Goal: Information Seeking & Learning: Learn about a topic

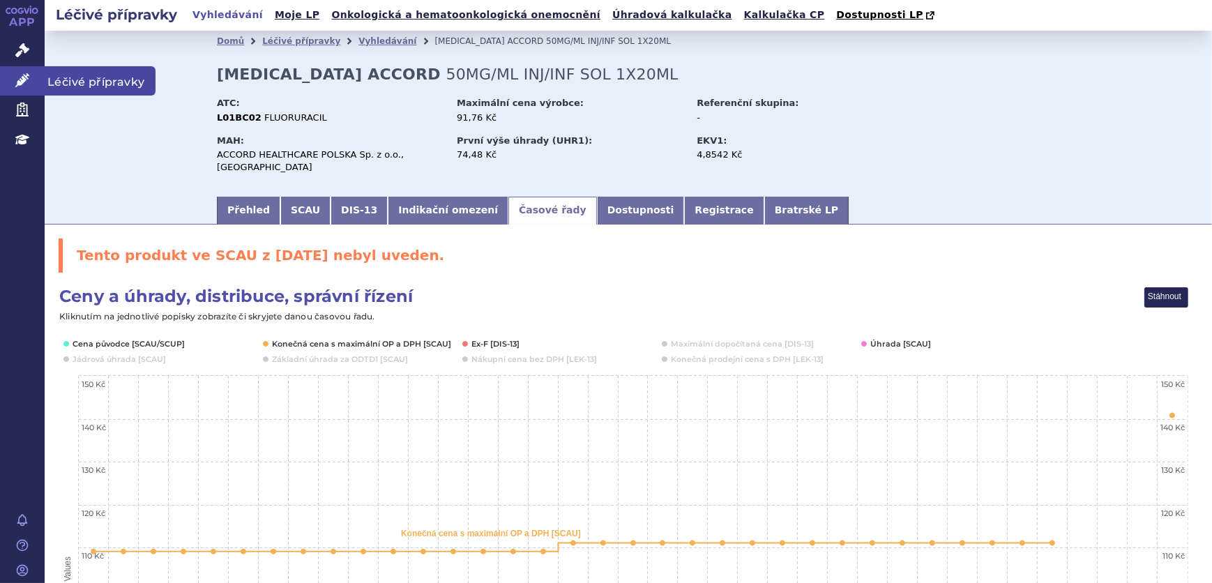
click at [15, 80] on icon at bounding box center [22, 80] width 14 height 14
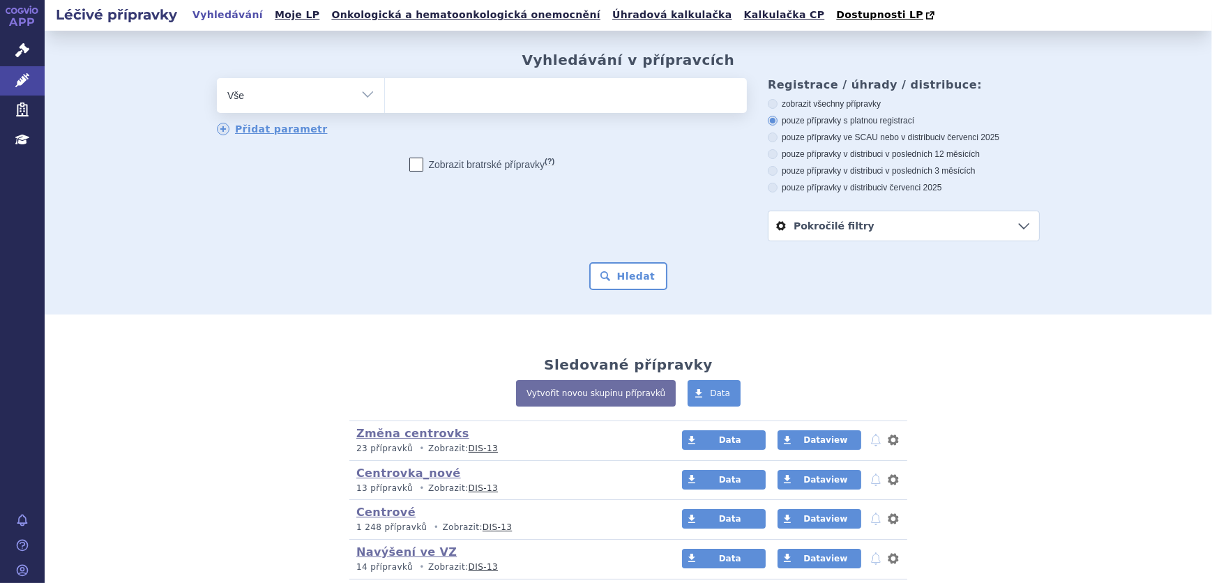
select select "filter-atc-group"
click at [217, 79] on select "Vše Přípravek/SUKL kód MAH VPOIS ATC/Aktivní látka Léková forma Síla" at bounding box center [300, 93] width 167 height 31
click at [481, 90] on ul at bounding box center [566, 92] width 362 height 29
click at [385, 90] on select at bounding box center [384, 94] width 1 height 35
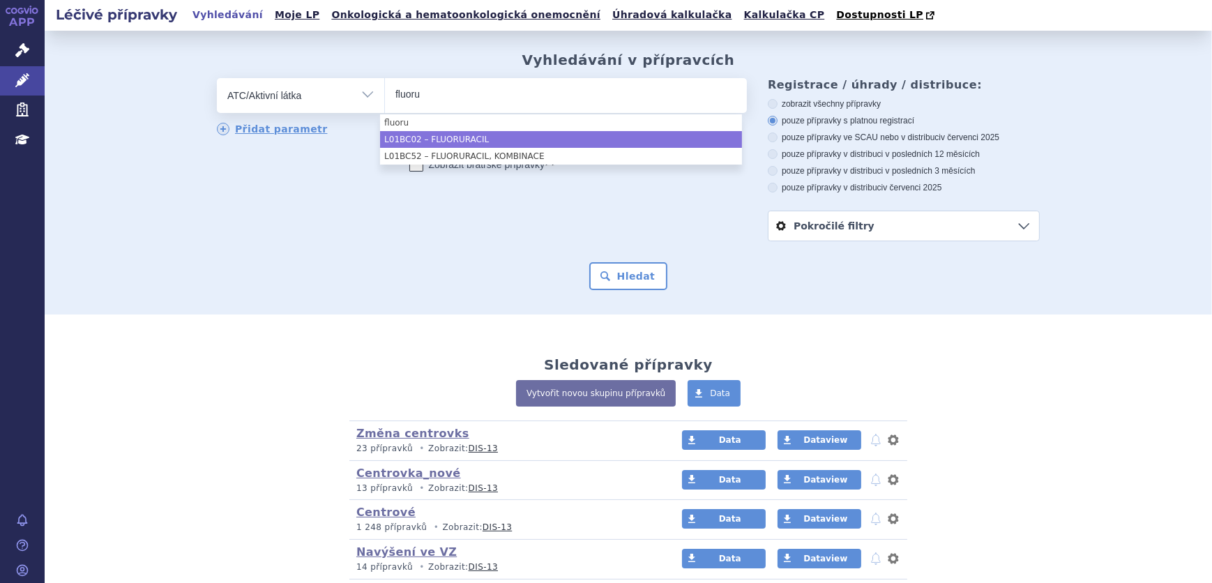
type input "fluoru"
select select "L01BC02"
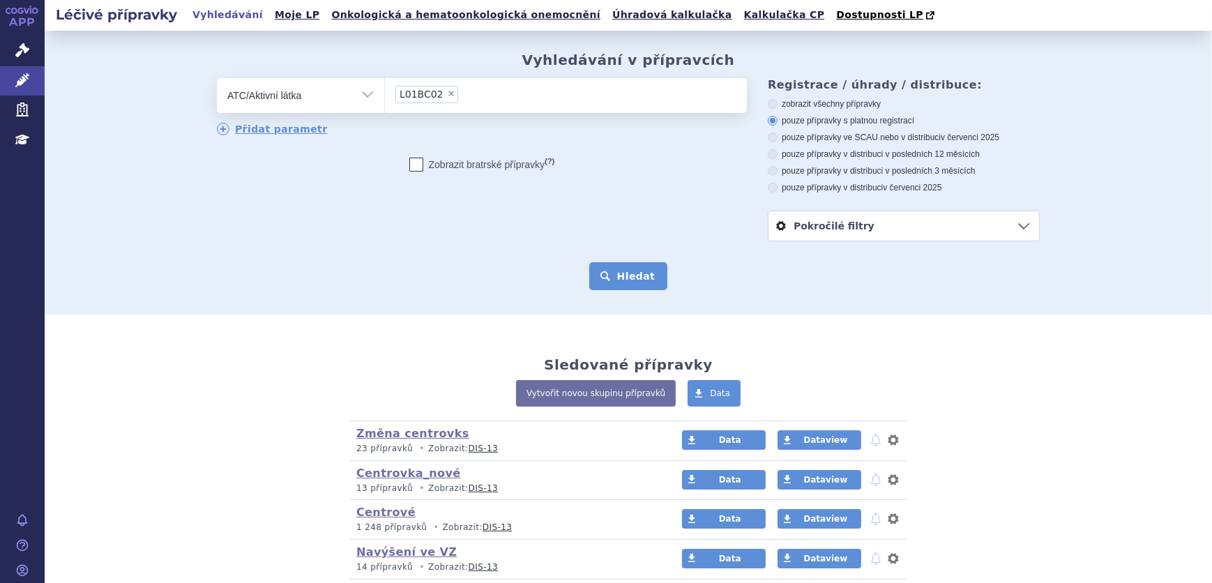
click at [615, 274] on button "Hledat" at bounding box center [628, 276] width 79 height 28
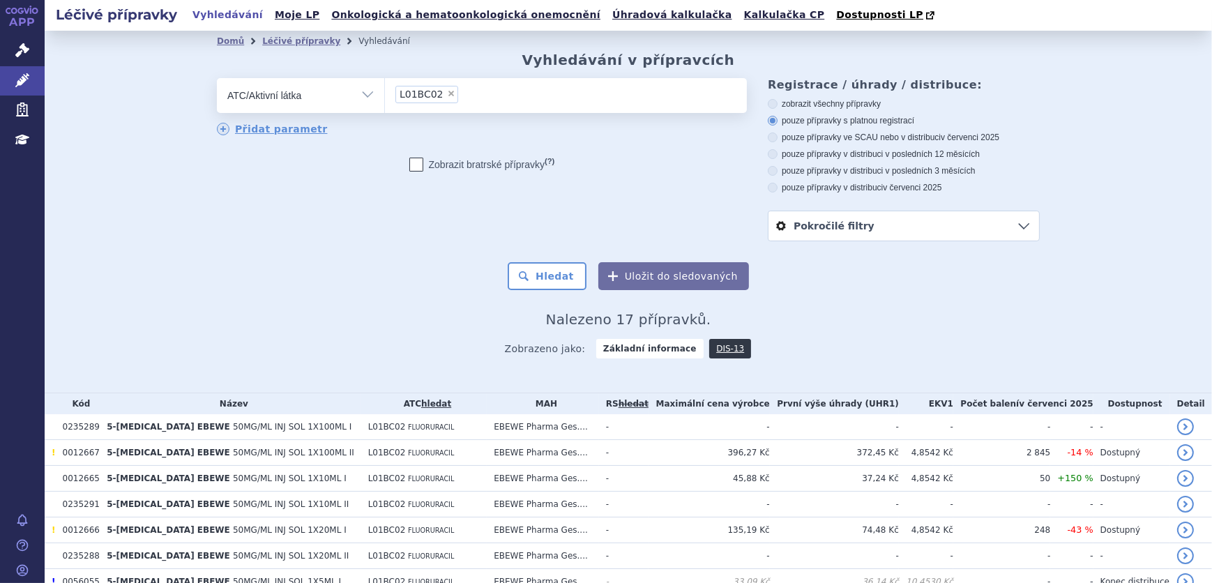
click at [849, 143] on label "pouze přípravky ve SCAU nebo v distribuci v červenci 2025" at bounding box center [904, 137] width 272 height 11
click at [778, 144] on input "pouze přípravky ve SCAU nebo v distribuci v červenci 2025" at bounding box center [773, 139] width 9 height 9
radio input "true"
click at [541, 290] on button "Hledat" at bounding box center [547, 276] width 79 height 28
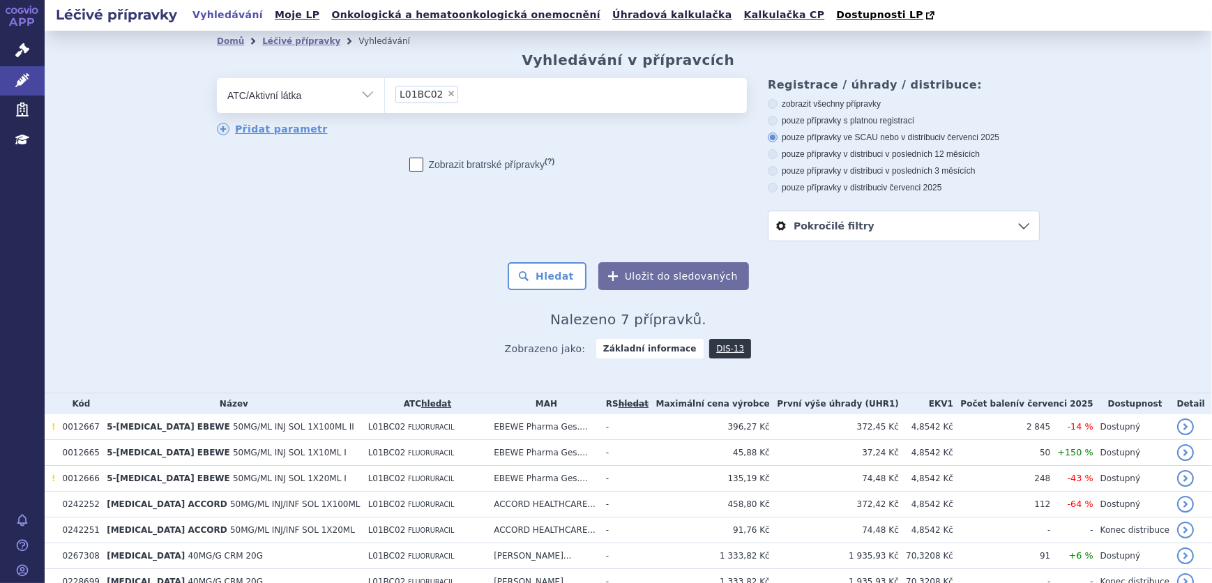
scroll to position [68, 0]
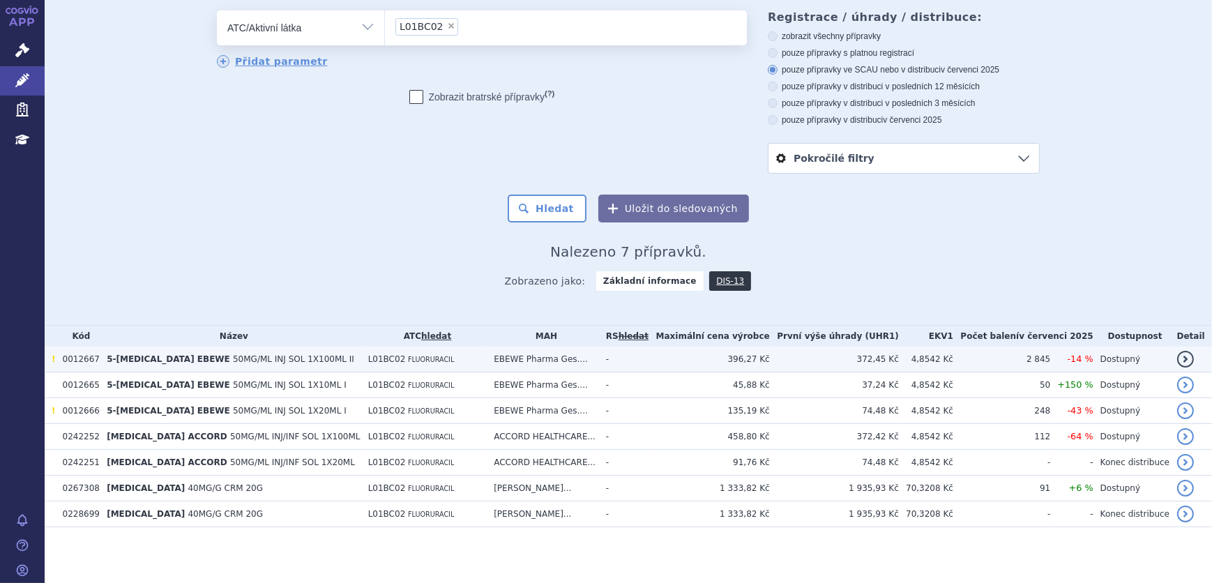
click at [809, 359] on td "372,45 Kč" at bounding box center [834, 360] width 129 height 26
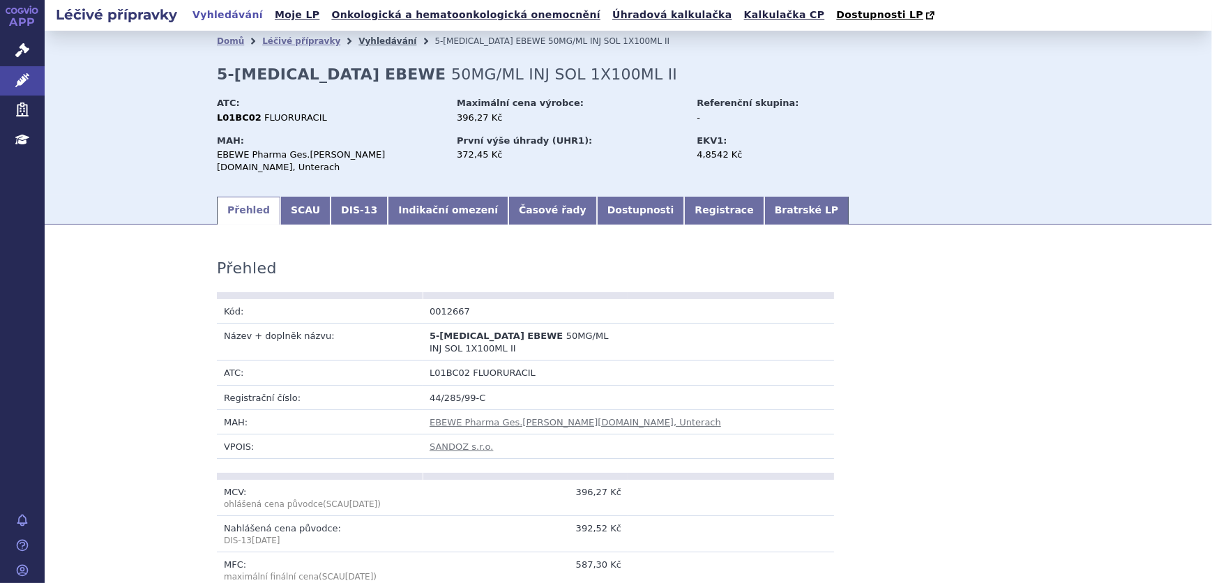
click at [361, 43] on link "Vyhledávání" at bounding box center [388, 41] width 58 height 10
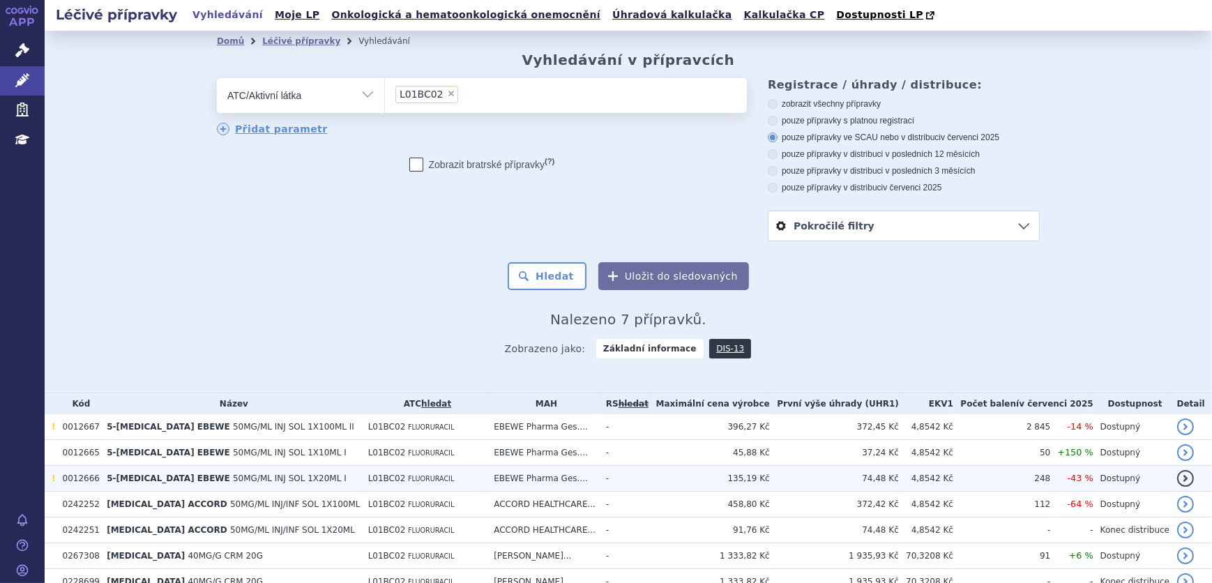
scroll to position [68, 0]
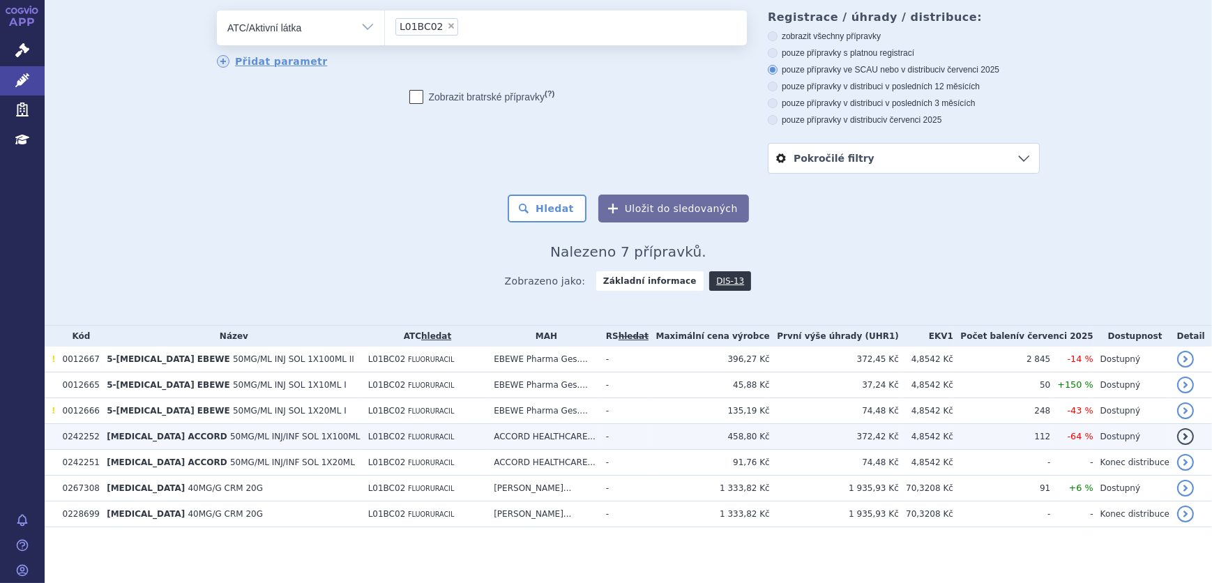
click at [375, 440] on span "L01BC02" at bounding box center [387, 437] width 38 height 10
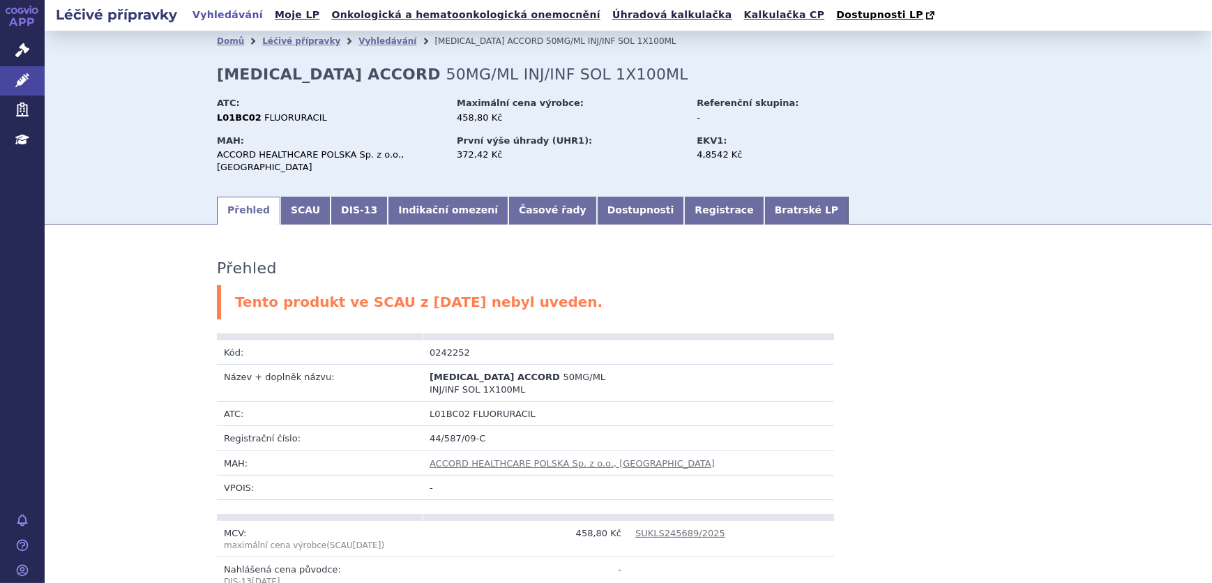
scroll to position [190, 0]
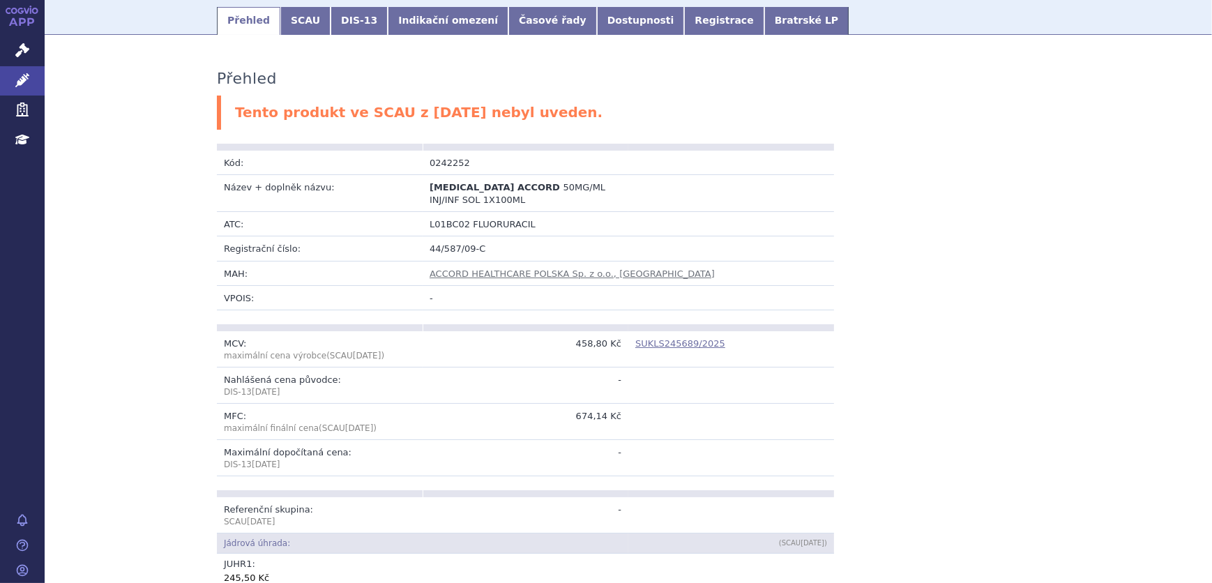
click at [675, 338] on link "SUKLS245689/2025" at bounding box center [680, 343] width 90 height 10
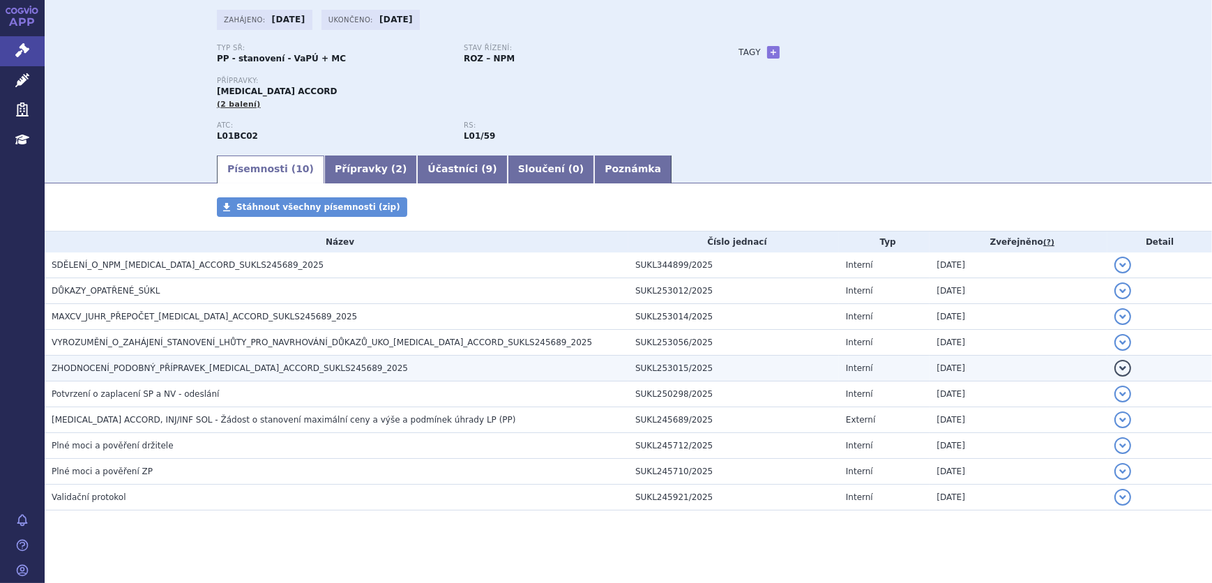
scroll to position [91, 0]
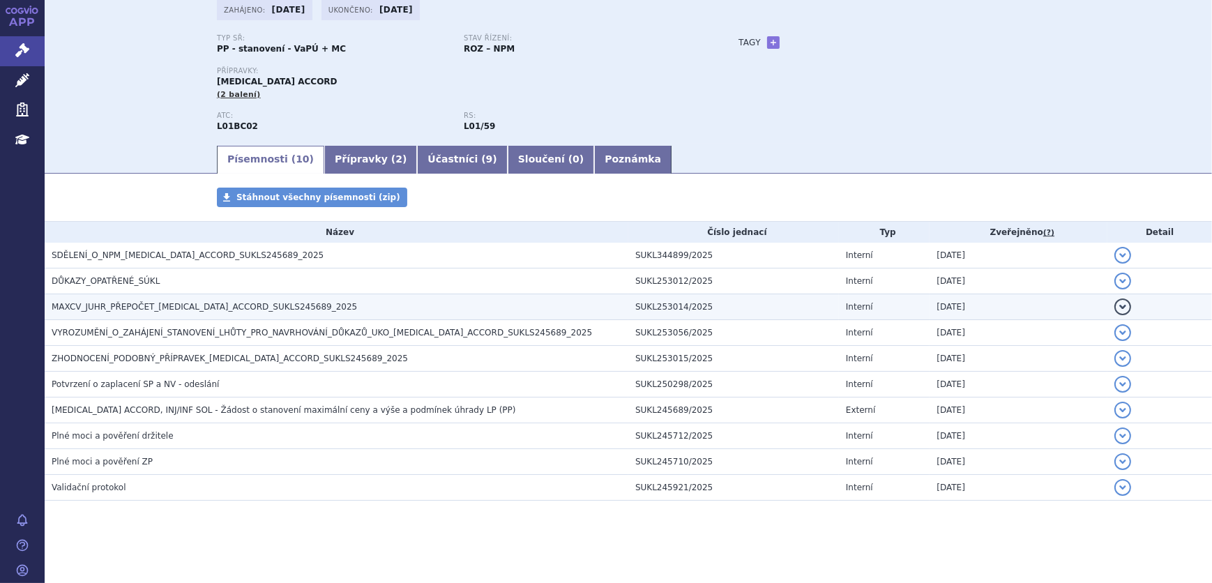
click at [258, 302] on span "MAXCV_JUHR_PŘEPOČET_FLUOROURACIL_ACCORD_SUKLS245689_2025" at bounding box center [205, 307] width 306 height 10
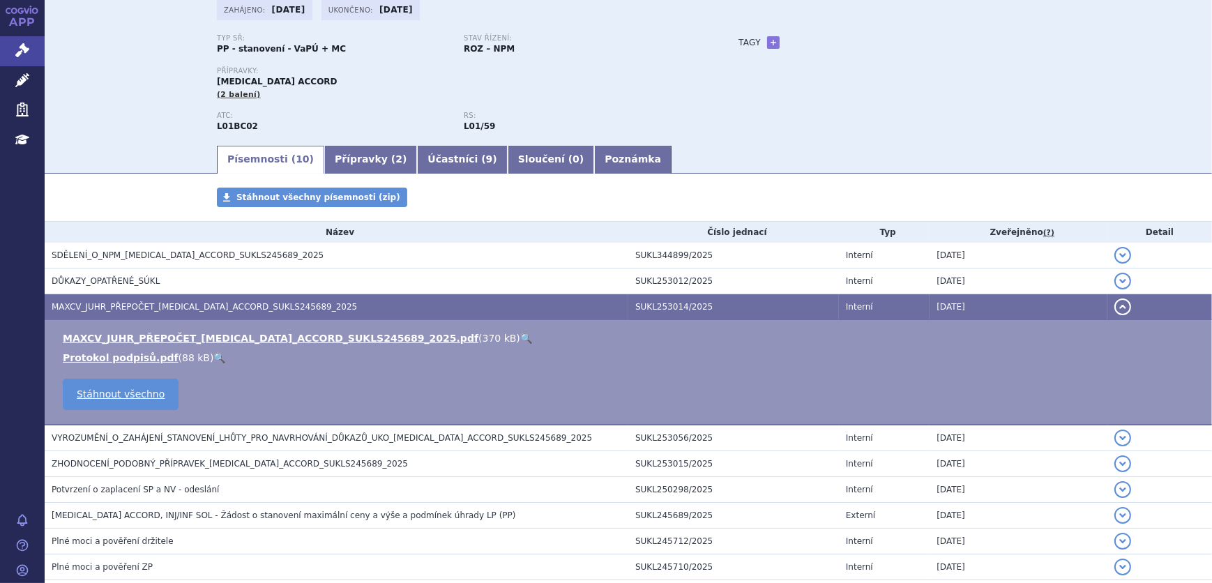
click at [520, 339] on link "🔍" at bounding box center [526, 338] width 12 height 11
click at [26, 77] on icon at bounding box center [22, 80] width 14 height 14
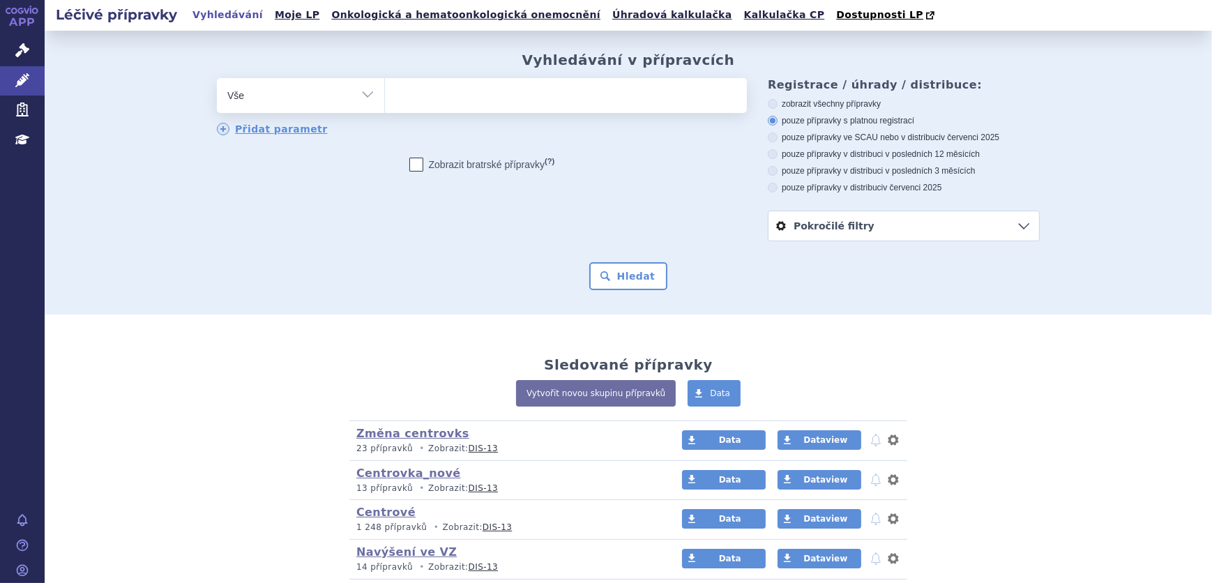
click at [403, 100] on ul at bounding box center [566, 92] width 362 height 29
click at [385, 100] on select at bounding box center [384, 94] width 1 height 35
click at [258, 98] on select "Vše Přípravek/SUKL kód MAH VPOIS ATC/Aktivní látka Léková forma Síla" at bounding box center [300, 93] width 167 height 31
select select "filter-atc-group"
click at [217, 79] on select "Vše Přípravek/SUKL kód MAH VPOIS ATC/Aktivní látka Léková forma Síla" at bounding box center [300, 93] width 167 height 31
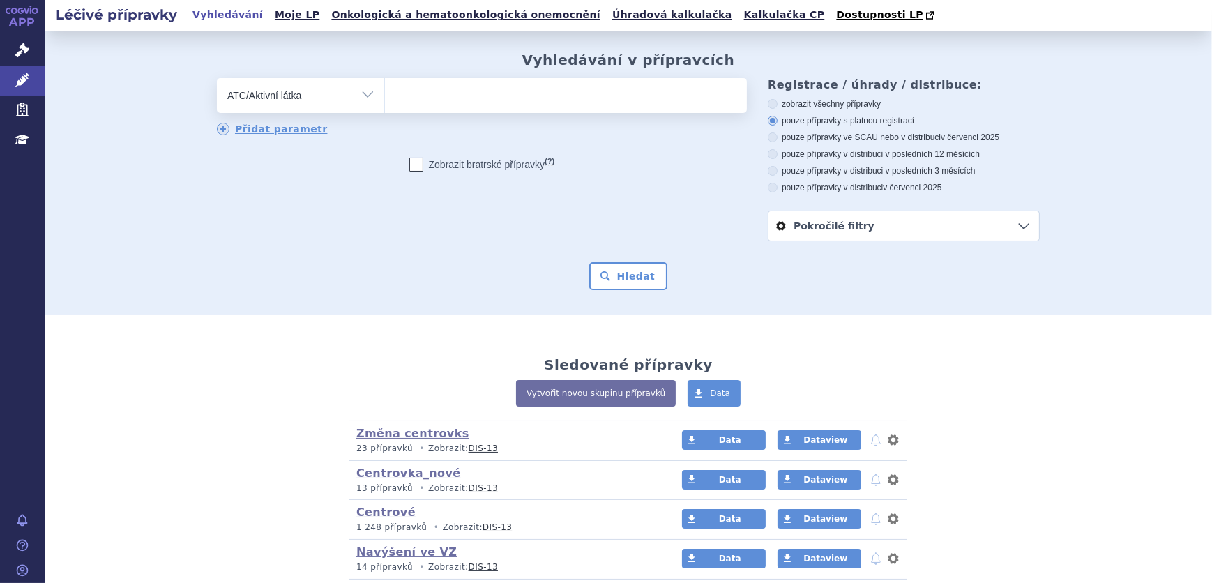
click at [426, 86] on ul at bounding box center [566, 92] width 362 height 29
click at [385, 86] on select at bounding box center [384, 94] width 1 height 35
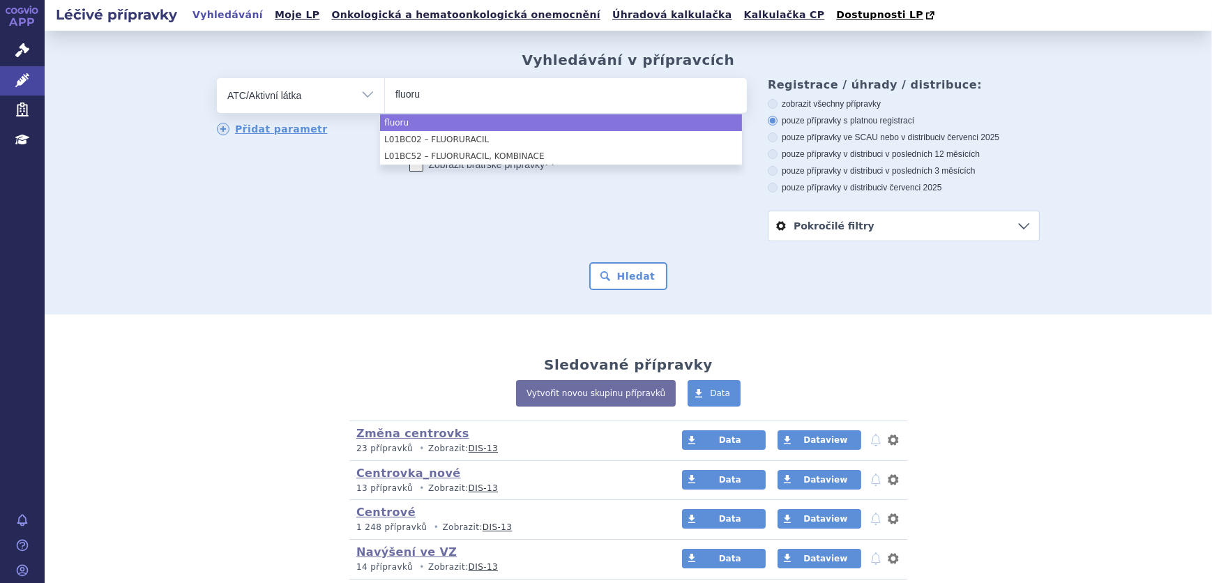
type input "fluoru"
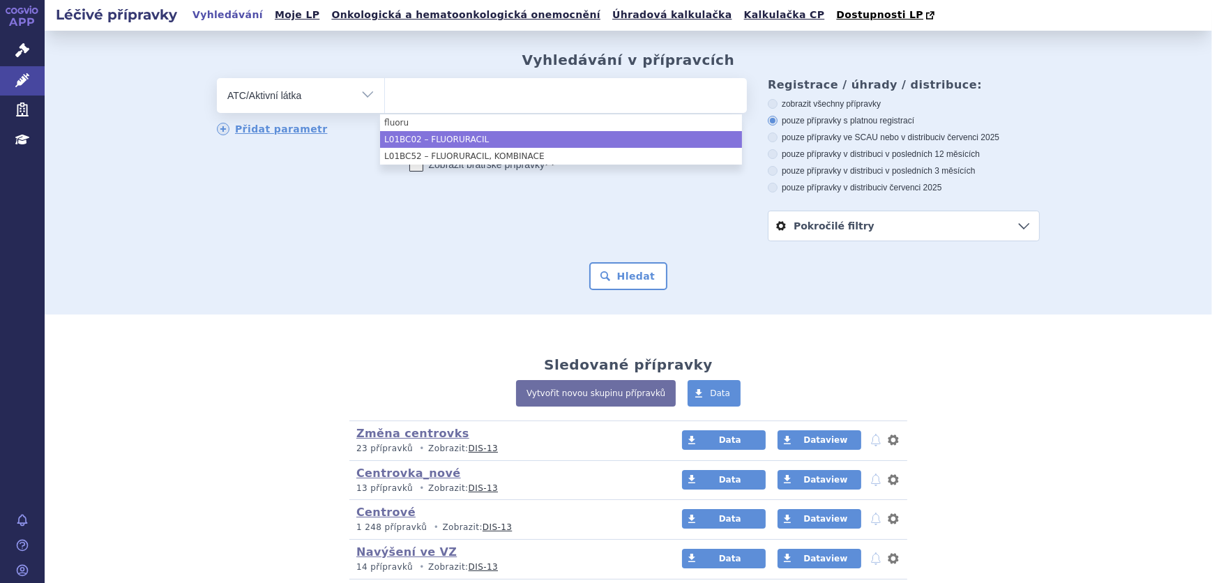
select select "L01BC02"
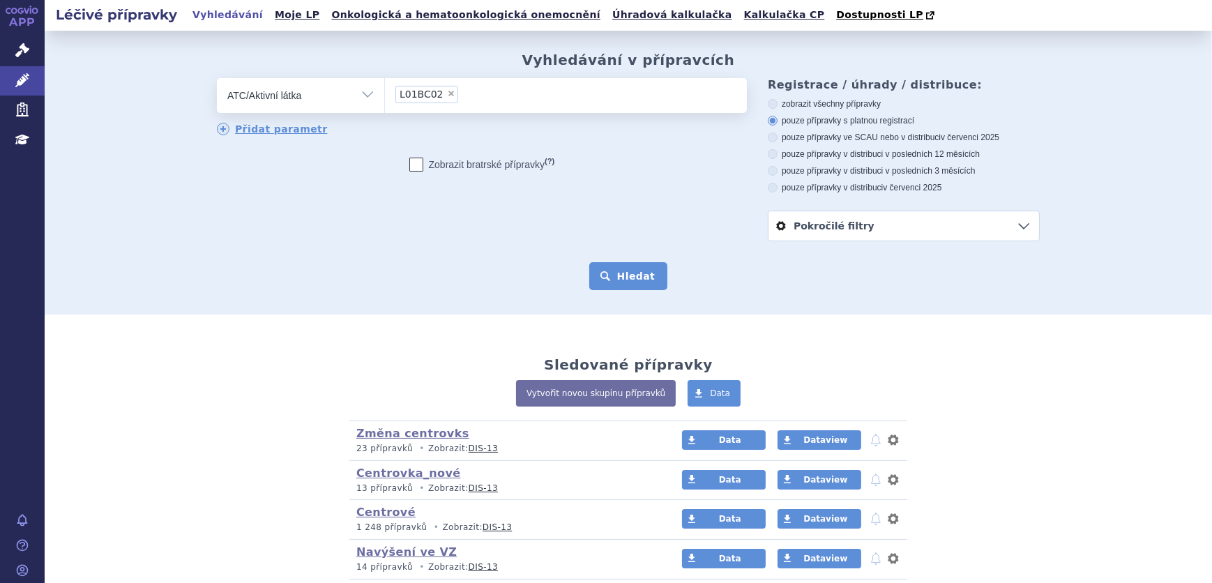
click at [620, 271] on button "Hledat" at bounding box center [628, 276] width 79 height 28
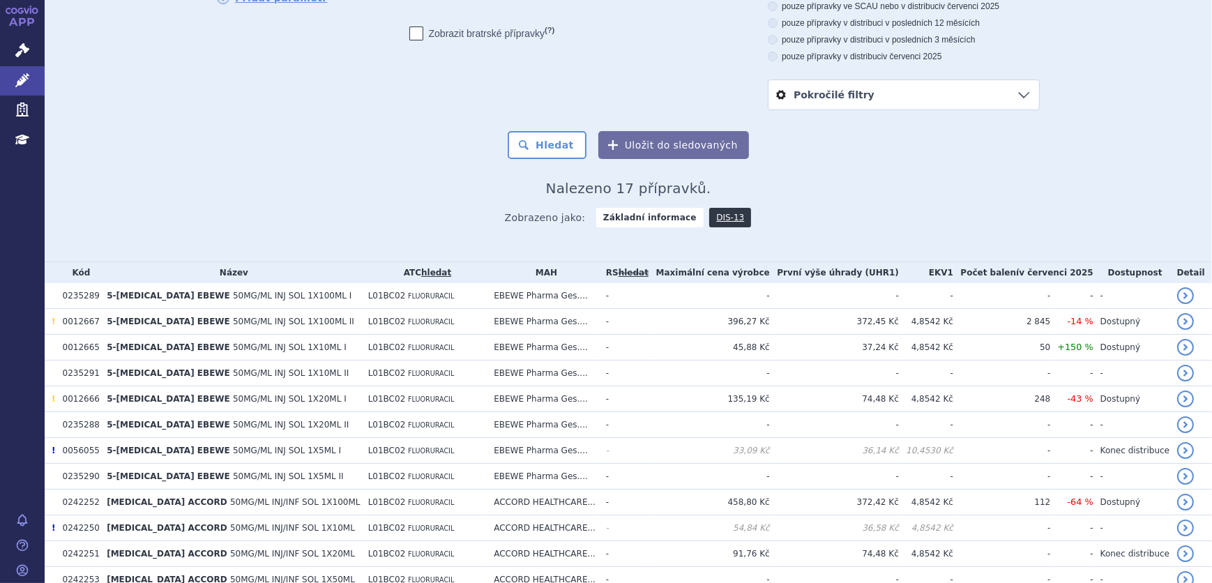
scroll to position [63, 0]
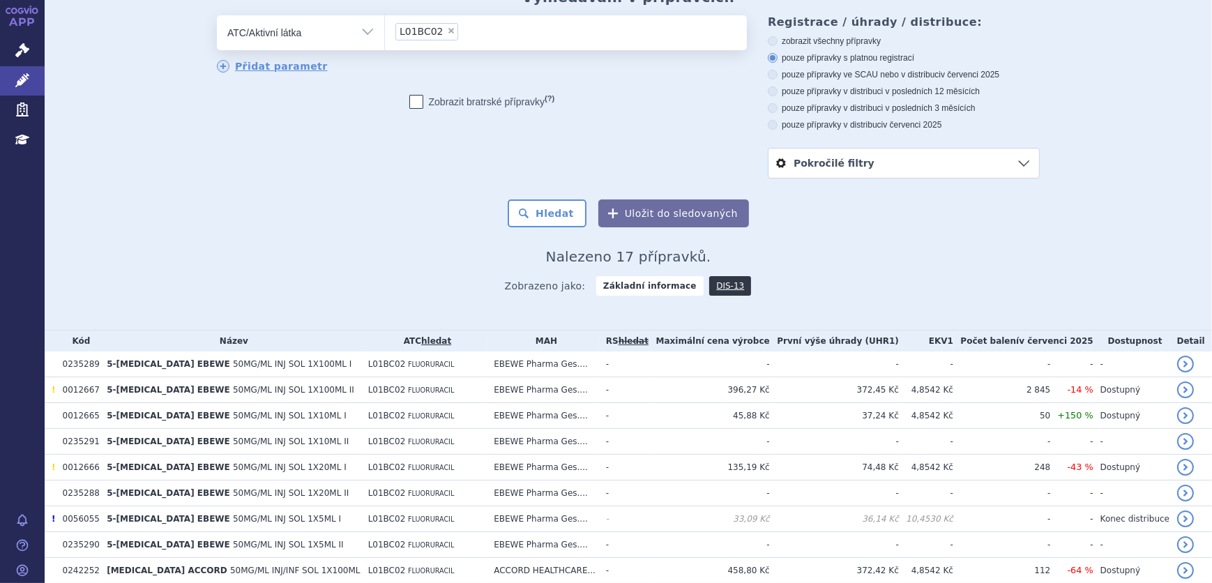
click at [897, 72] on label "pouze přípravky ve SCAU nebo v distribuci v červenci 2025" at bounding box center [904, 74] width 272 height 11
click at [778, 72] on input "pouze přípravky ve SCAU nebo v distribuci v červenci 2025" at bounding box center [773, 76] width 9 height 9
radio input "true"
click at [537, 215] on button "Hledat" at bounding box center [547, 214] width 79 height 28
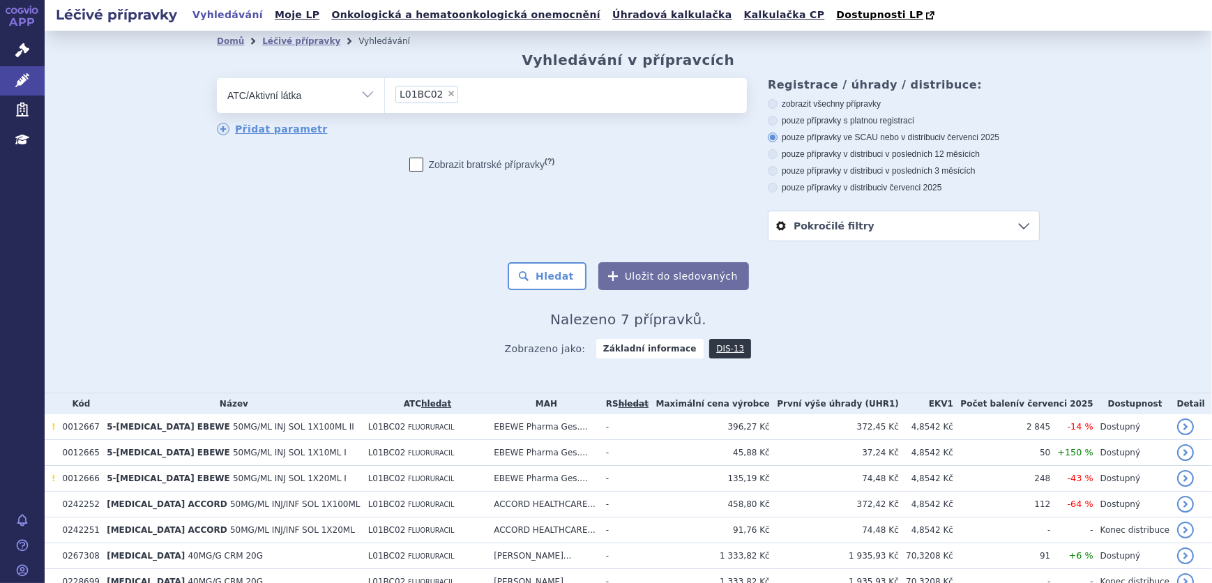
scroll to position [68, 0]
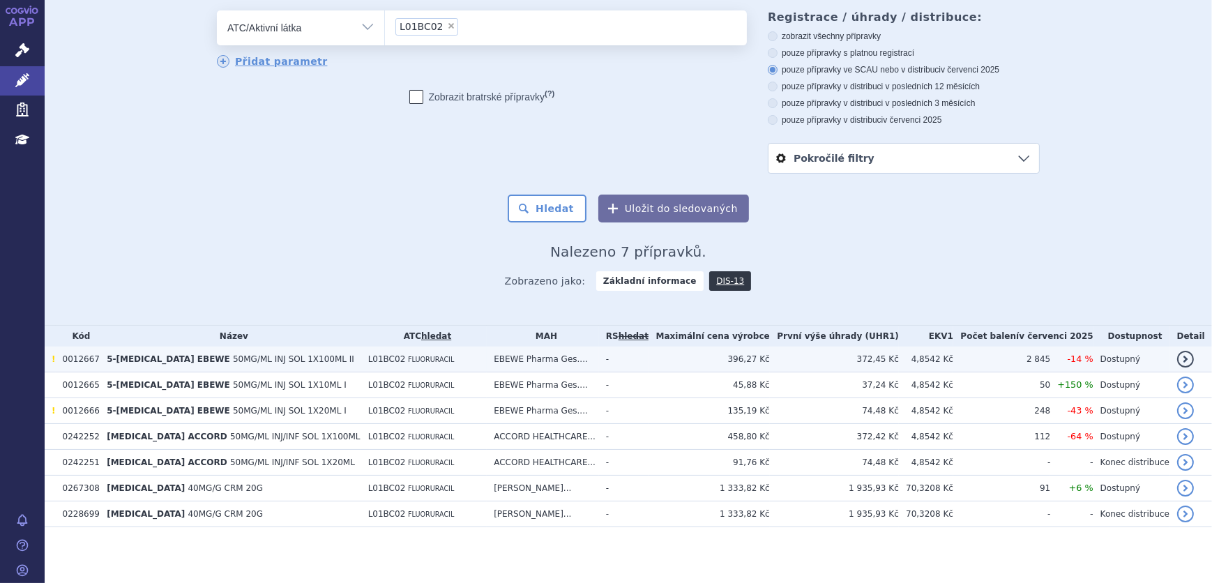
click at [552, 359] on td "EBEWE Pharma Ges...." at bounding box center [543, 360] width 112 height 26
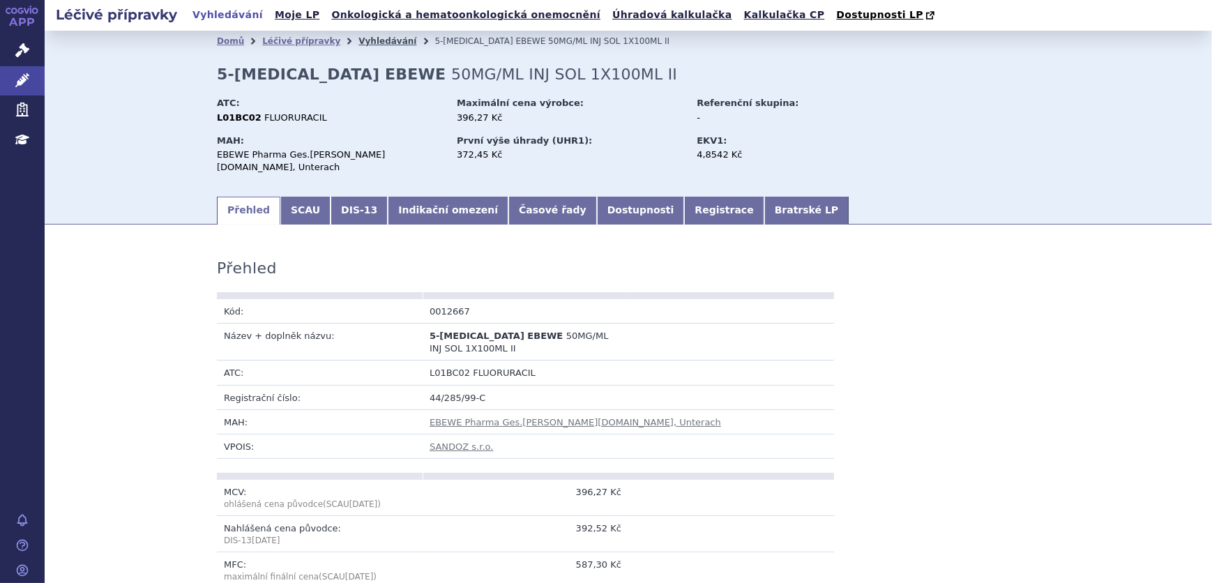
click at [359, 40] on link "Vyhledávání" at bounding box center [388, 41] width 58 height 10
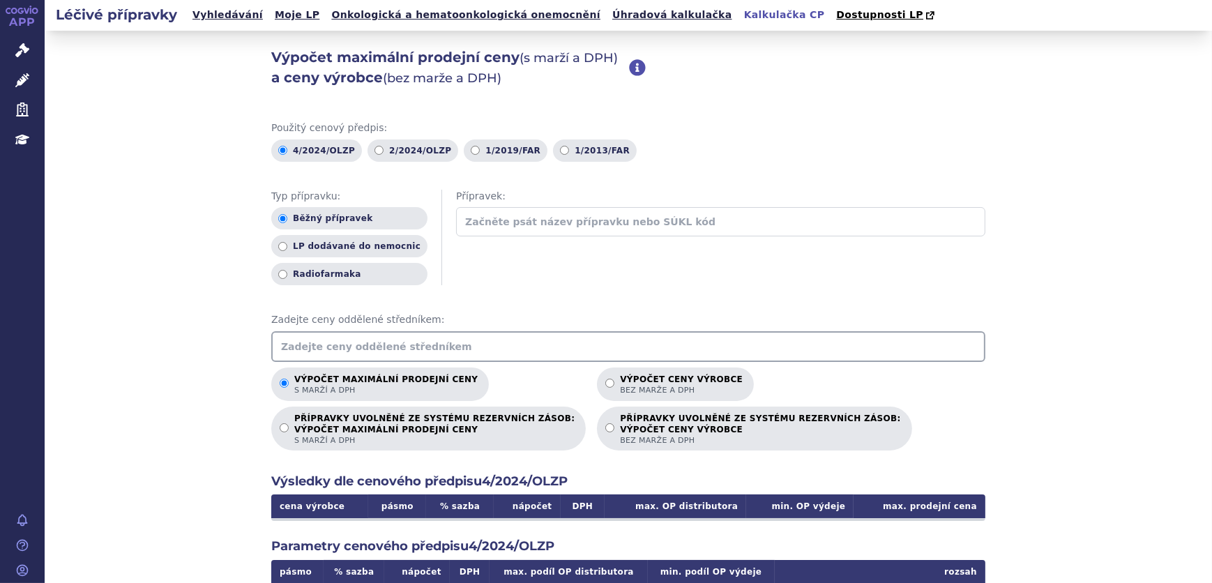
click at [405, 351] on input "text" at bounding box center [628, 346] width 714 height 31
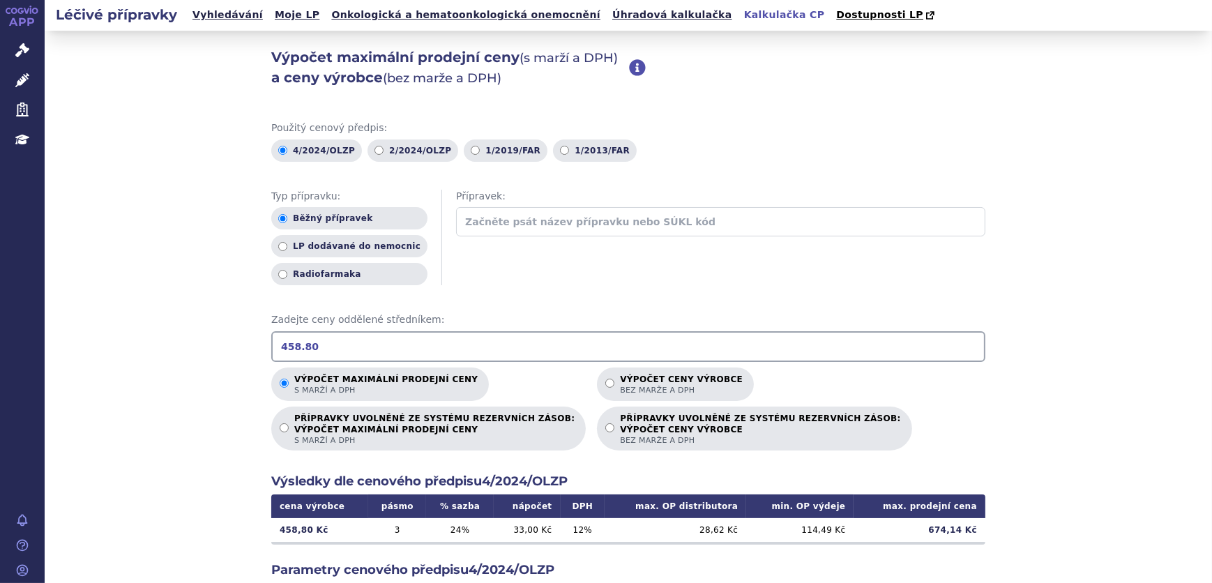
click at [298, 347] on input "458.80" at bounding box center [628, 346] width 714 height 31
type input "458.80"
click at [20, 74] on icon at bounding box center [22, 80] width 14 height 14
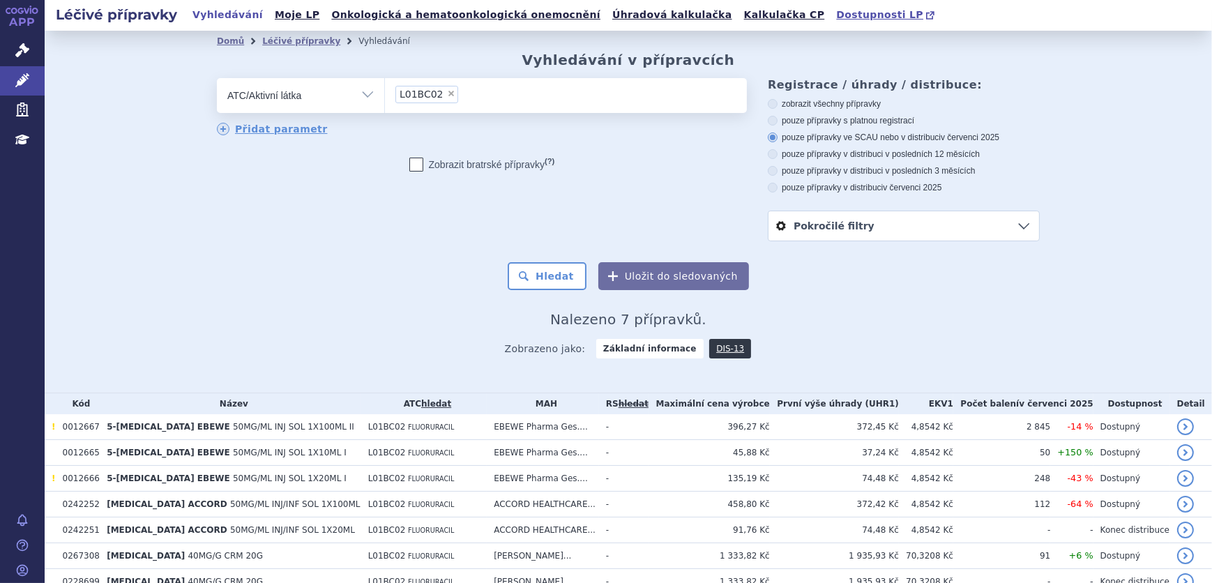
click at [836, 20] on span "Dostupnosti LP" at bounding box center [879, 14] width 87 height 11
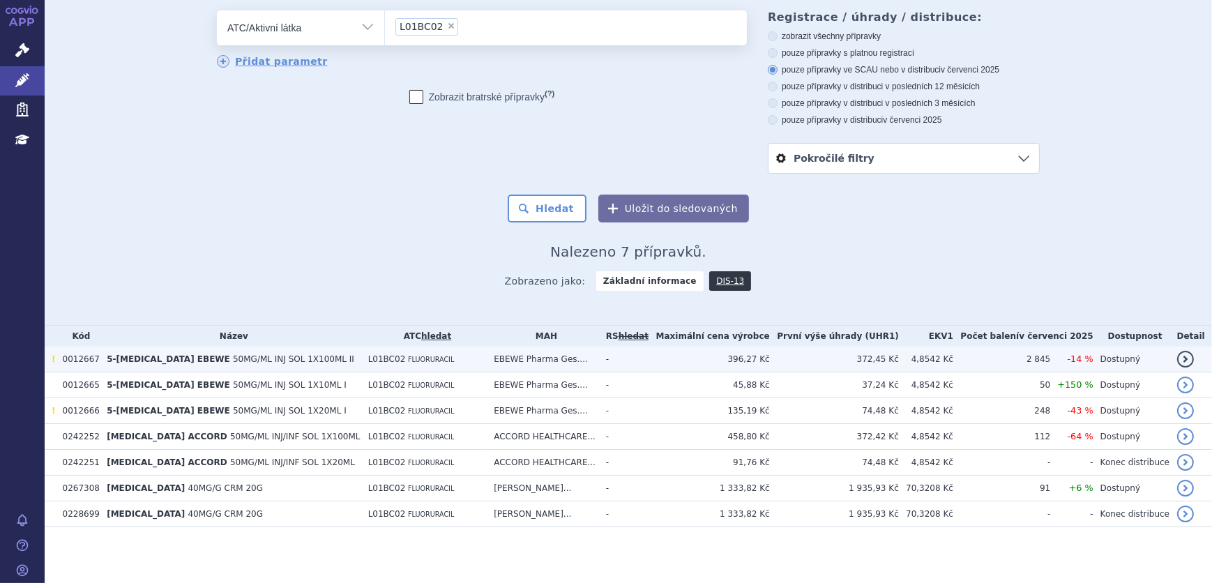
click at [381, 361] on span "L01BC02" at bounding box center [387, 359] width 38 height 10
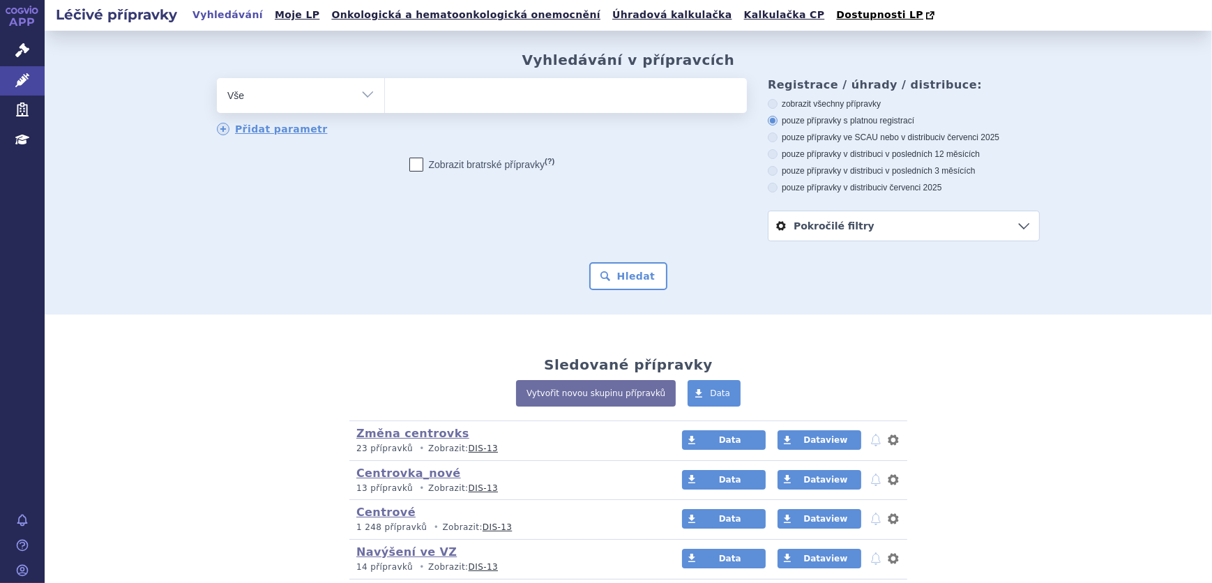
click at [338, 91] on select "Vše Přípravek/SUKL kód MAH VPOIS ATC/Aktivní látka Léková forma Síla" at bounding box center [300, 93] width 167 height 31
click at [836, 16] on span "Dostupnosti LP" at bounding box center [879, 14] width 87 height 11
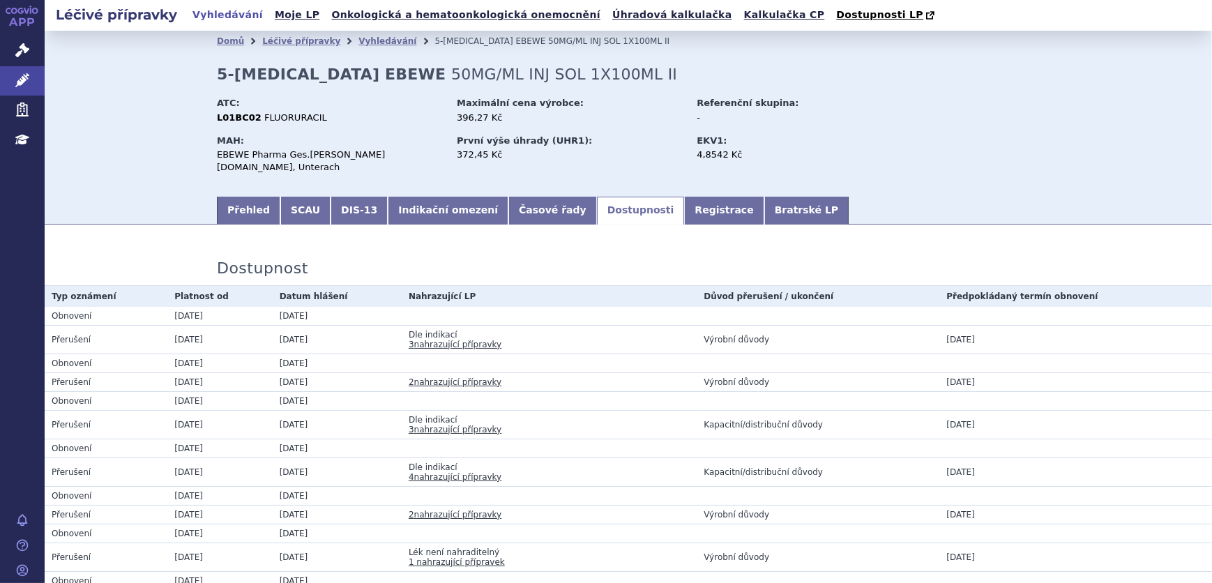
click at [369, 48] on li "Vyhledávání" at bounding box center [397, 41] width 76 height 21
click at [368, 46] on link "Vyhledávání" at bounding box center [388, 41] width 58 height 10
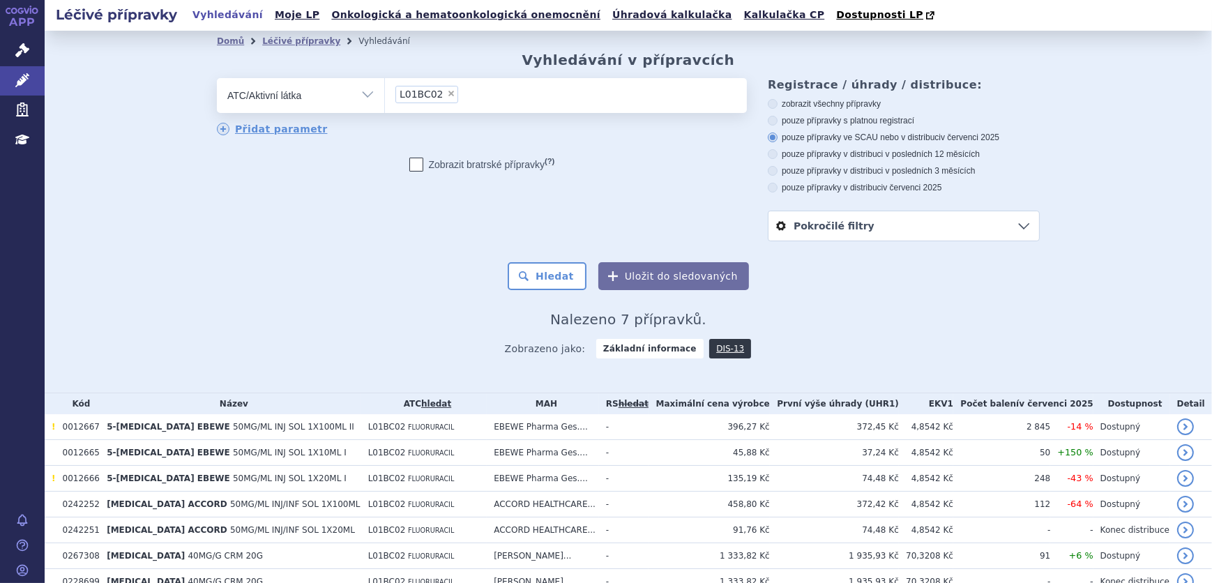
scroll to position [68, 0]
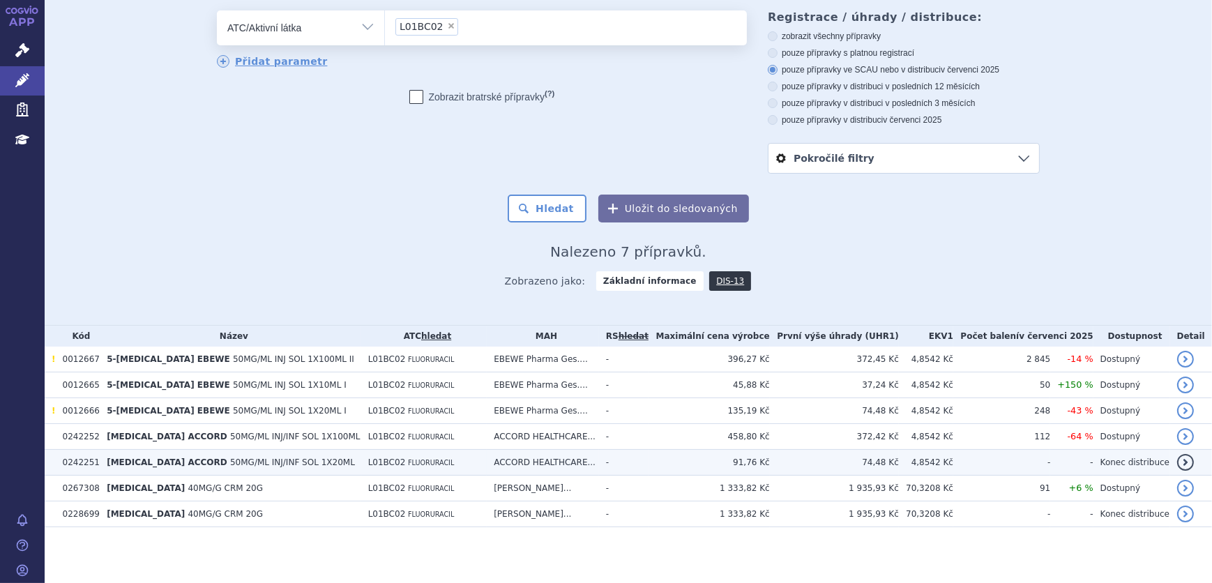
click at [856, 463] on td "74,48 Kč" at bounding box center [834, 463] width 129 height 26
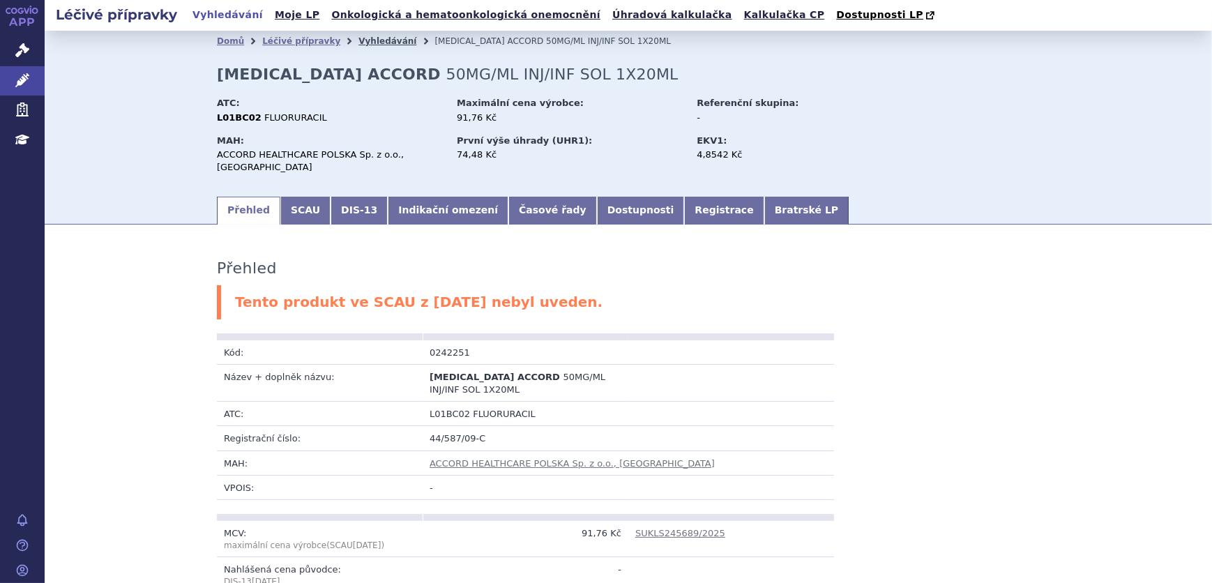
click at [361, 38] on link "Vyhledávání" at bounding box center [388, 41] width 58 height 10
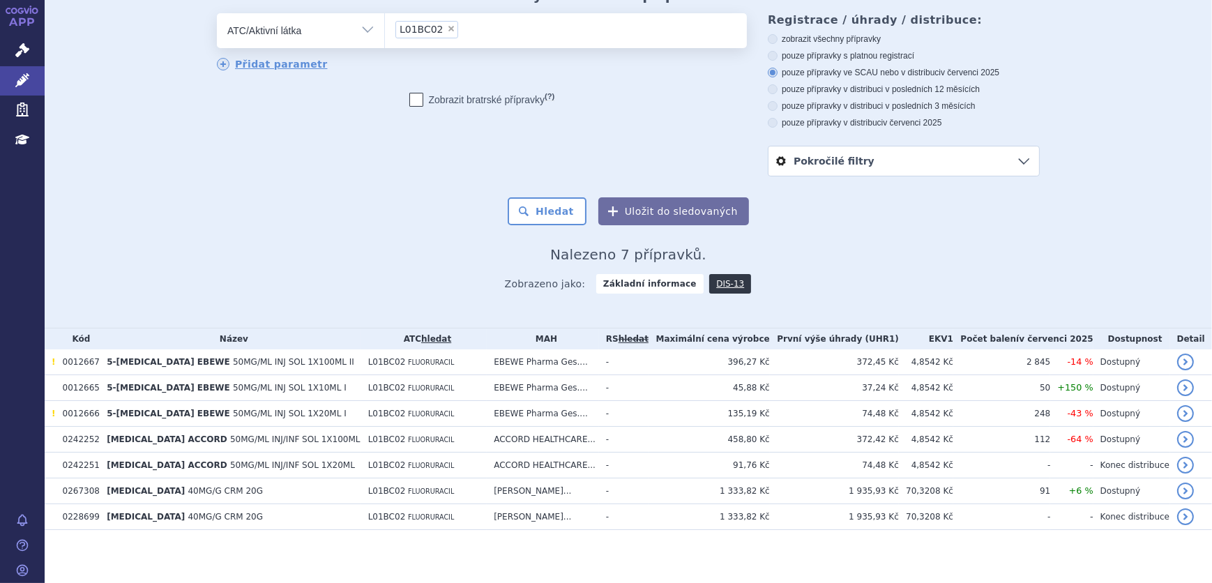
scroll to position [68, 0]
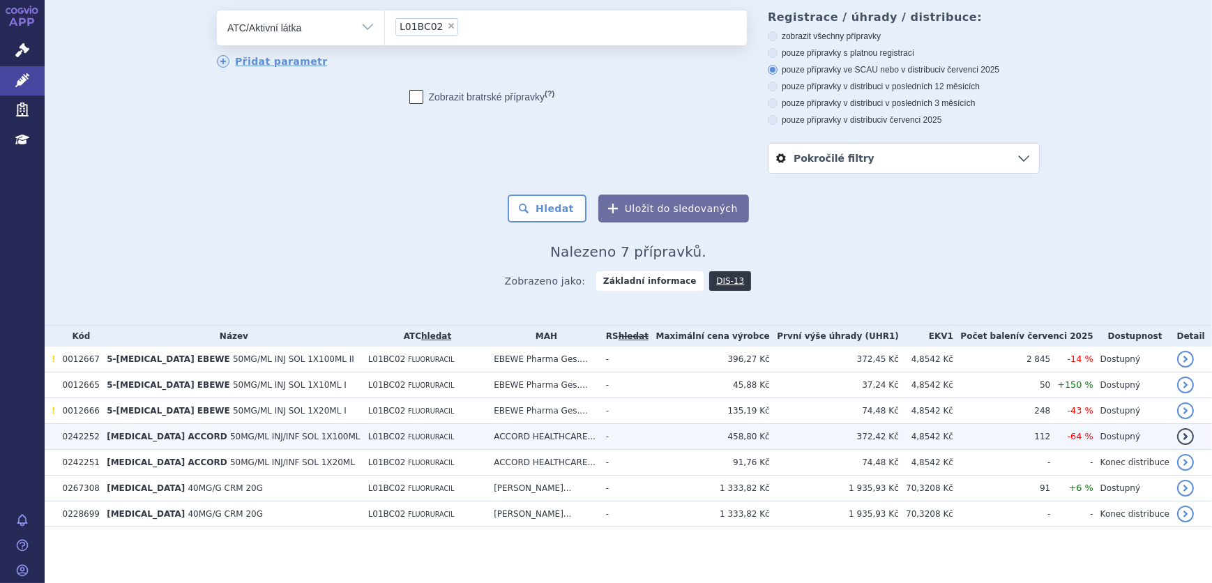
click at [323, 438] on span "50MG/ML INJ/INF SOL 1X100ML" at bounding box center [295, 437] width 130 height 10
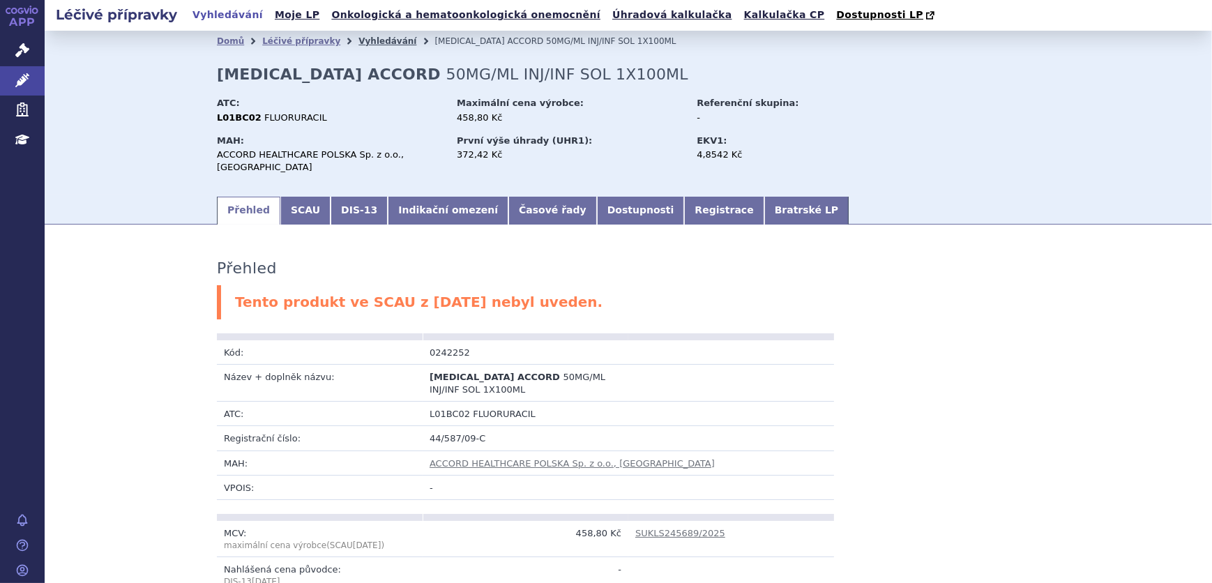
click at [369, 41] on link "Vyhledávání" at bounding box center [388, 41] width 58 height 10
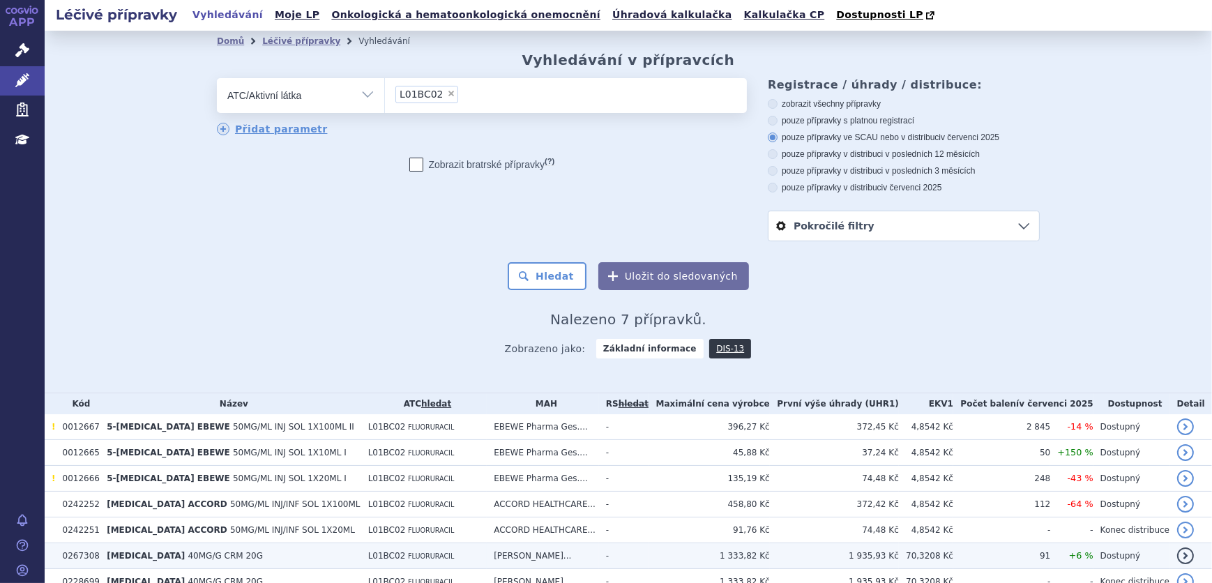
scroll to position [68, 0]
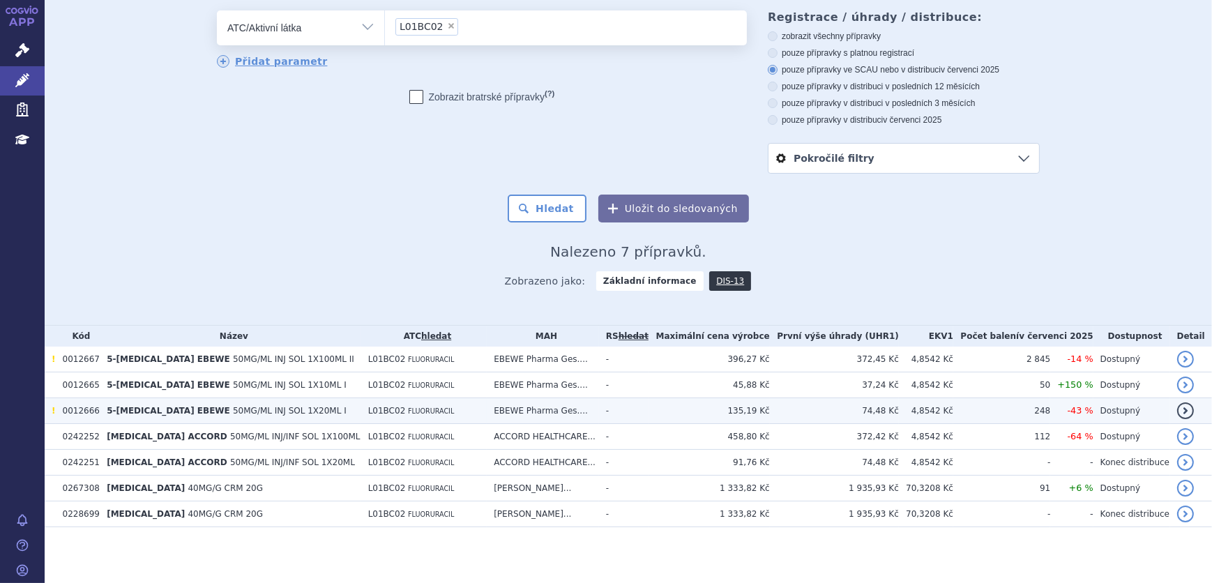
click at [320, 414] on td "5-[MEDICAL_DATA] EBEWE 50MG/ML INJ SOL 1X20ML I" at bounding box center [231, 411] width 262 height 26
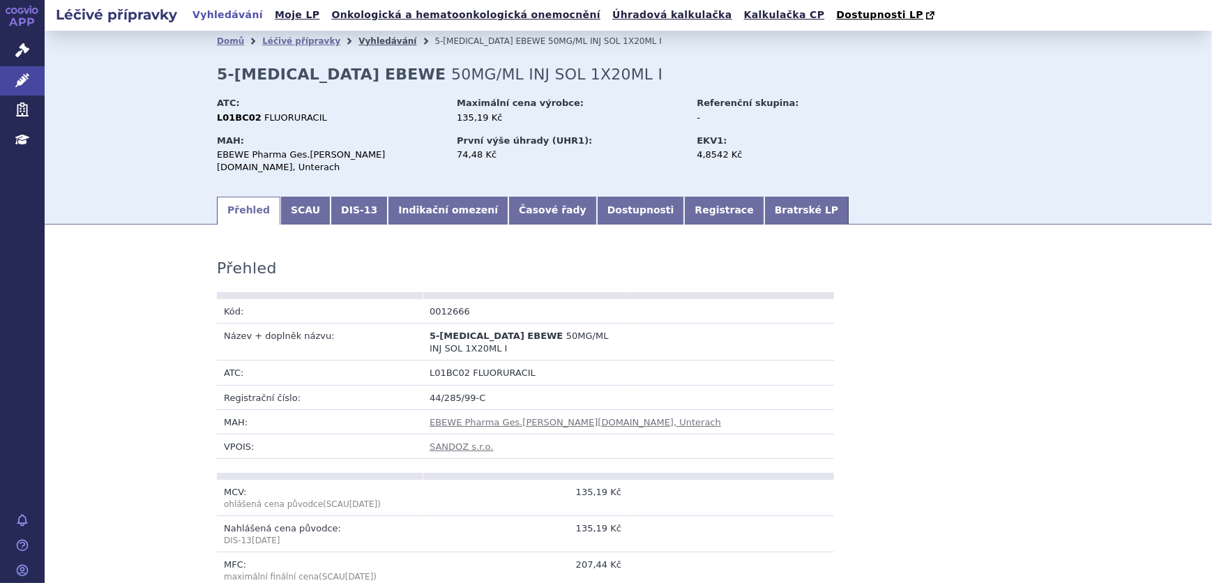
click at [379, 42] on link "Vyhledávání" at bounding box center [388, 41] width 58 height 10
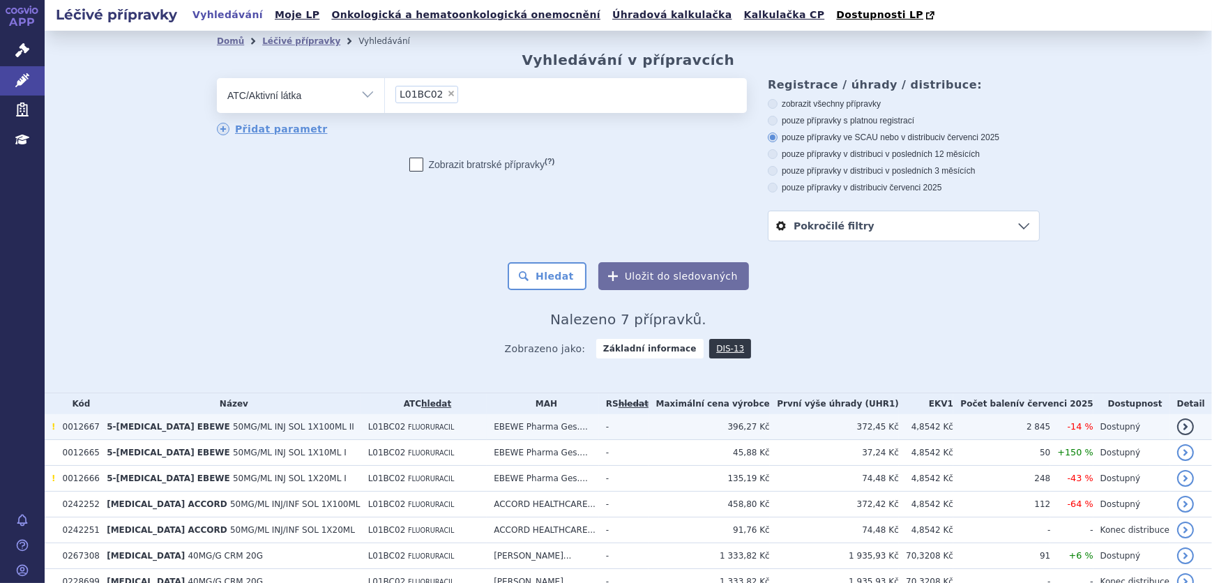
click at [375, 424] on span "L01BC02" at bounding box center [387, 427] width 38 height 10
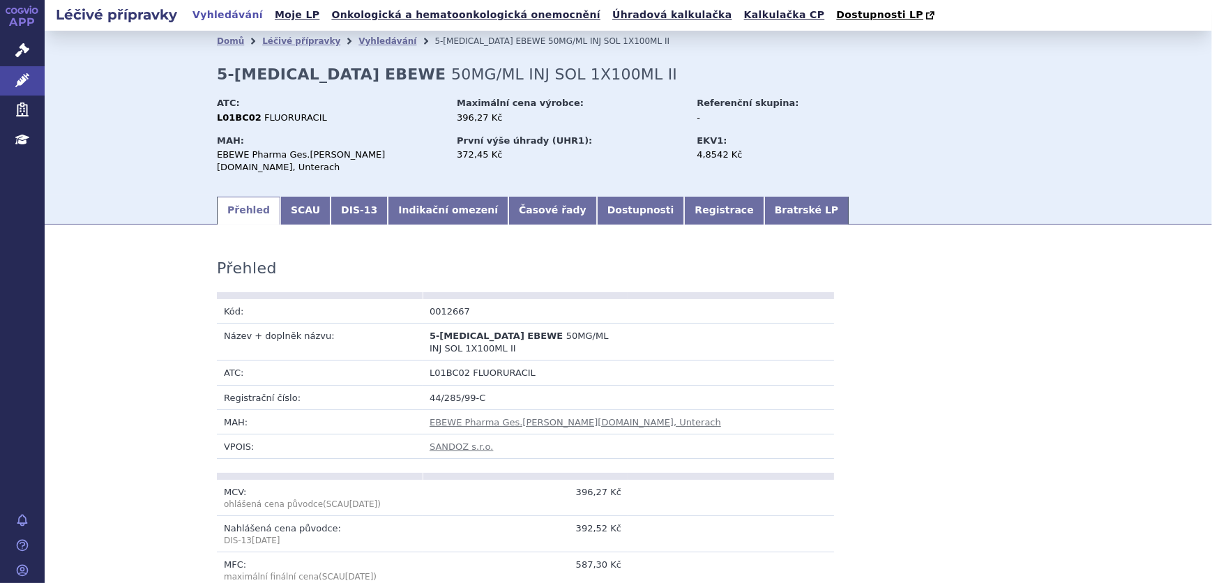
scroll to position [190, 0]
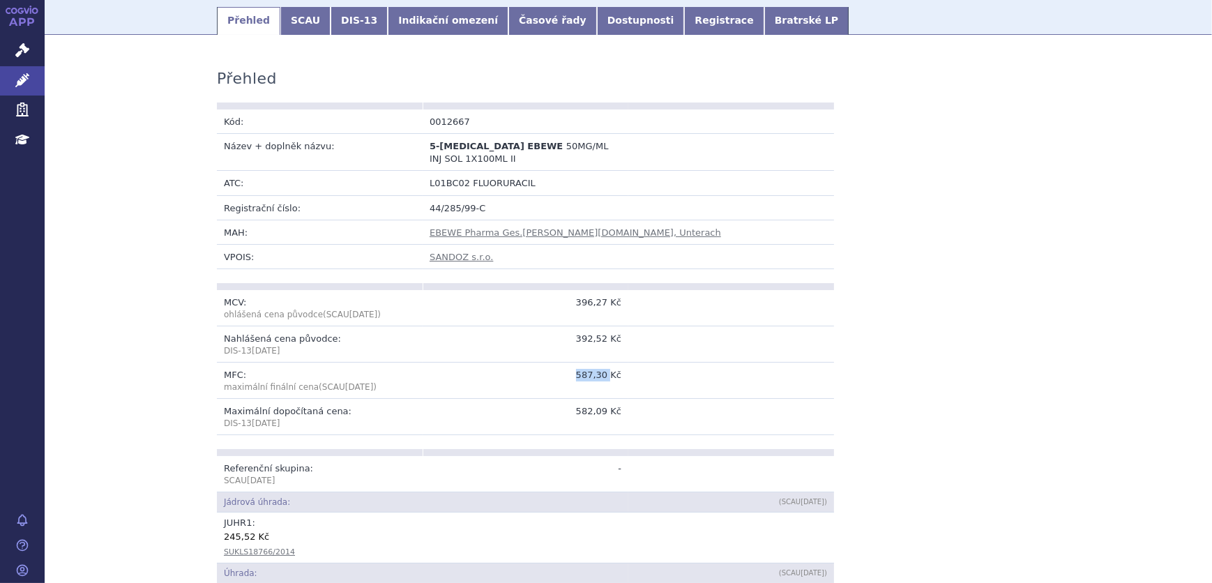
drag, startPoint x: 576, startPoint y: 362, endPoint x: 606, endPoint y: 371, distance: 31.3
click at [606, 371] on td "587,30 Kč" at bounding box center [526, 381] width 206 height 36
copy td "587,30"
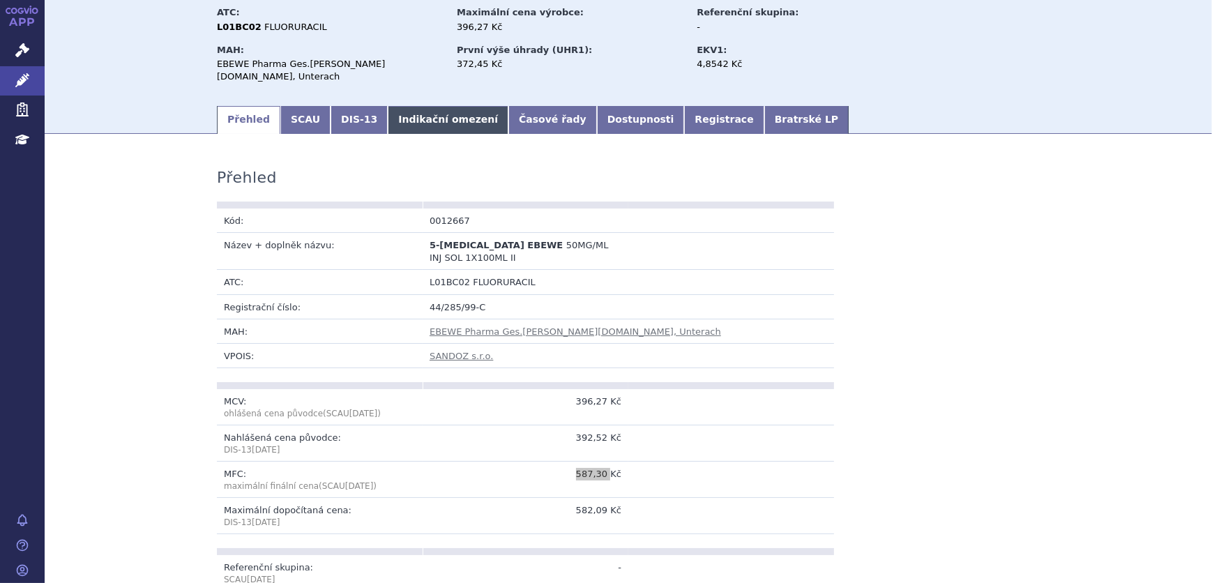
scroll to position [0, 0]
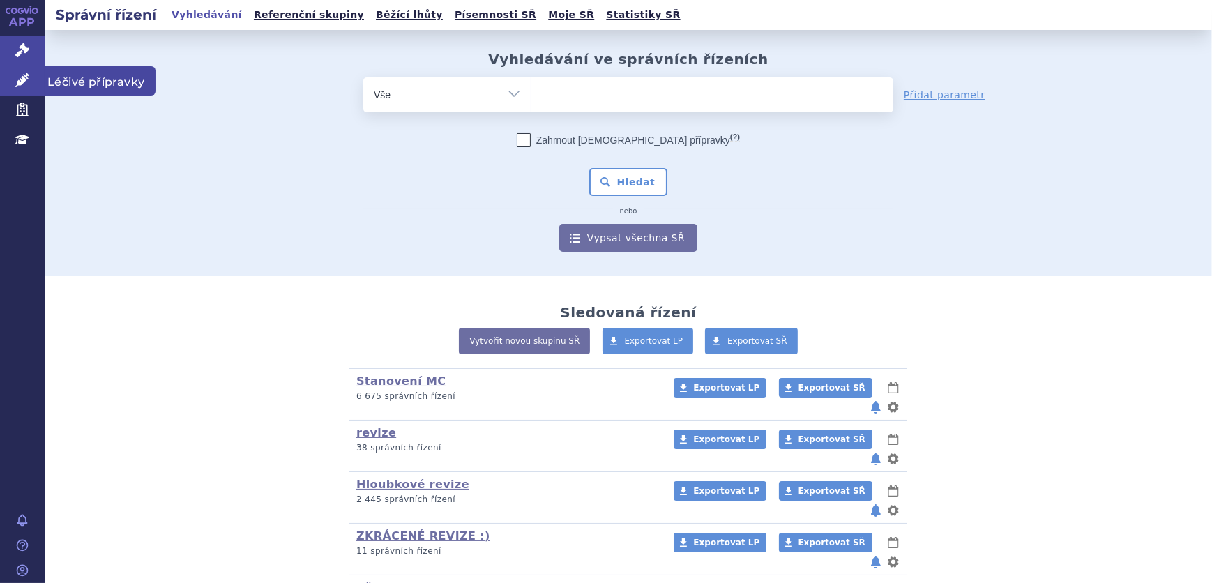
click at [38, 83] on link "Léčivé přípravky" at bounding box center [22, 80] width 45 height 29
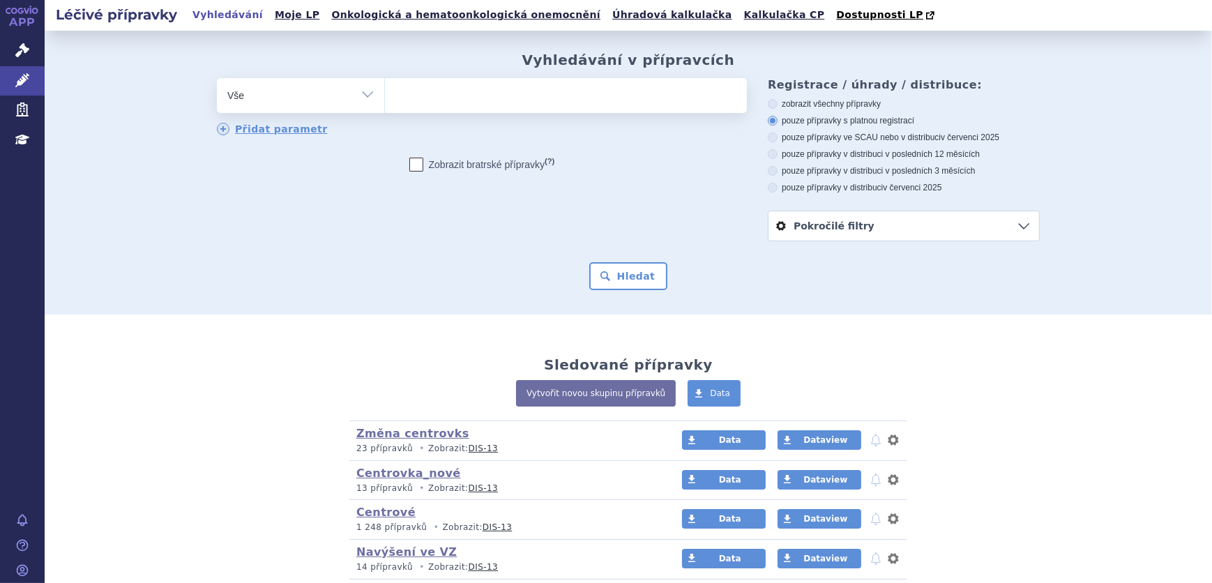
click at [451, 109] on span at bounding box center [566, 95] width 362 height 35
click at [385, 109] on select at bounding box center [384, 94] width 1 height 35
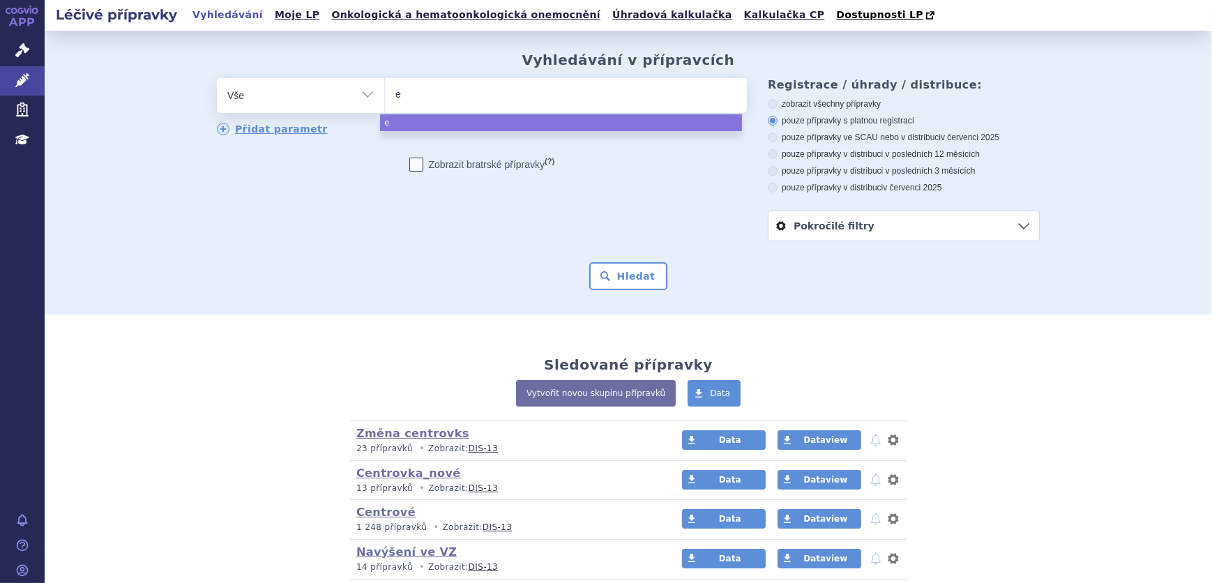
type input "er"
type input "[PERSON_NAME]"
type input "erbi"
type input "erbitu"
type input "[MEDICAL_DATA]"
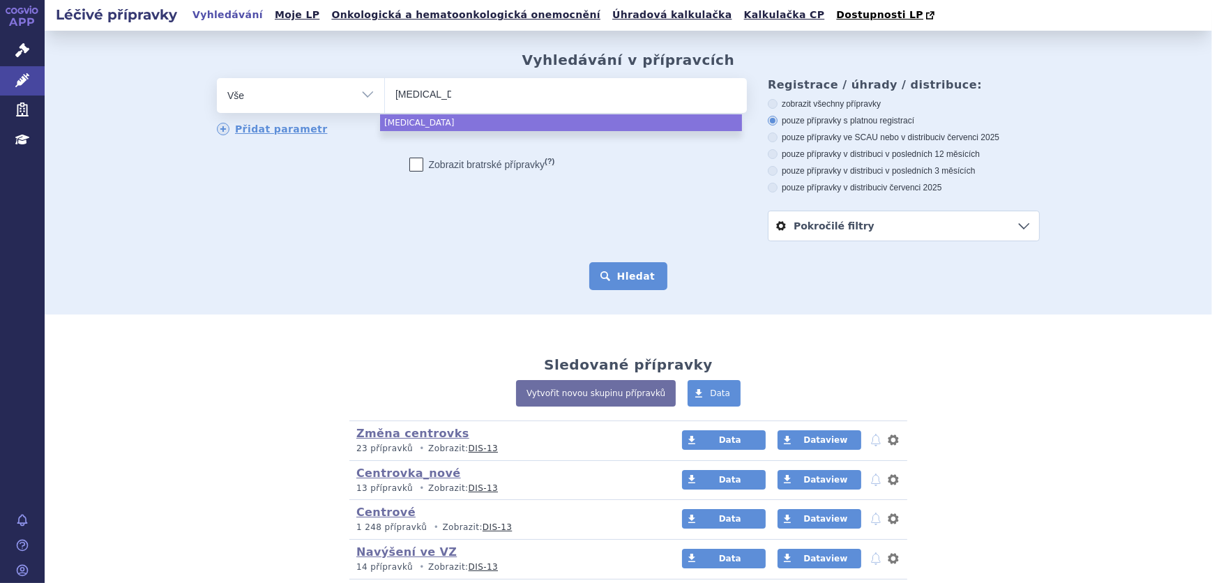
select select "erbitux"
click at [634, 276] on button "Hledat" at bounding box center [628, 276] width 79 height 28
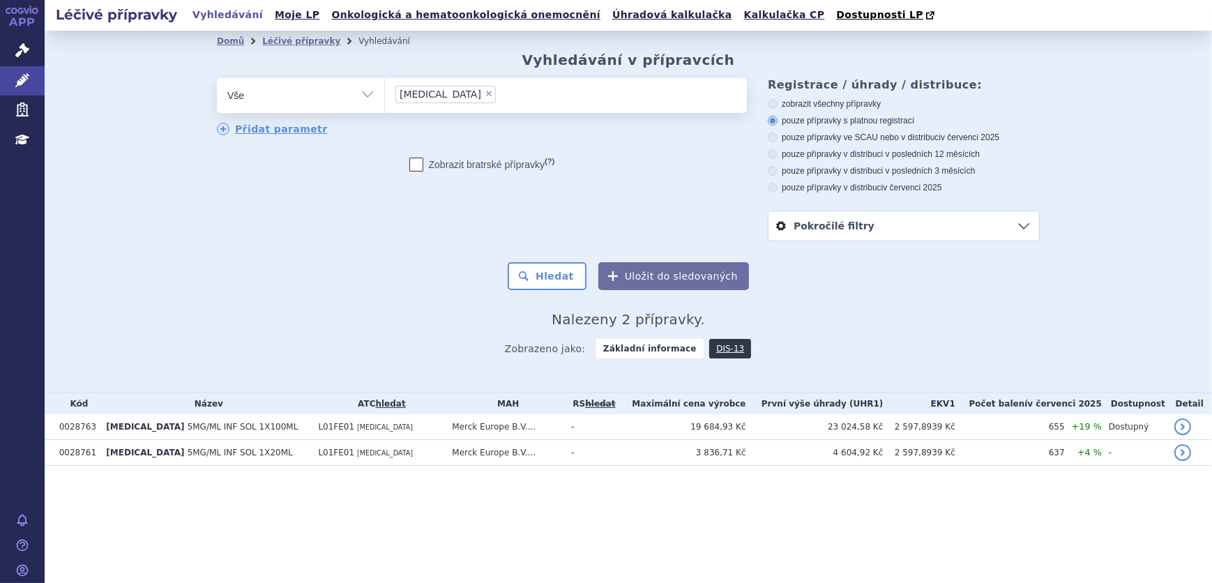
click at [302, 101] on select "Vše Přípravek/SUKL kód MAH VPOIS ATC/Aktivní látka Léková forma Síla" at bounding box center [300, 93] width 167 height 31
click at [217, 79] on select "Vše Přípravek/SUKL kód MAH VPOIS ATC/Aktivní látka Léková forma Síla" at bounding box center [300, 93] width 167 height 31
click at [347, 95] on select "Vše Přípravek/SUKL kód MAH VPOIS ATC/Aktivní látka Léková forma Síla" at bounding box center [300, 93] width 167 height 31
click at [217, 79] on select "Vše Přípravek/SUKL kód MAH VPOIS ATC/Aktivní látka Léková forma Síla" at bounding box center [300, 93] width 167 height 31
click at [423, 94] on ul at bounding box center [566, 92] width 362 height 29
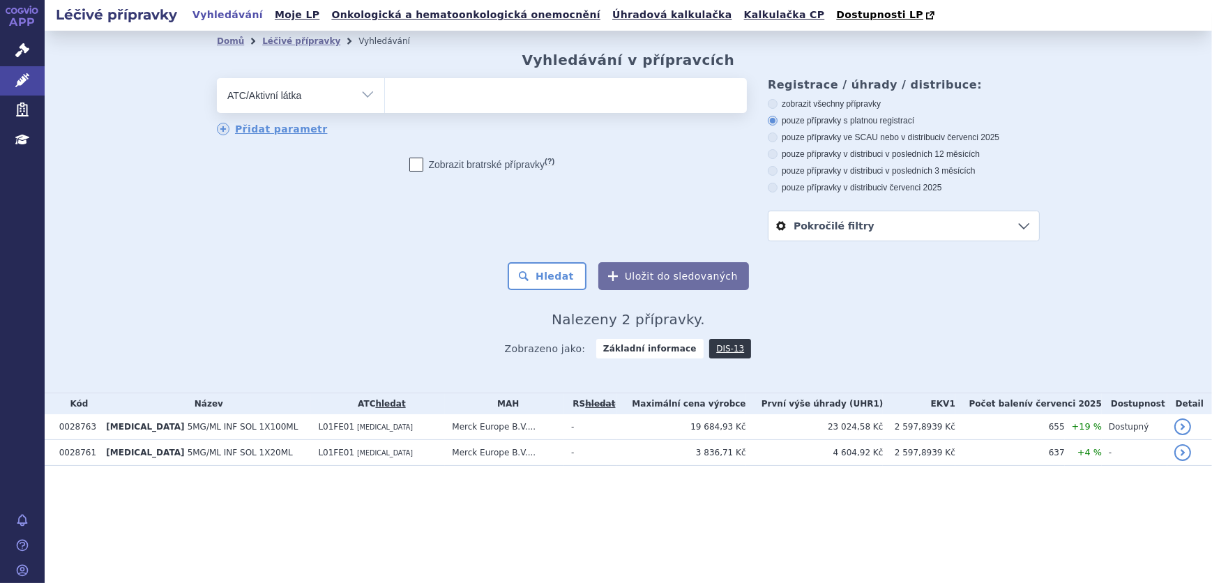
click at [385, 94] on select at bounding box center [384, 94] width 1 height 35
click at [363, 93] on select "Vše Přípravek/SUKL kód MAH VPOIS ATC/Aktivní látka Léková forma Síla" at bounding box center [300, 93] width 167 height 31
select select "filter-all"
click at [217, 79] on select "Vše Přípravek/SUKL kód MAH VPOIS ATC/Aktivní látka Léková forma Síla" at bounding box center [300, 93] width 167 height 31
click at [435, 85] on ul at bounding box center [566, 92] width 362 height 29
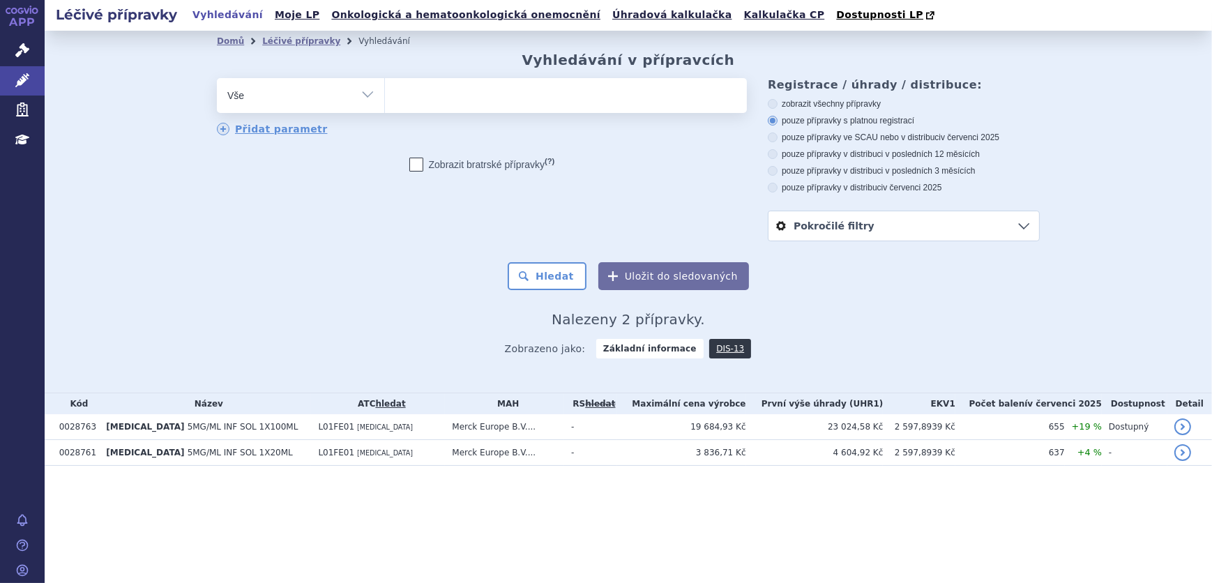
click at [385, 85] on select at bounding box center [384, 94] width 1 height 35
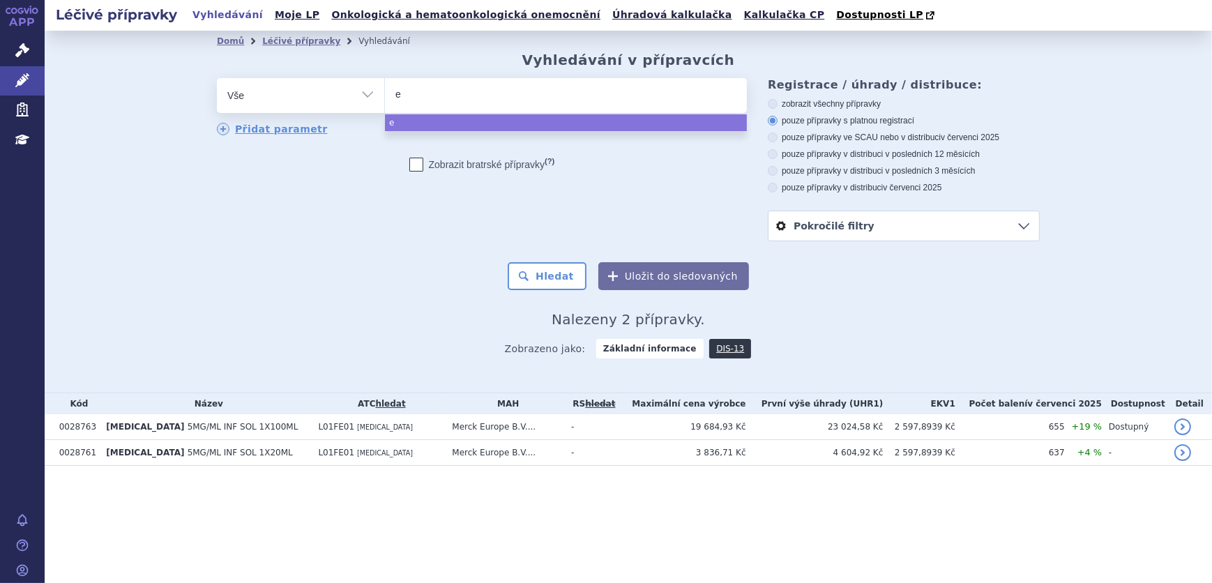
type input "er"
type input "erbi"
type input "erbit"
type input "erbitu"
type input "erbitux"
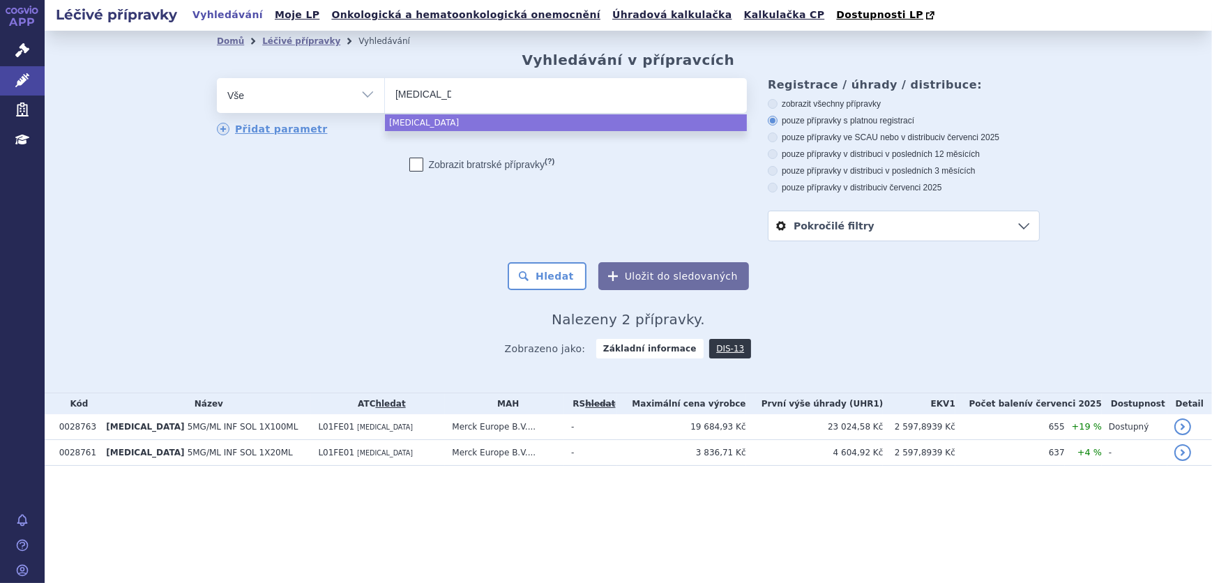
select select "erbitux"
type input "vec"
type input "vect"
type input "vecti"
type input "vectib"
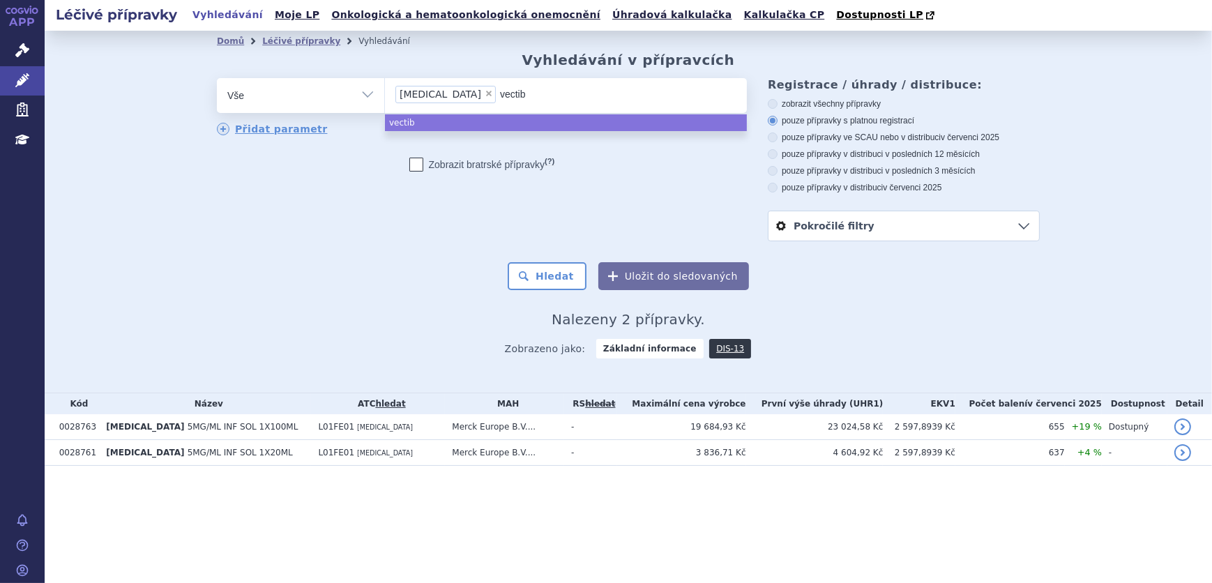
type input "vectibi"
type input "vectibic"
type input "vectibi"
type input "vectibix"
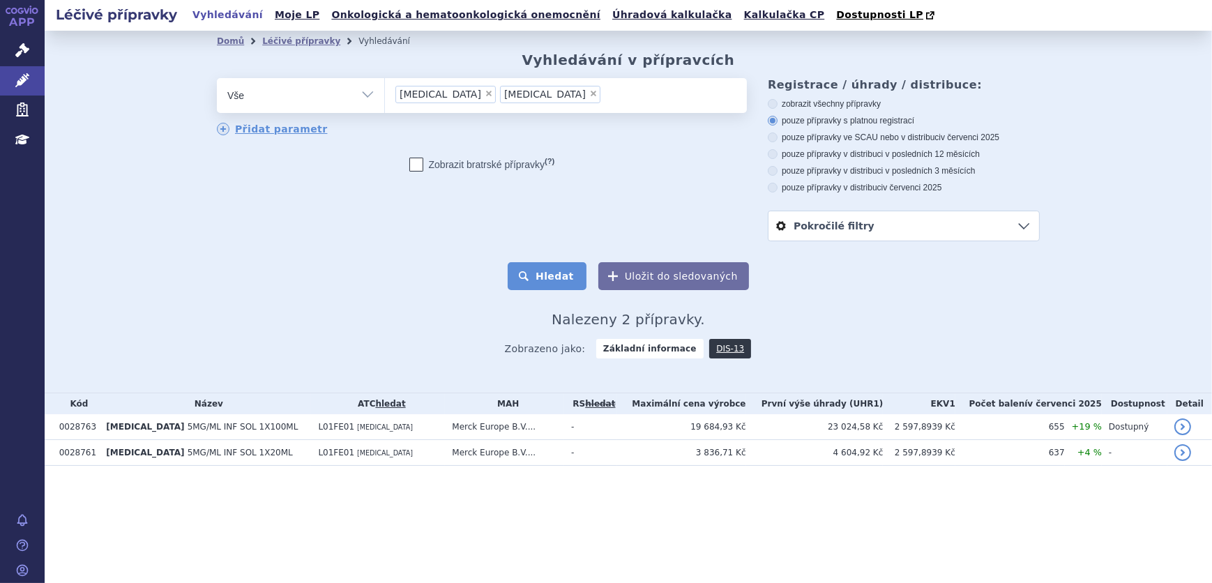
click at [562, 273] on button "Hledat" at bounding box center [547, 276] width 79 height 28
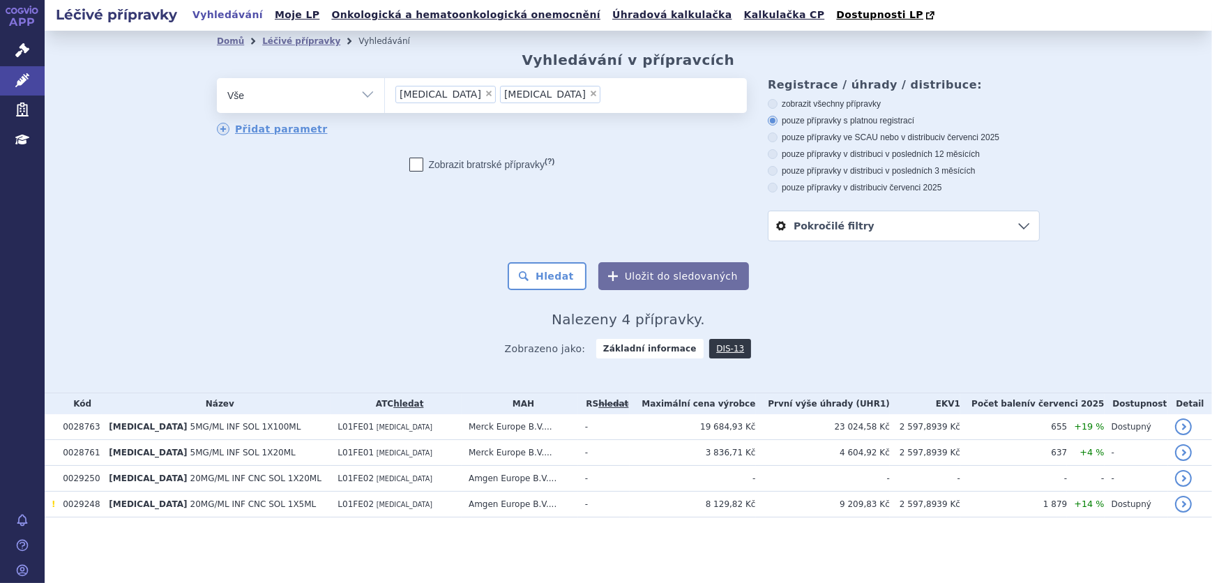
click at [313, 100] on select "Vše Přípravek/SUKL kód MAH VPOIS ATC/Aktivní látka Léková forma Síla" at bounding box center [300, 93] width 167 height 31
select select "filter-atc-group"
click at [217, 79] on select "Vše Přípravek/SUKL kód MAH VPOIS ATC/Aktivní látka Léková forma Síla" at bounding box center [300, 93] width 167 height 31
click at [448, 104] on ul at bounding box center [566, 92] width 362 height 29
click at [385, 104] on select at bounding box center [384, 94] width 1 height 35
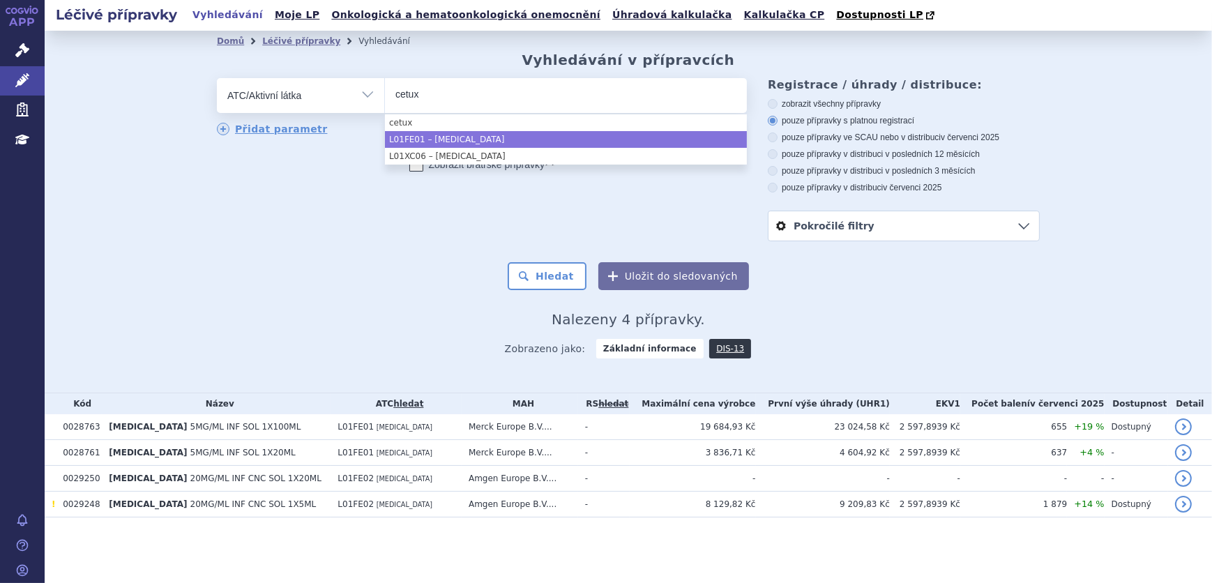
type input "cetux"
select select "L01FE01"
type input "panitu"
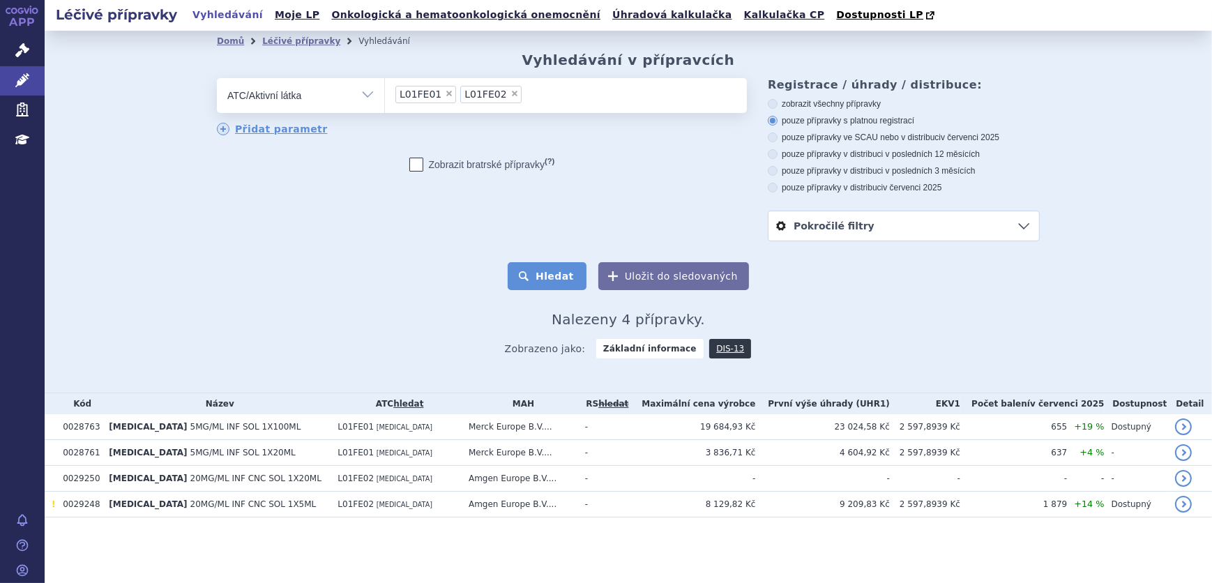
click at [555, 267] on button "Hledat" at bounding box center [547, 276] width 79 height 28
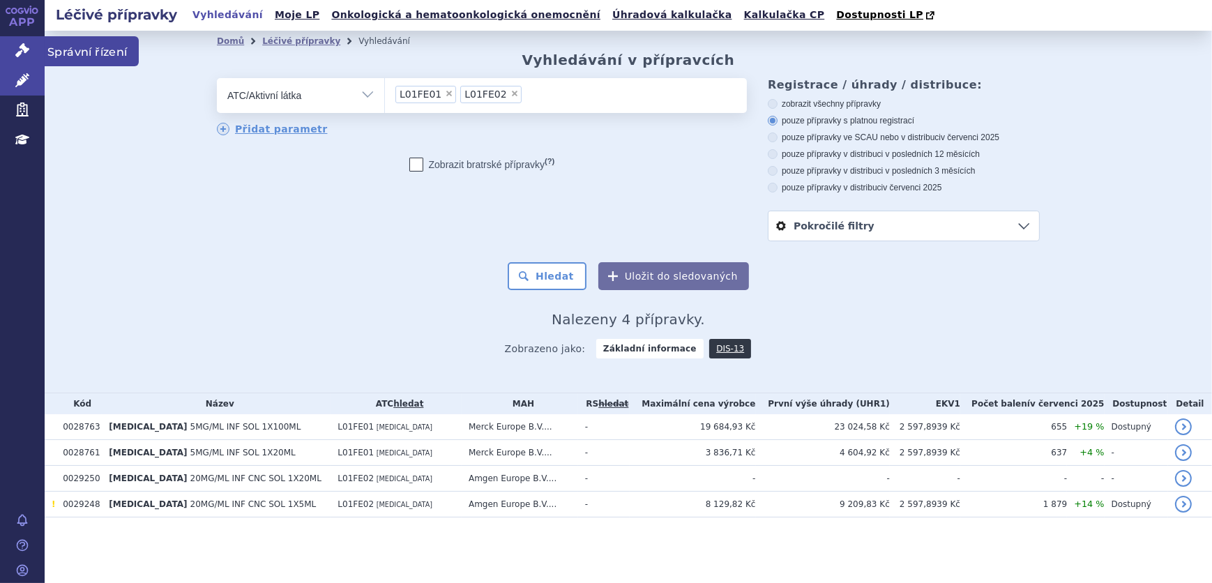
click at [22, 54] on icon at bounding box center [22, 50] width 14 height 14
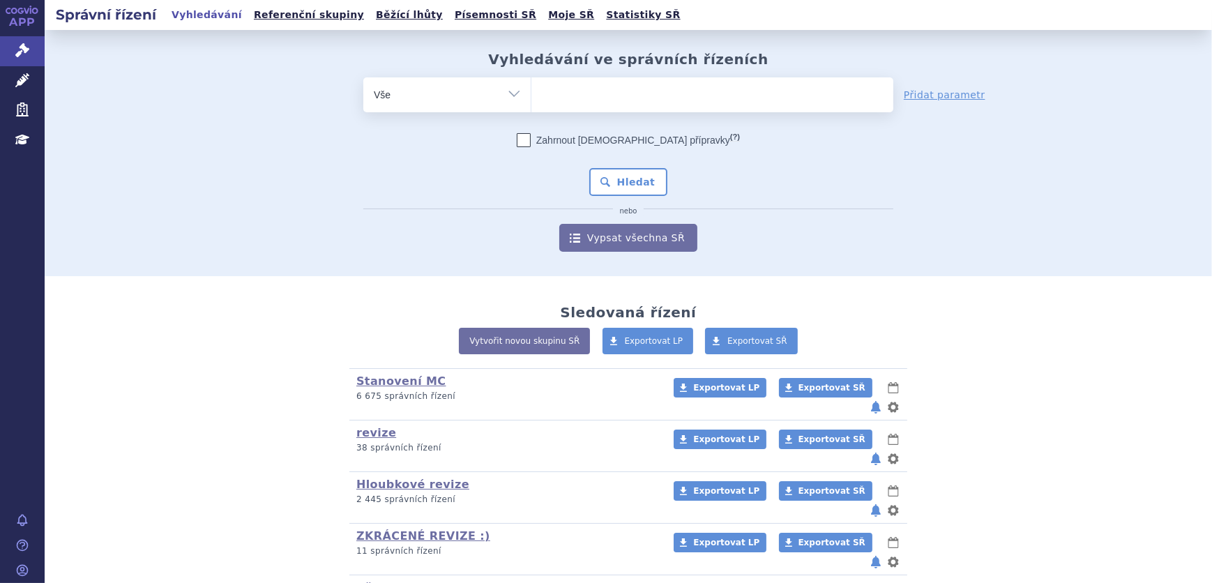
select select "filter-atc-group"
click at [363, 77] on select "Vše Spisová značka Typ SŘ Přípravek/SUKL kód Účastník/Držitel" at bounding box center [446, 92] width 167 height 31
click at [662, 80] on ul at bounding box center [713, 91] width 362 height 29
click at [532, 80] on select at bounding box center [531, 94] width 1 height 35
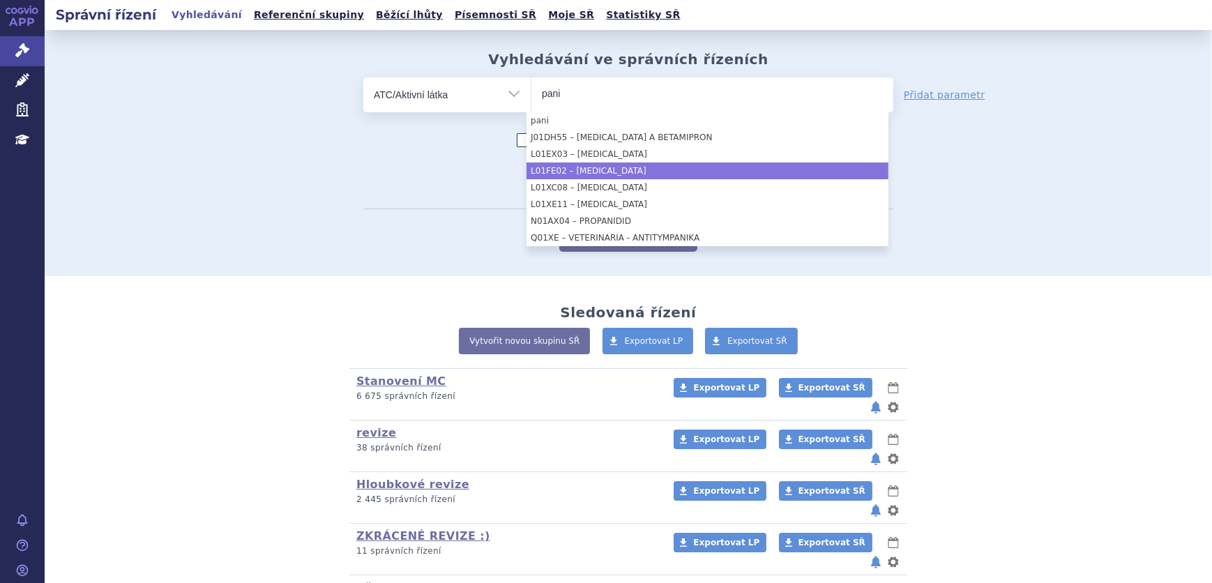
type input "pani"
click at [634, 173] on li "L01FE02 – PANITUMUMAB" at bounding box center [708, 171] width 362 height 17
select select "L01FE02"
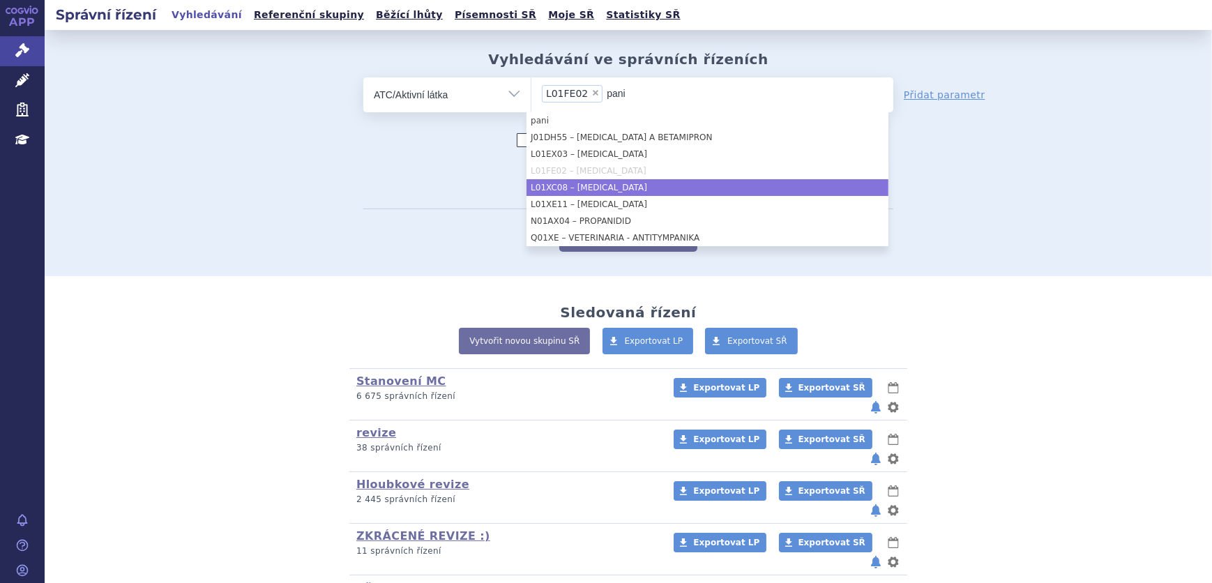
click at [631, 188] on li "L01XC08 – PANITUMUMAB" at bounding box center [708, 187] width 362 height 17
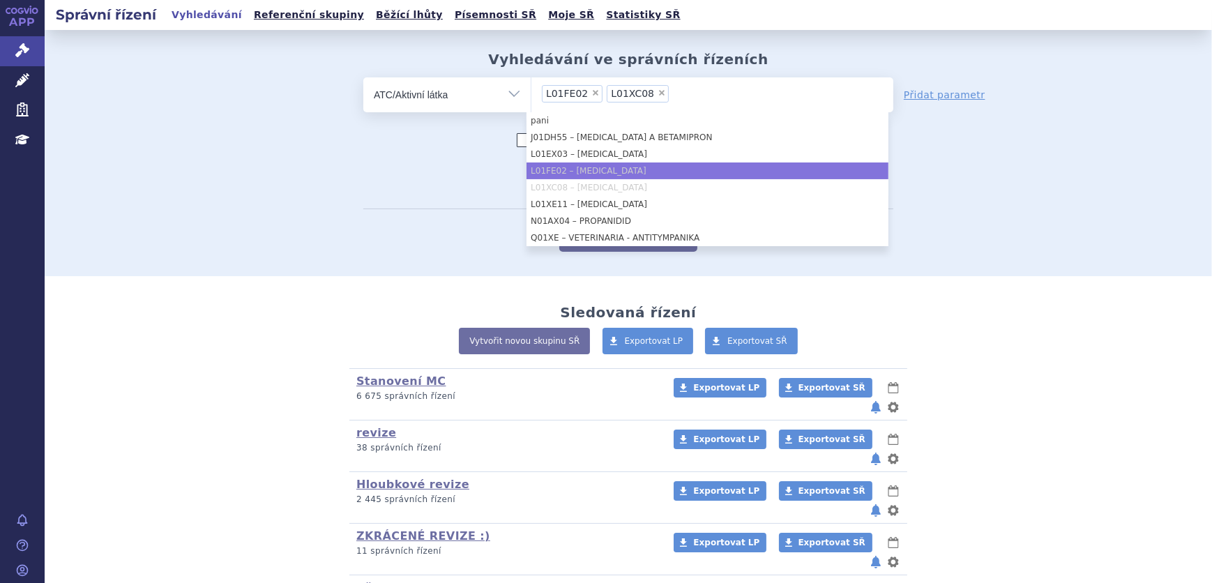
click at [423, 202] on div "Zahrnout bratrské přípravky (?) * Pozor, hledání dle vyhledávacího parametru In…" at bounding box center [628, 192] width 530 height 119
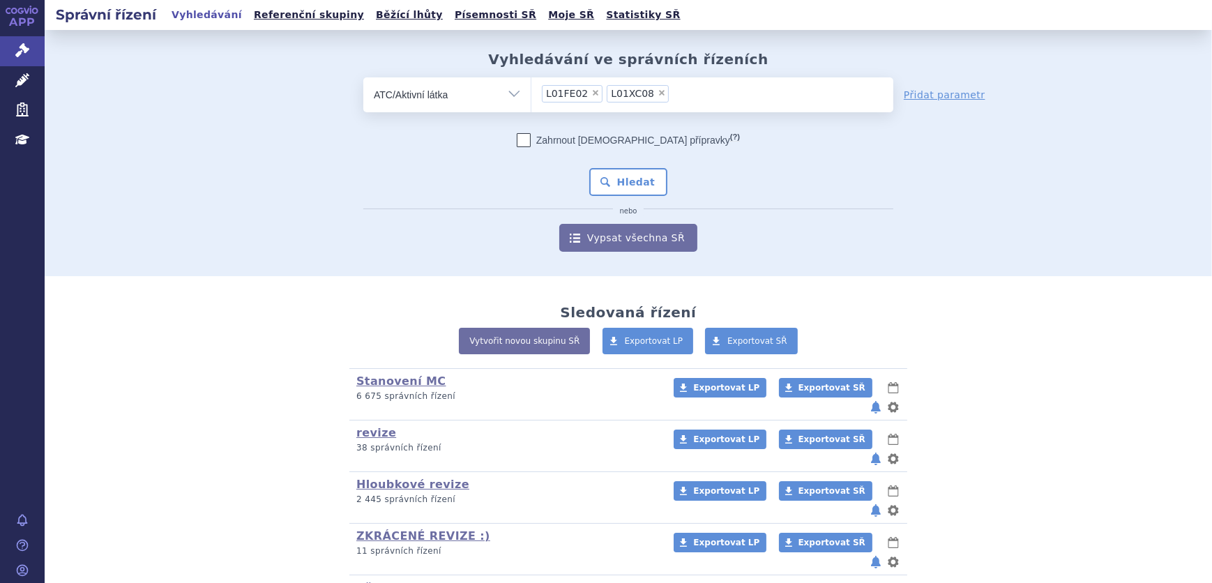
click at [739, 102] on ul "× L01FE02 × L01XC08" at bounding box center [713, 92] width 362 height 31
click at [532, 102] on select "L01FE02 L01XC08" at bounding box center [531, 94] width 1 height 35
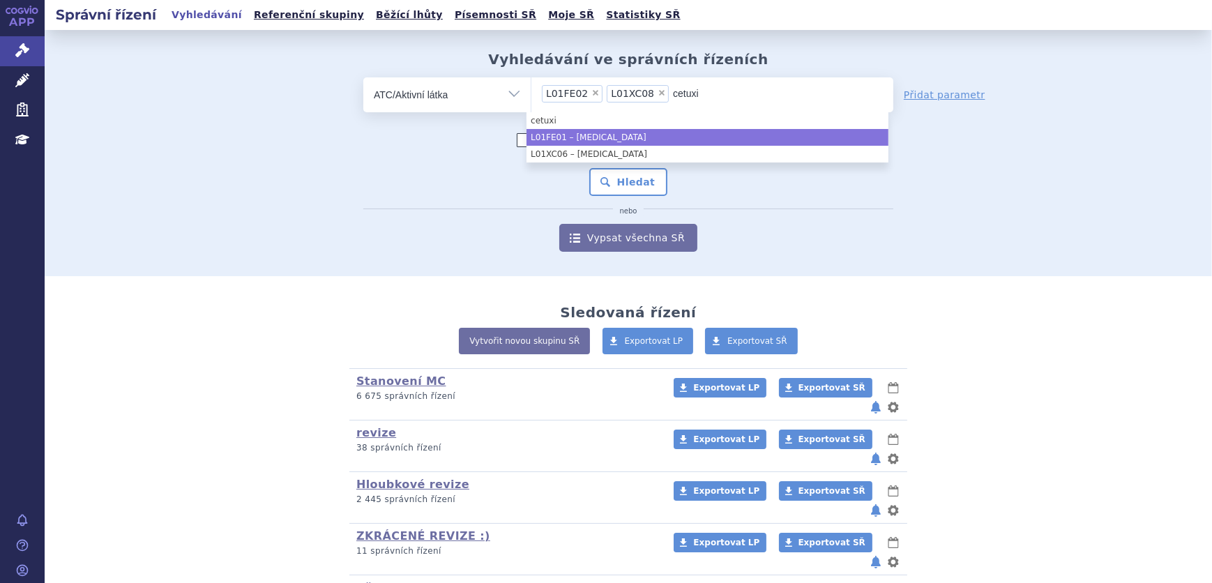
type input "cetuxi"
click at [779, 129] on li "L01FE01 – CETUXIMAB" at bounding box center [708, 137] width 362 height 17
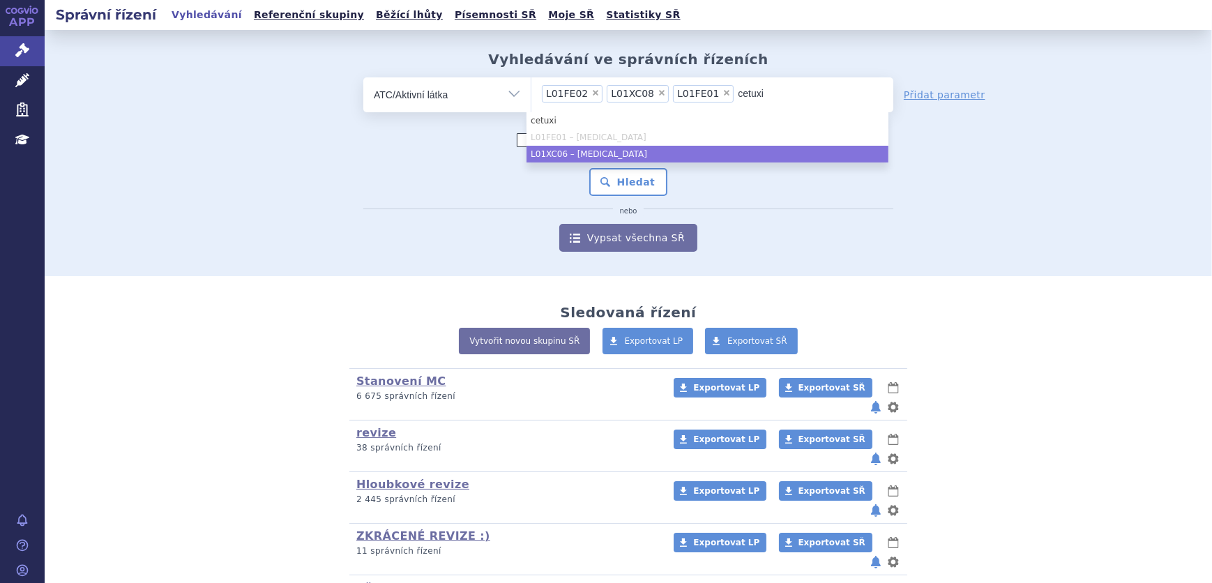
click at [782, 153] on li "L01XC06 – CETUXIMAB" at bounding box center [708, 154] width 362 height 17
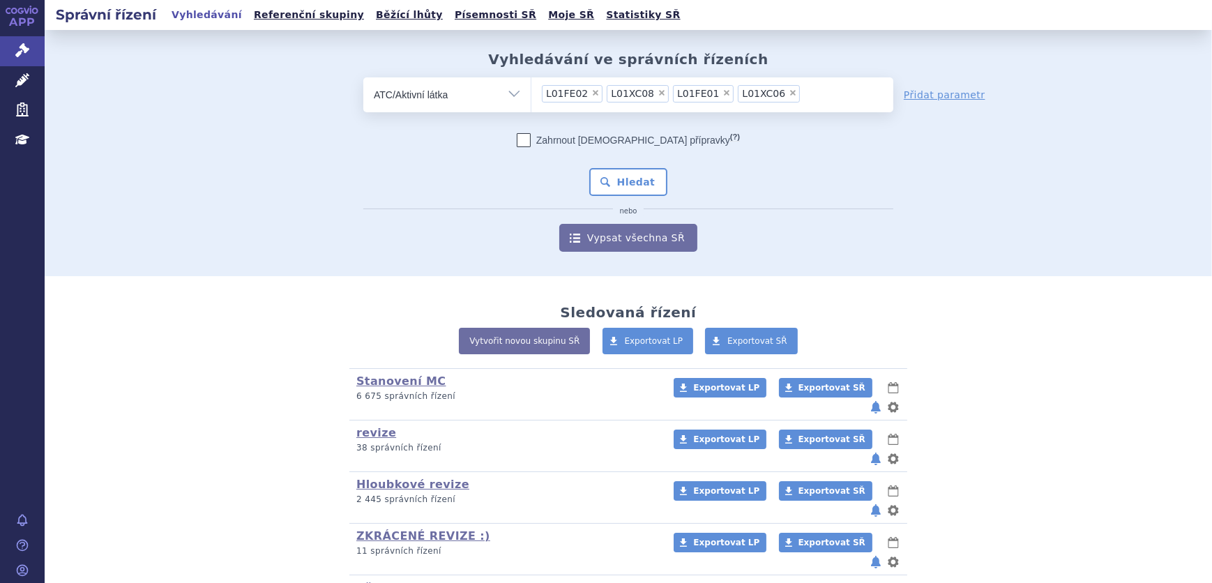
click at [726, 189] on div "Zahrnout bratrské přípravky (?) * Pozor, hledání dle vyhledávacího parametru In…" at bounding box center [628, 192] width 530 height 119
click at [644, 195] on button "Hledat" at bounding box center [628, 182] width 79 height 28
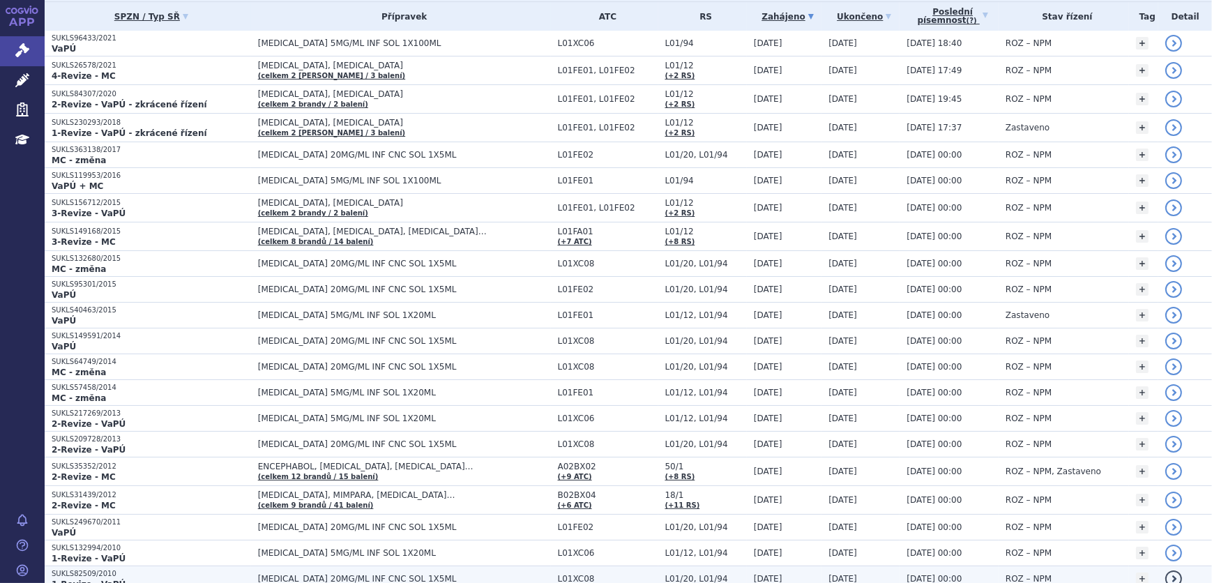
scroll to position [98, 0]
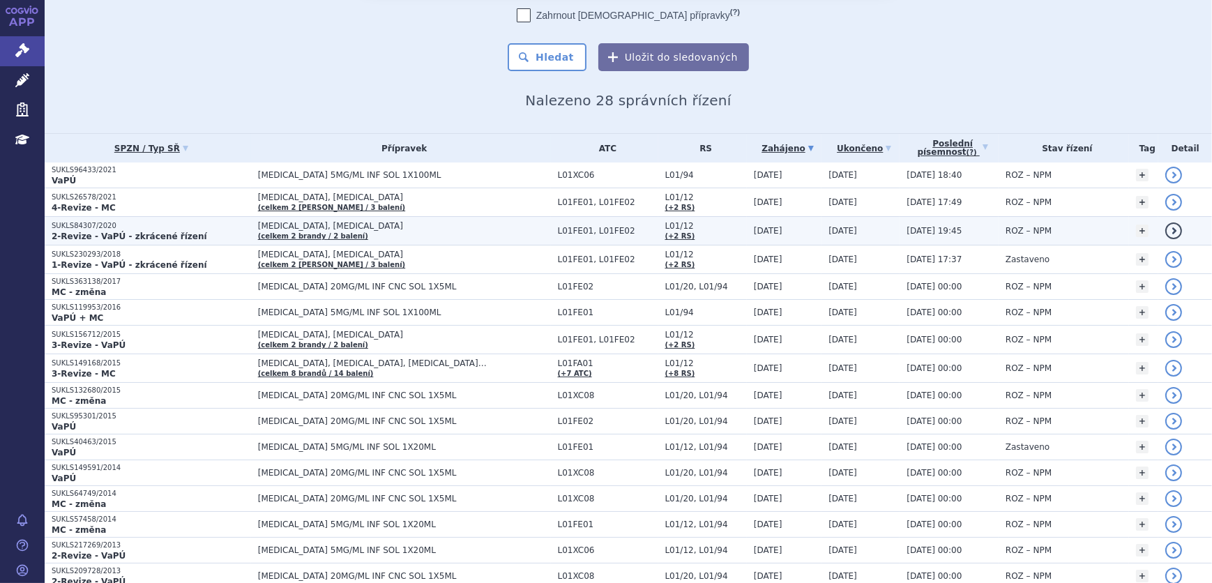
click at [402, 229] on span "[MEDICAL_DATA], [MEDICAL_DATA]" at bounding box center [404, 226] width 293 height 10
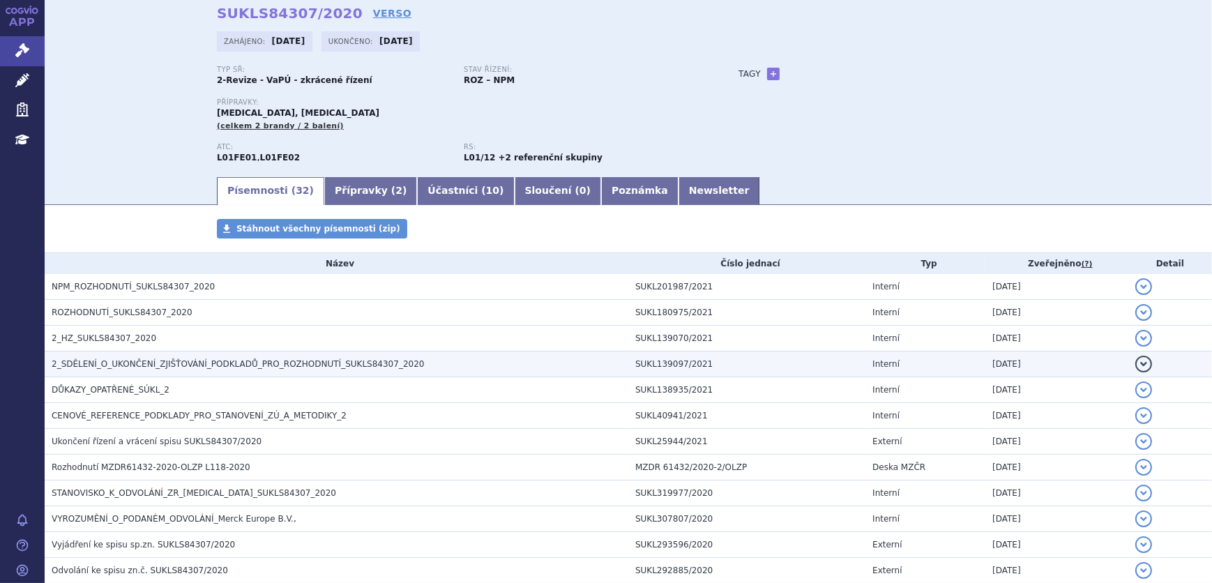
scroll to position [63, 0]
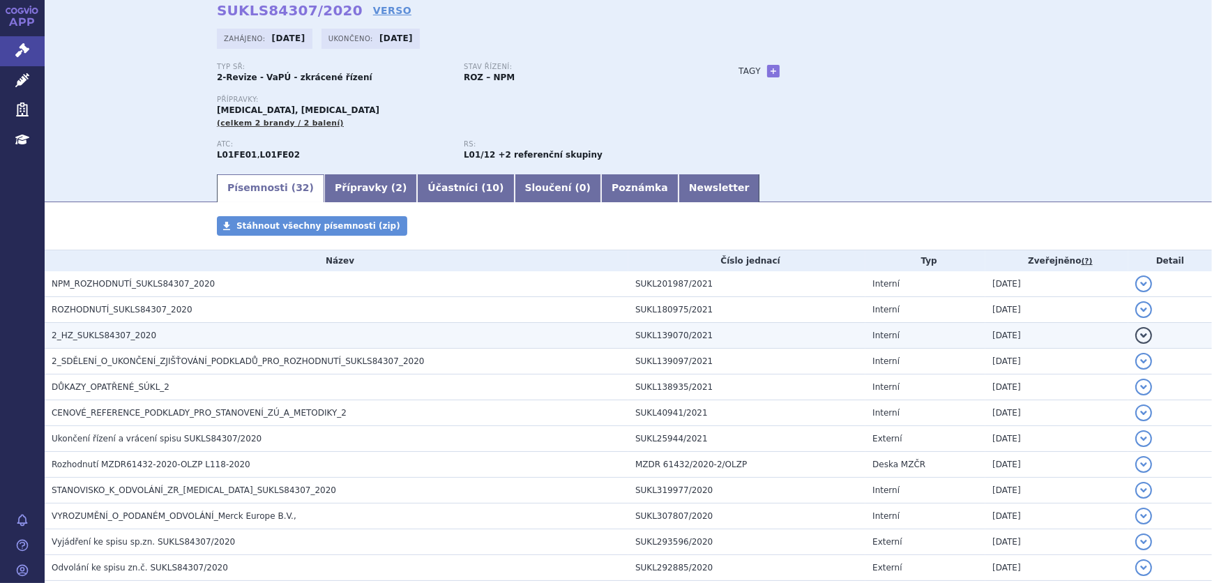
click at [155, 334] on h3 "2_HZ_SUKLS84307_2020" at bounding box center [340, 336] width 577 height 14
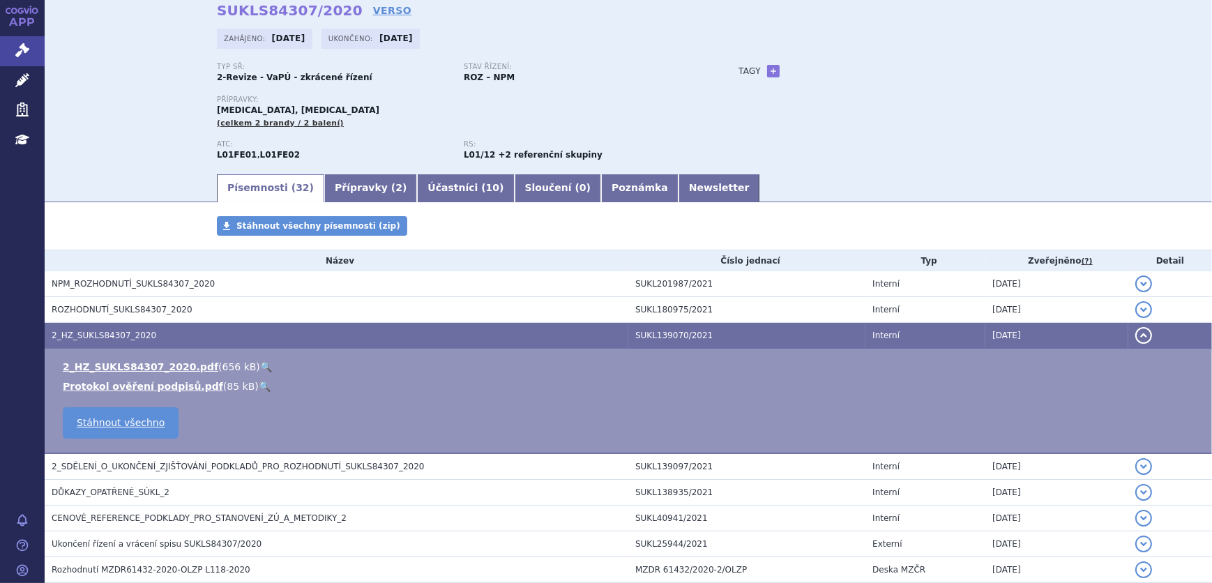
click at [260, 366] on link "🔍" at bounding box center [266, 366] width 12 height 11
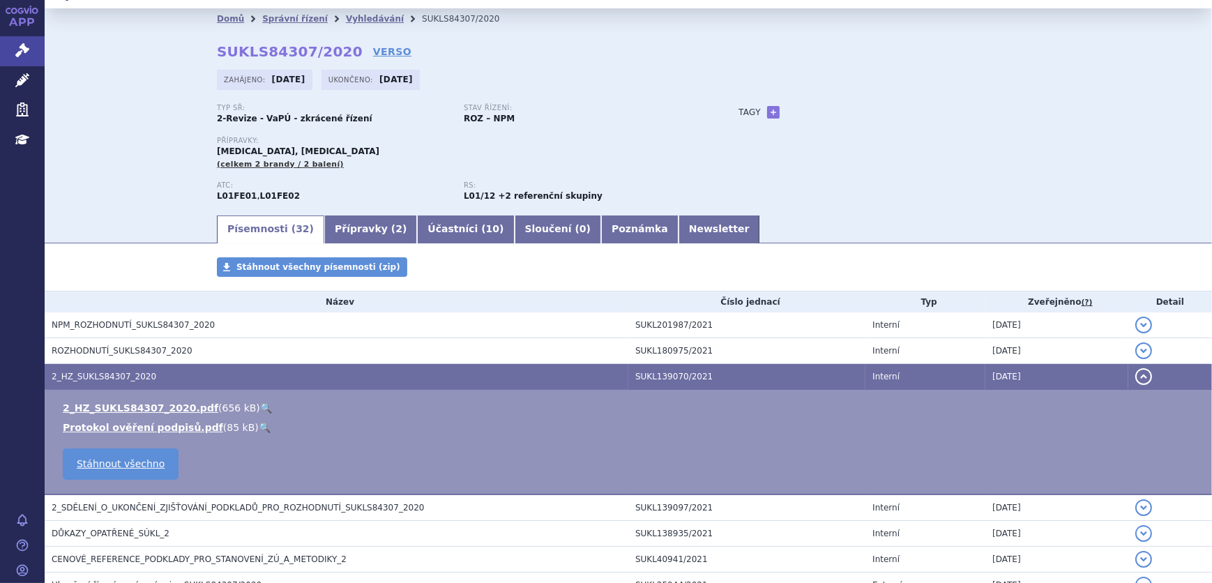
scroll to position [0, 0]
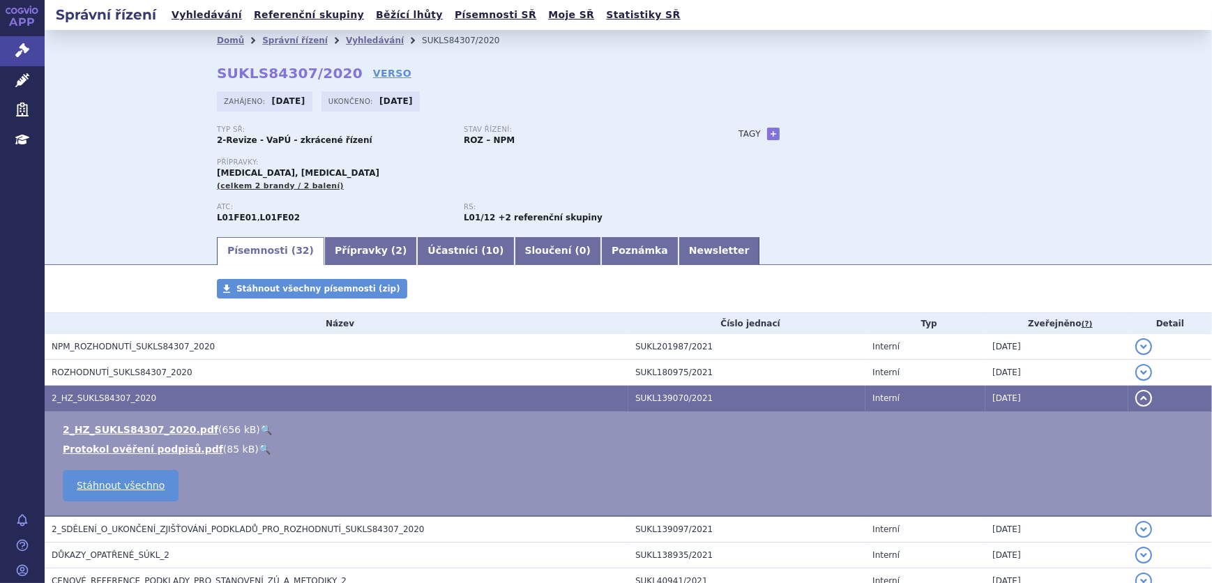
drag, startPoint x: 347, startPoint y: 38, endPoint x: 392, endPoint y: 38, distance: 45.3
click at [347, 38] on link "Vyhledávání" at bounding box center [375, 41] width 58 height 10
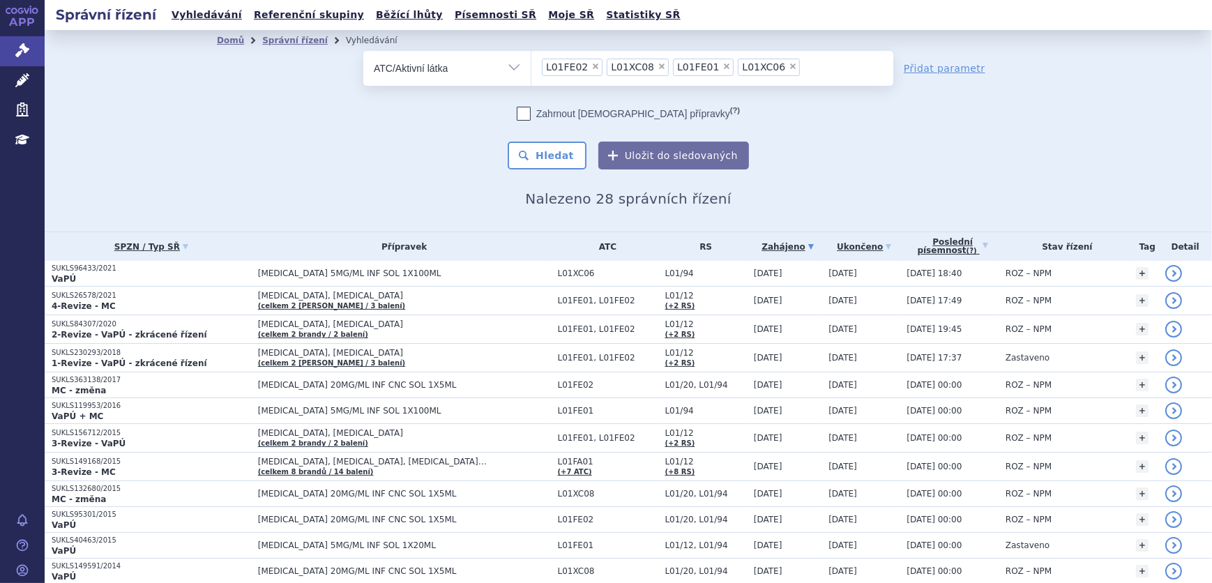
drag, startPoint x: 7, startPoint y: 75, endPoint x: 232, endPoint y: 52, distance: 225.8
click at [7, 75] on link "Léčivé přípravky" at bounding box center [22, 80] width 45 height 29
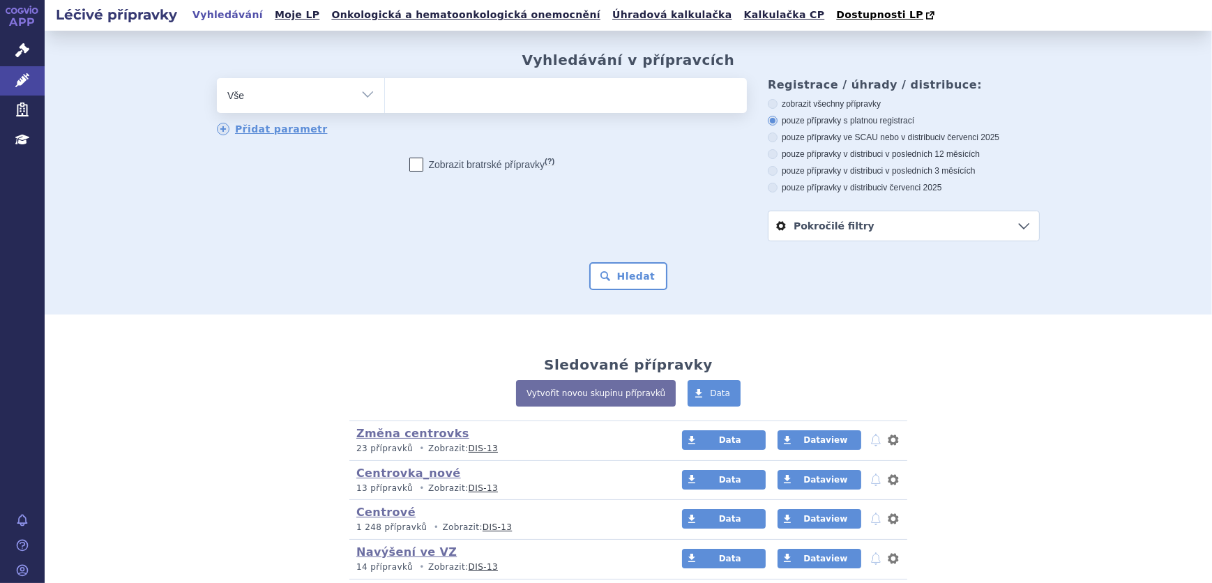
click at [348, 95] on select "Vše Přípravek/SUKL kód MAH VPOIS ATC/Aktivní látka Léková forma Síla" at bounding box center [300, 93] width 167 height 31
drag, startPoint x: 419, startPoint y: 100, endPoint x: 426, endPoint y: 104, distance: 7.8
click at [423, 102] on ul at bounding box center [566, 92] width 362 height 29
click at [385, 102] on select at bounding box center [384, 94] width 1 height 35
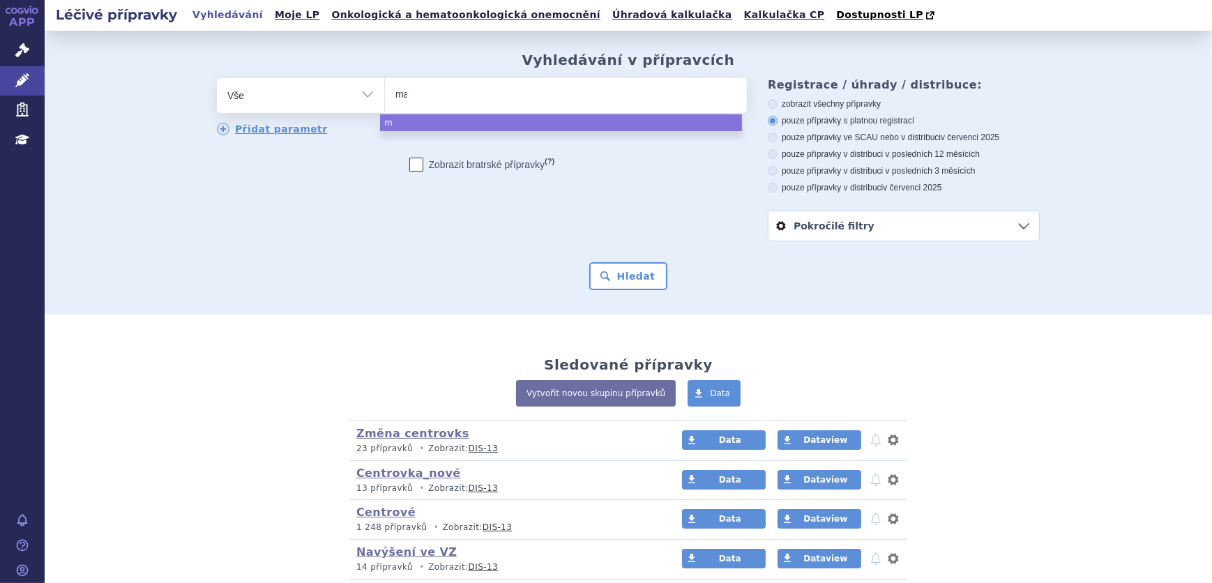
type input "mab"
type input "mabt"
type input "mabth"
type input "mabther"
type input "mabthera"
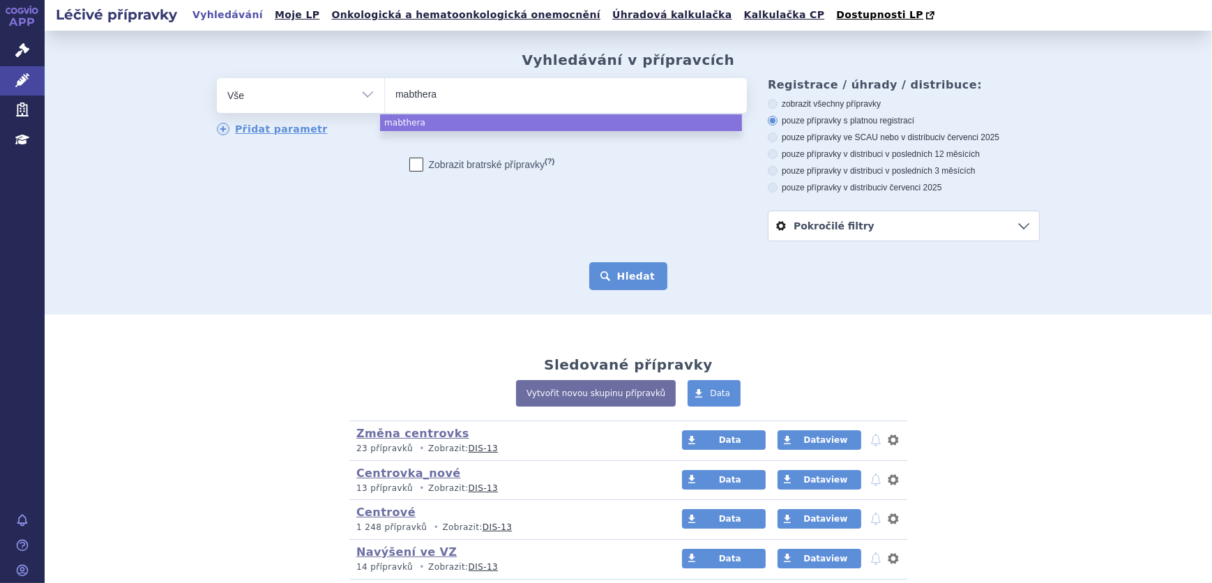
select select "mabthera"
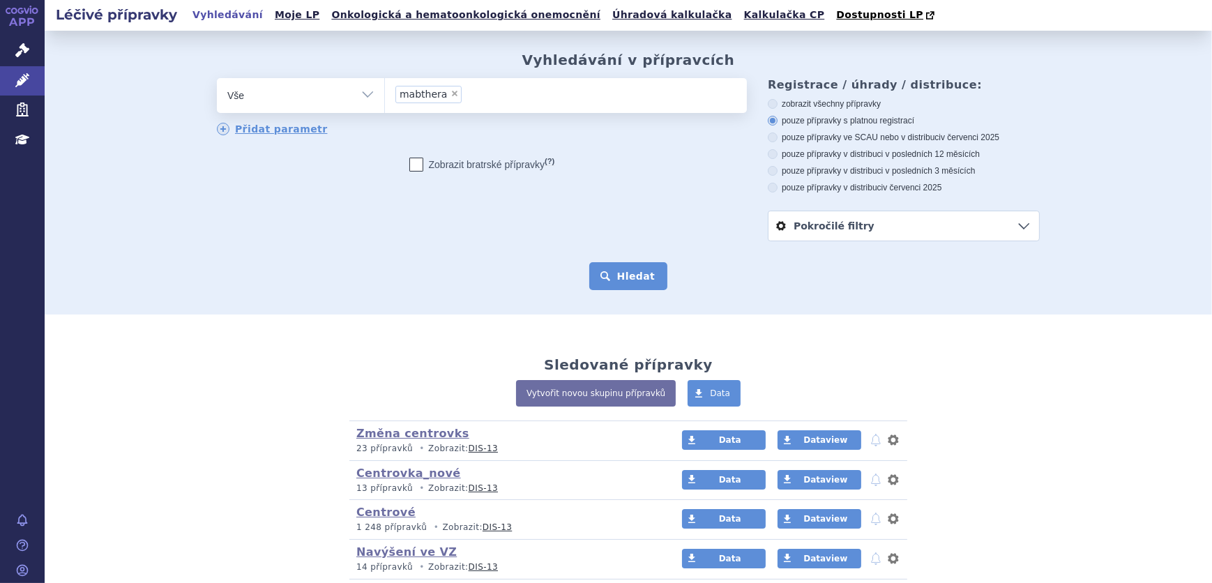
click at [637, 283] on button "Hledat" at bounding box center [628, 276] width 79 height 28
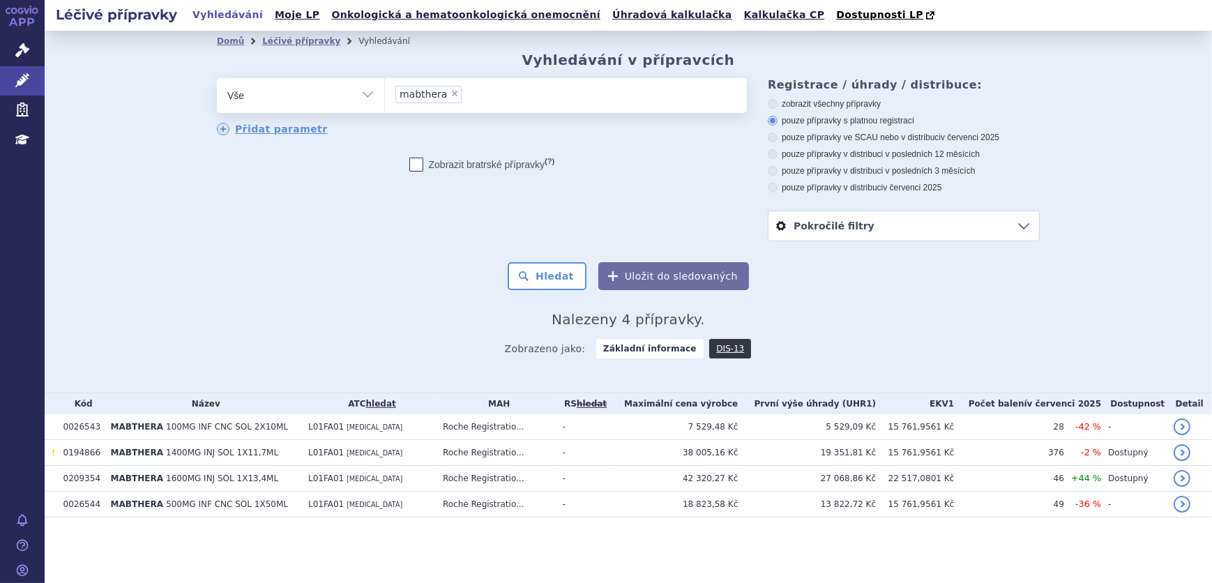
drag, startPoint x: 446, startPoint y: 83, endPoint x: 460, endPoint y: 103, distance: 24.2
click at [450, 87] on ul "× mabthera" at bounding box center [566, 93] width 362 height 31
click at [385, 87] on select "mabthera" at bounding box center [384, 94] width 1 height 35
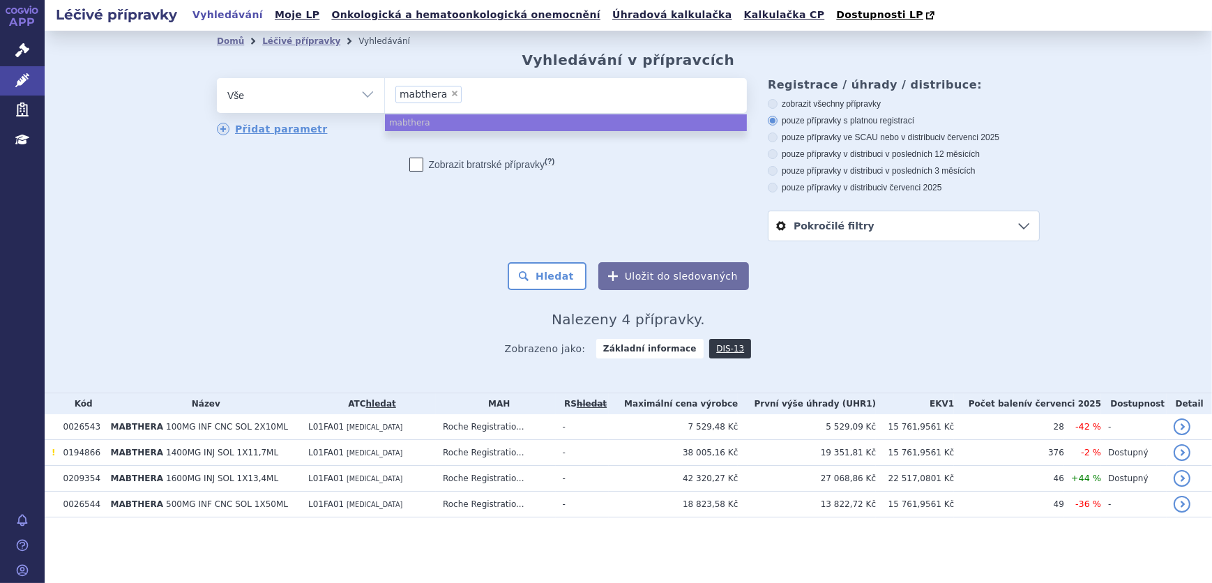
click at [452, 98] on span "×" at bounding box center [455, 93] width 8 height 8
click at [385, 98] on select "mabthera" at bounding box center [384, 94] width 1 height 35
select select
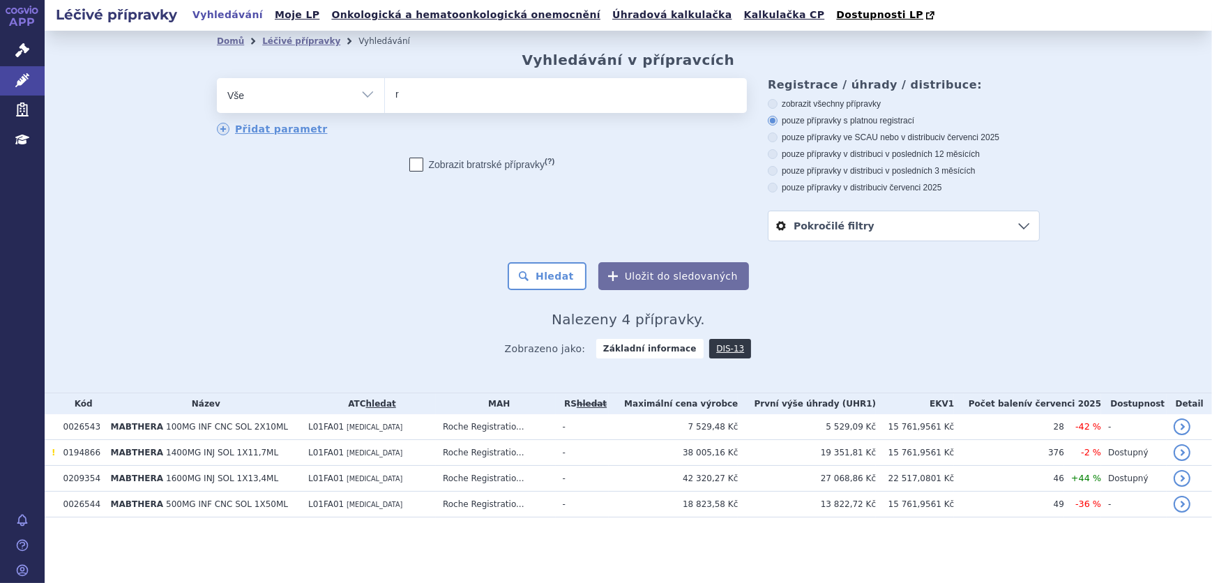
type input "ri"
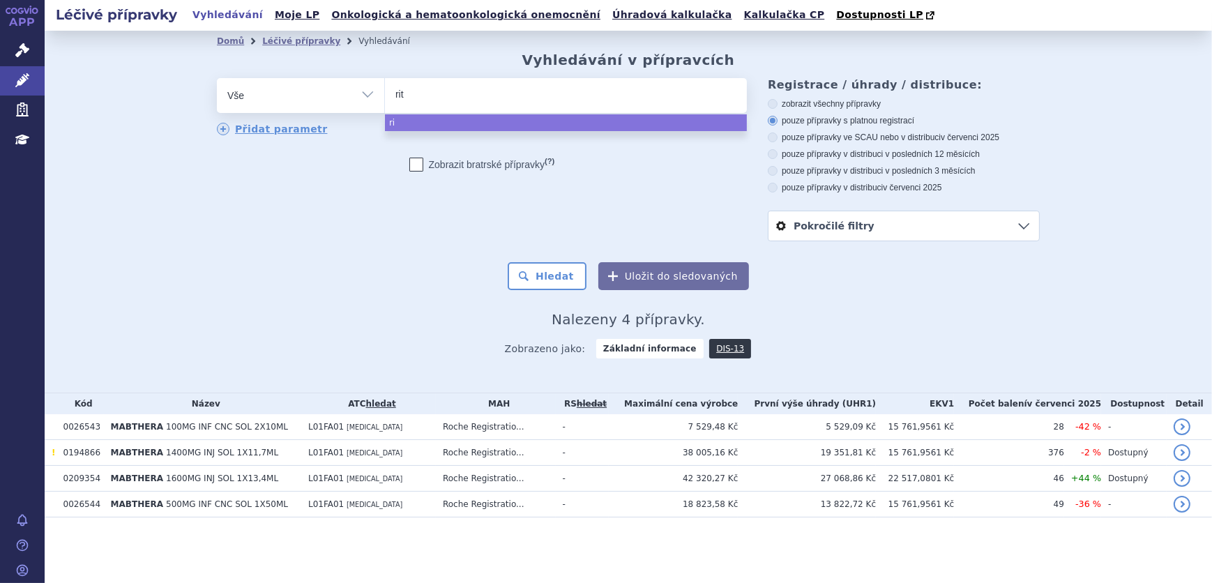
type input "ritu"
select select "ritu"
click at [323, 98] on select "Vše Přípravek/SUKL kód MAH VPOIS ATC/Aktivní látka Léková forma Síla" at bounding box center [300, 93] width 167 height 31
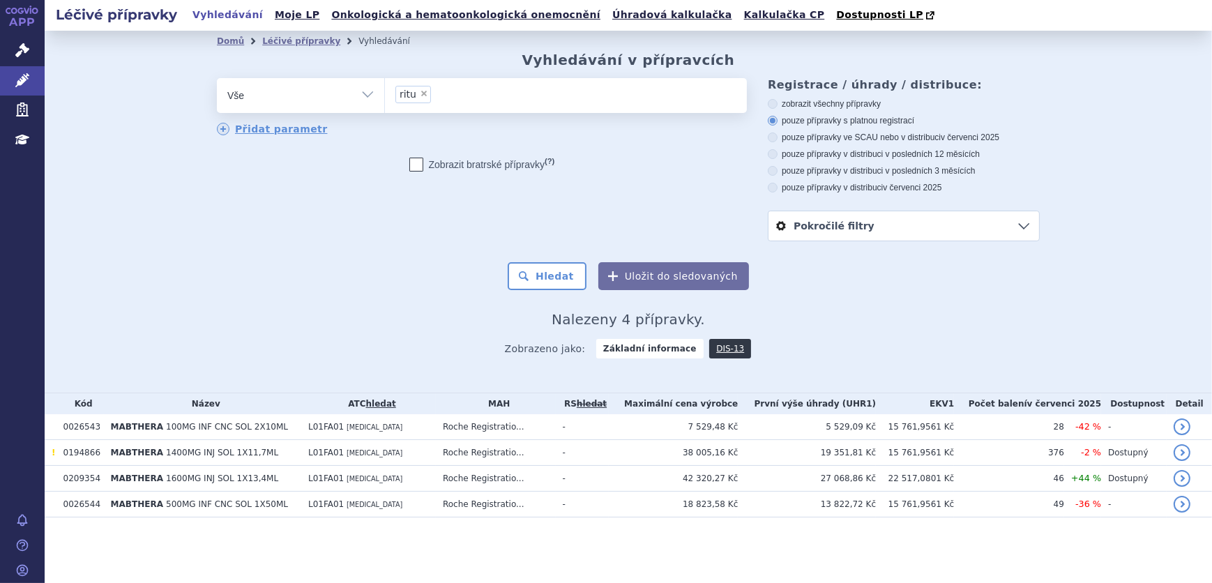
click at [323, 98] on select "Vše Přípravek/SUKL kód MAH VPOIS ATC/Aktivní látka Léková forma Síla" at bounding box center [300, 93] width 167 height 31
select select "filter-atc-group"
click at [217, 79] on select "Vše Přípravek/SUKL kód MAH VPOIS ATC/Aktivní látka Léková forma Síla" at bounding box center [300, 93] width 167 height 31
click at [485, 91] on ul at bounding box center [566, 92] width 362 height 29
click at [385, 91] on select at bounding box center [384, 94] width 1 height 35
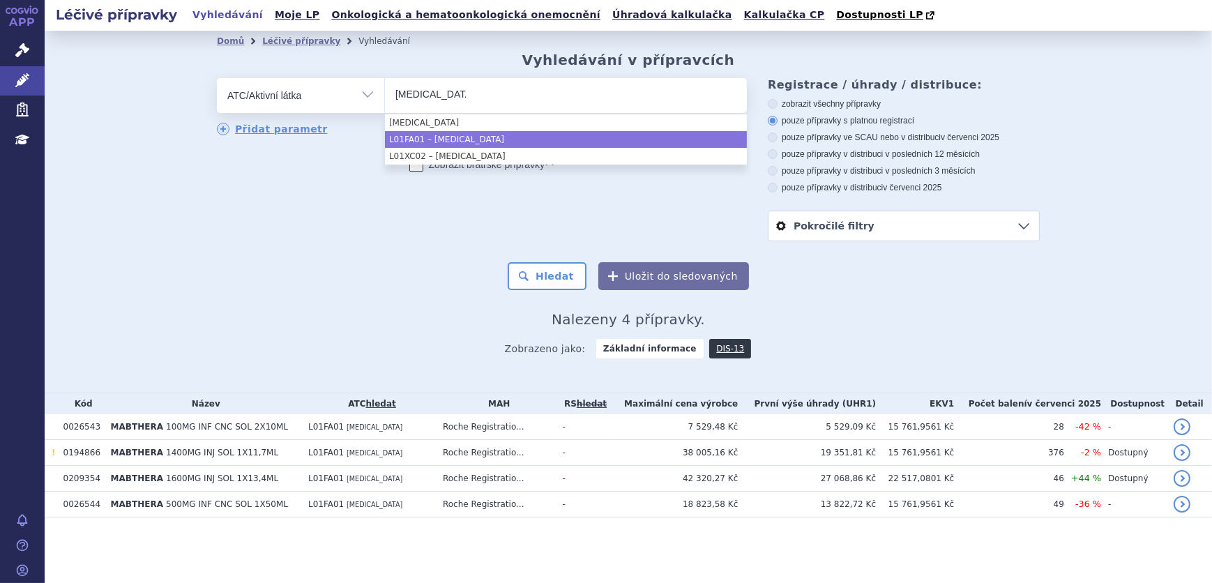
type input "rituximab"
drag, startPoint x: 486, startPoint y: 135, endPoint x: 539, endPoint y: 181, distance: 69.8
select select "L01FA01"
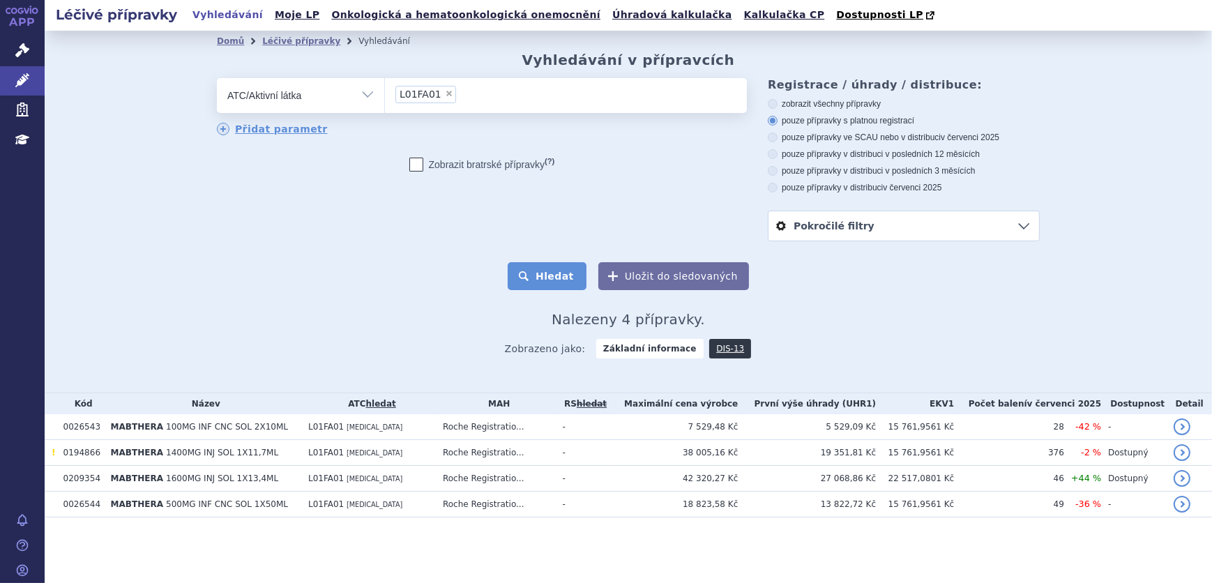
click at [571, 266] on button "Hledat" at bounding box center [547, 276] width 79 height 28
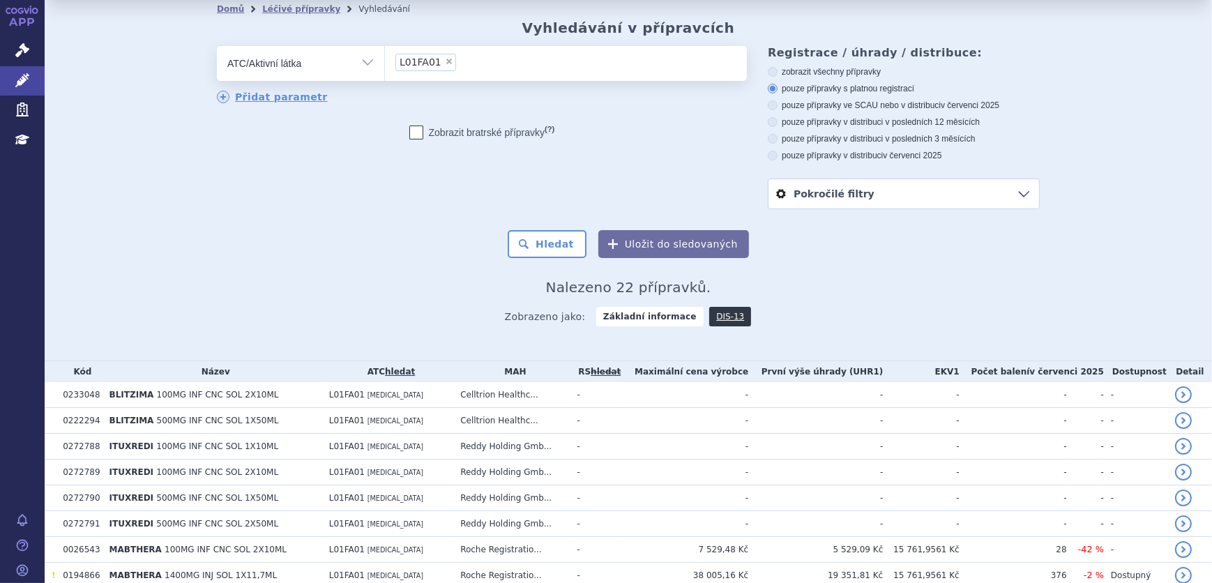
scroll to position [10, 0]
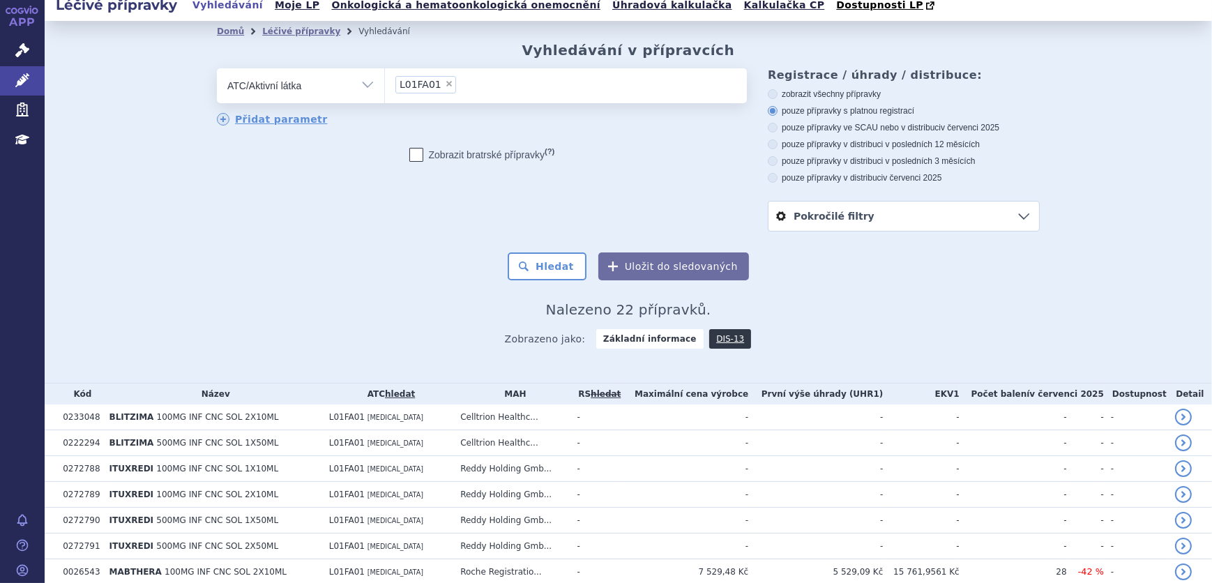
click at [882, 128] on label "pouze přípravky ve SCAU nebo v distribuci v červenci 2025" at bounding box center [904, 127] width 272 height 11
click at [778, 128] on input "pouze přípravky ve SCAU nebo v distribuci v červenci 2025" at bounding box center [773, 129] width 9 height 9
radio input "true"
click at [570, 266] on button "Hledat" at bounding box center [547, 267] width 79 height 28
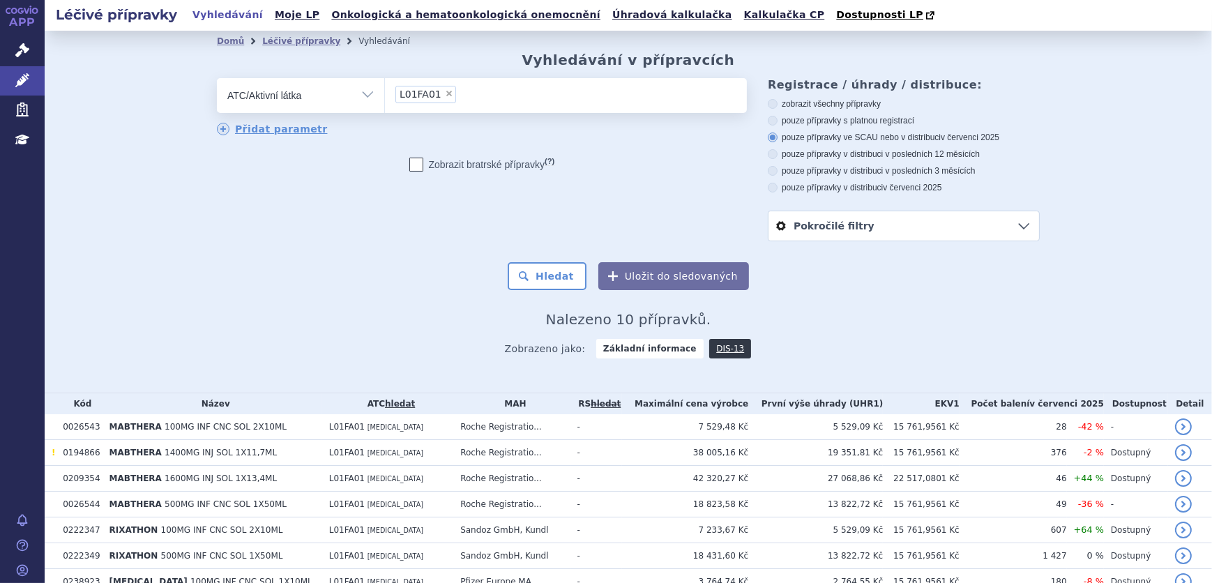
scroll to position [145, 0]
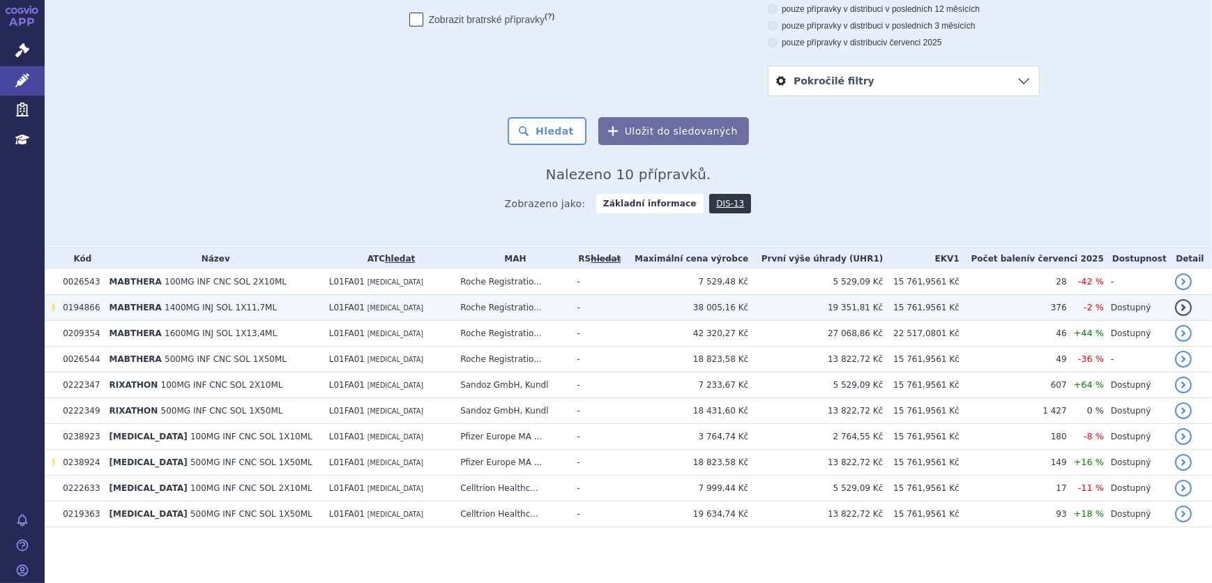
click at [880, 307] on td "19 351,81 Kč" at bounding box center [815, 308] width 135 height 26
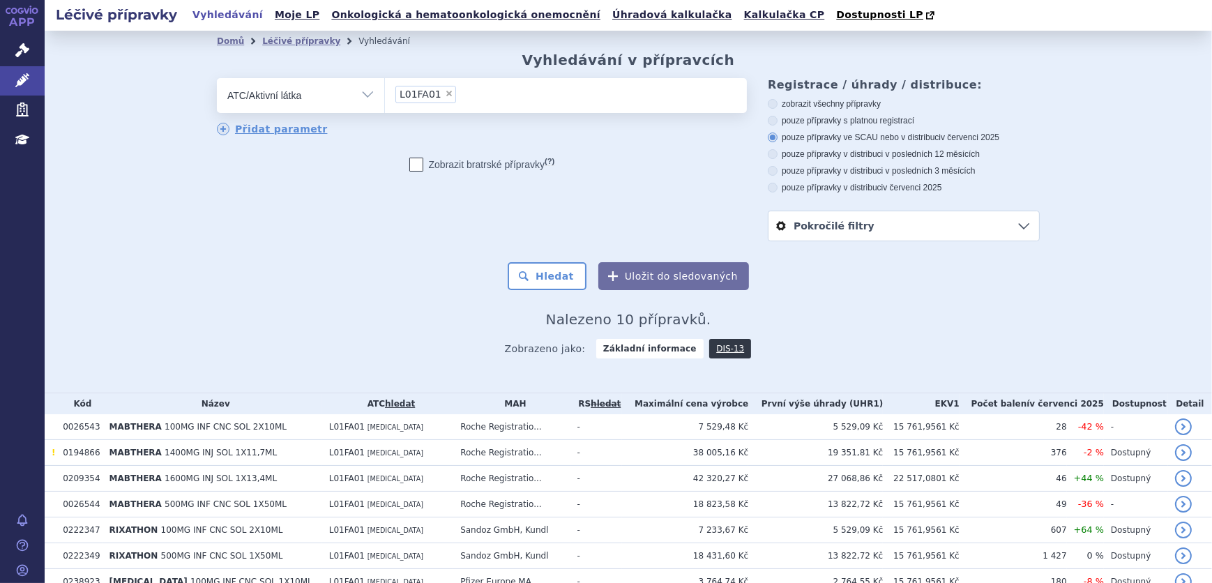
scroll to position [145, 0]
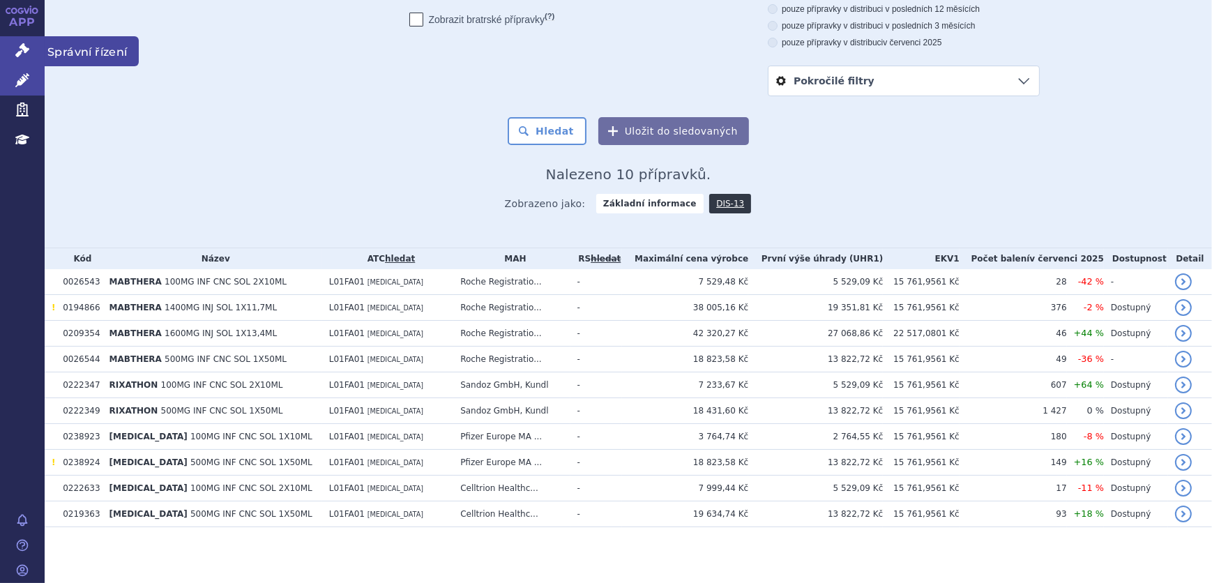
click at [12, 48] on link "Správní řízení" at bounding box center [22, 50] width 45 height 29
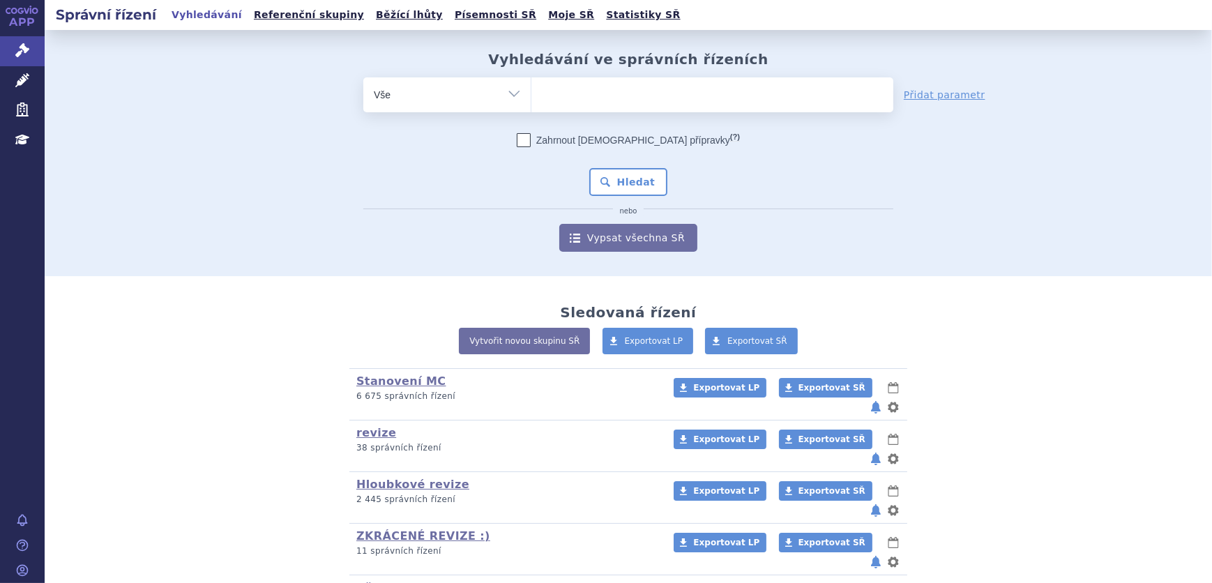
click at [635, 108] on span at bounding box center [713, 94] width 362 height 35
click at [532, 108] on select at bounding box center [531, 94] width 1 height 35
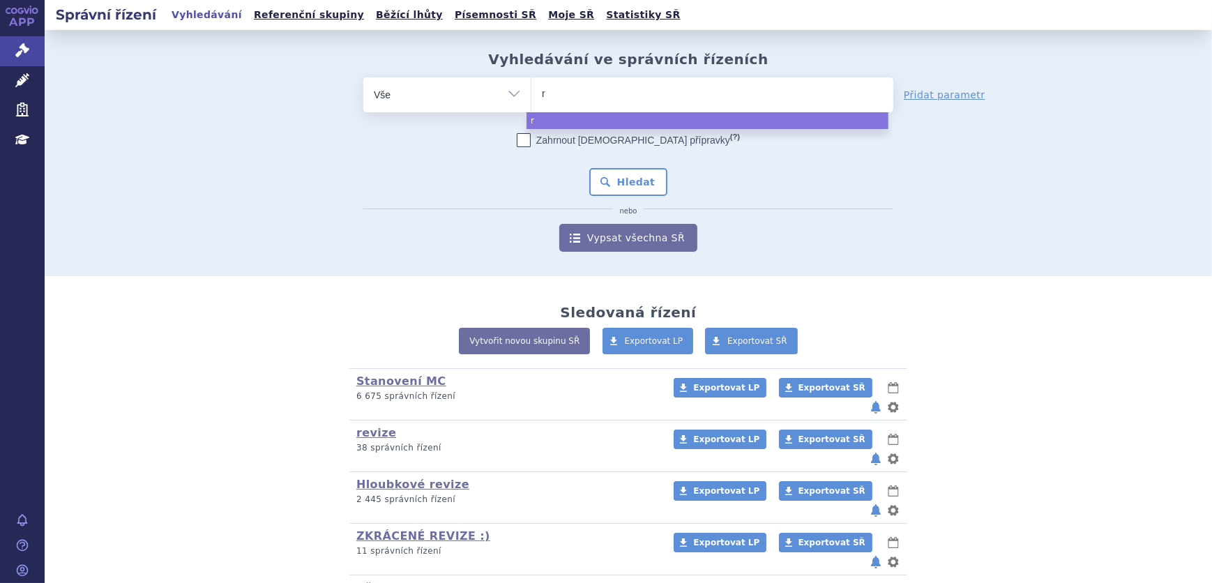
type input "ri"
type input "rit"
type input "ritu"
type input "ritux"
type input "rituxi"
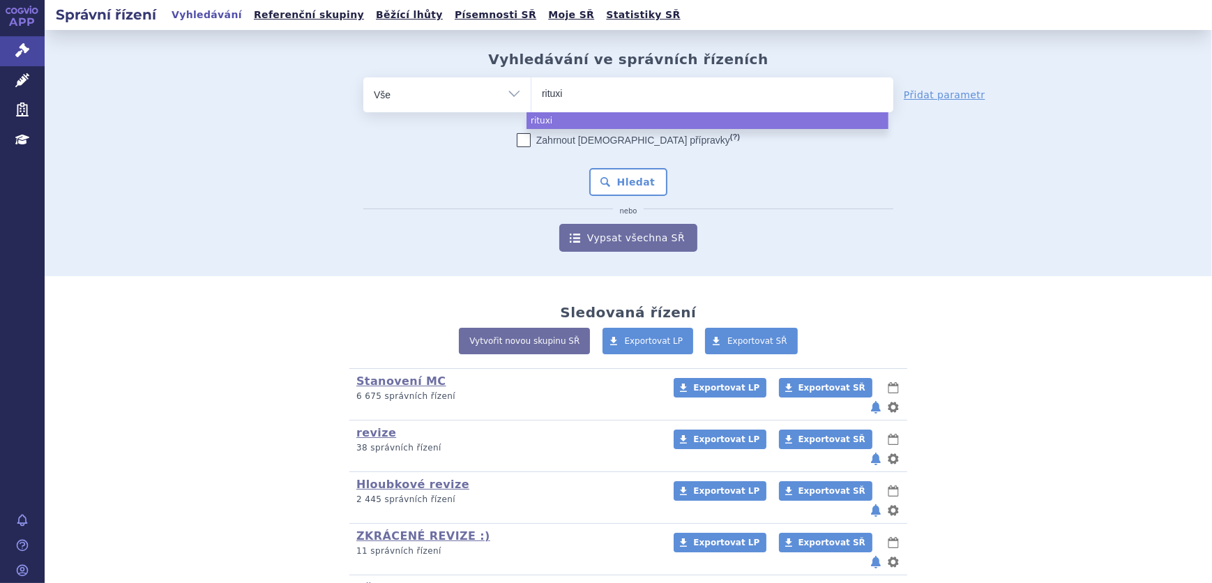
type input "rituxim"
type input "rituxima"
type input "[MEDICAL_DATA]"
select select "rituximab"
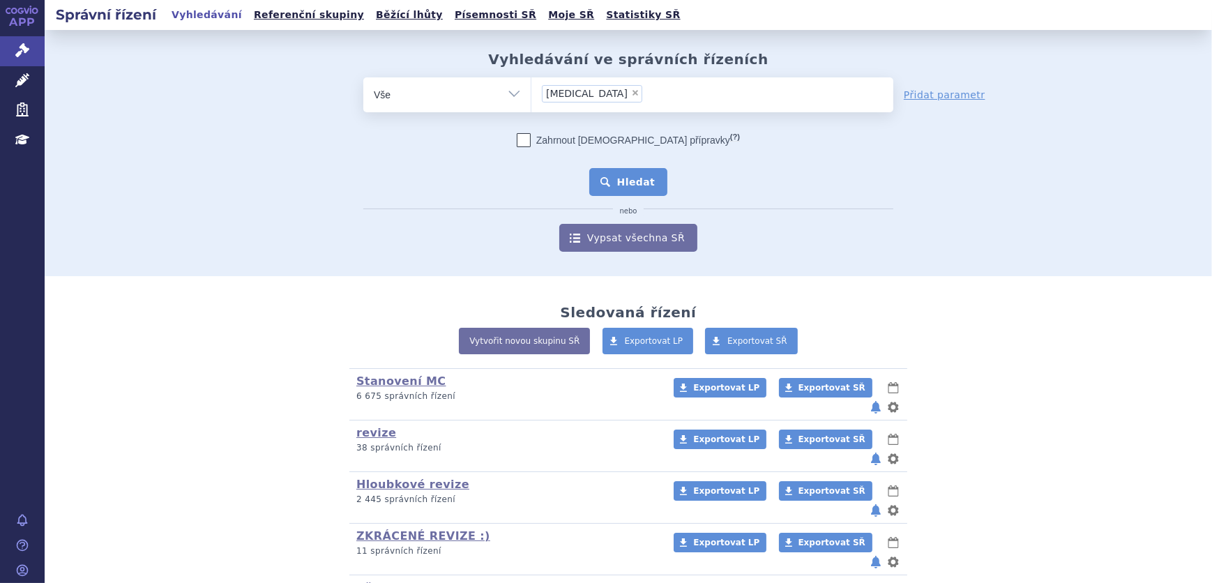
click at [622, 183] on button "Hledat" at bounding box center [628, 182] width 79 height 28
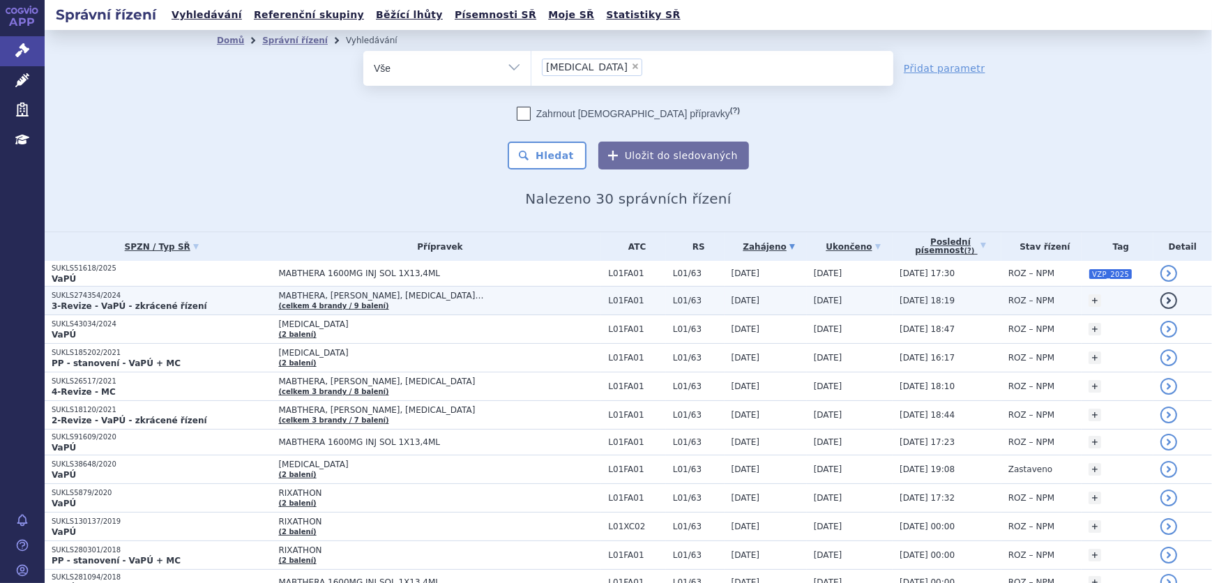
click at [190, 308] on p "3-Revize - VaPÚ - zkrácené řízení" at bounding box center [162, 306] width 220 height 11
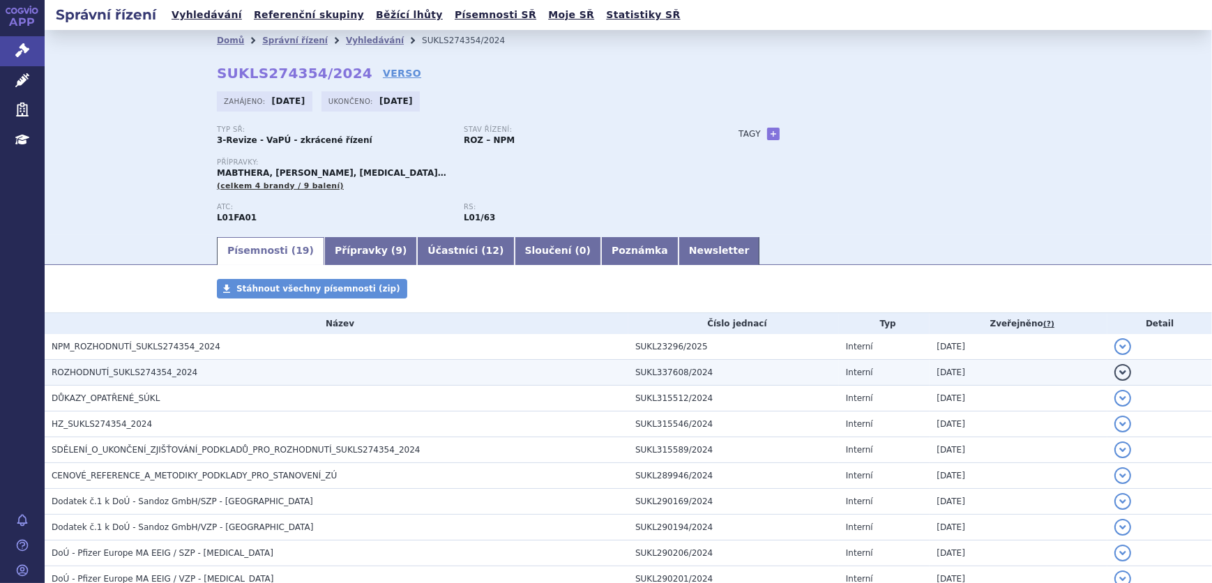
click at [167, 370] on span "ROZHODNUTÍ_SUKLS274354_2024" at bounding box center [125, 373] width 146 height 10
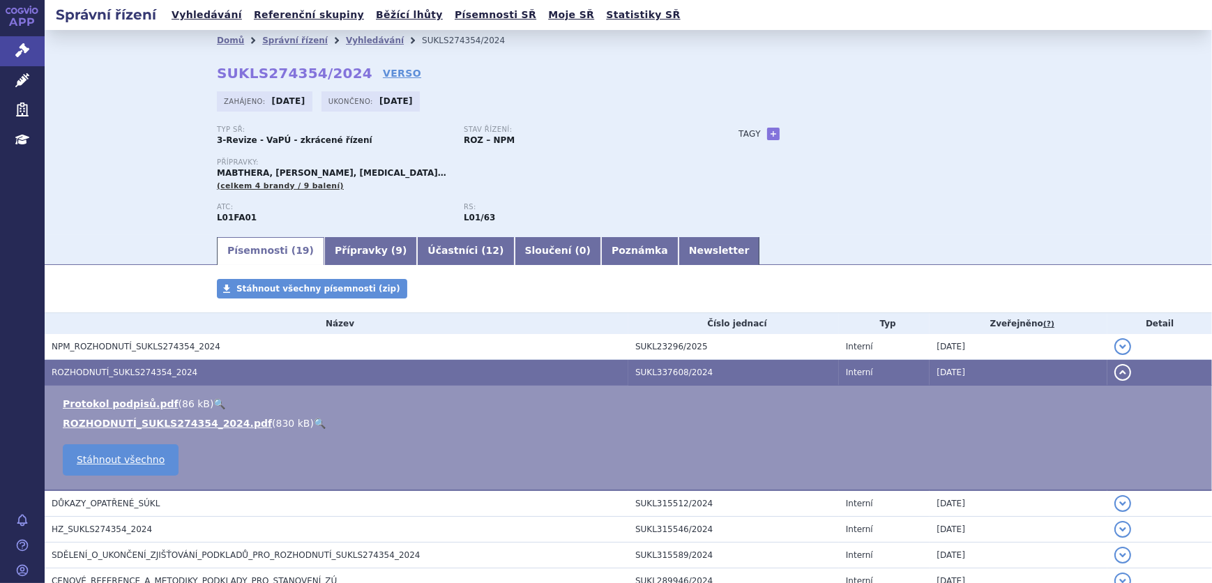
click at [314, 419] on link "🔍" at bounding box center [320, 423] width 12 height 11
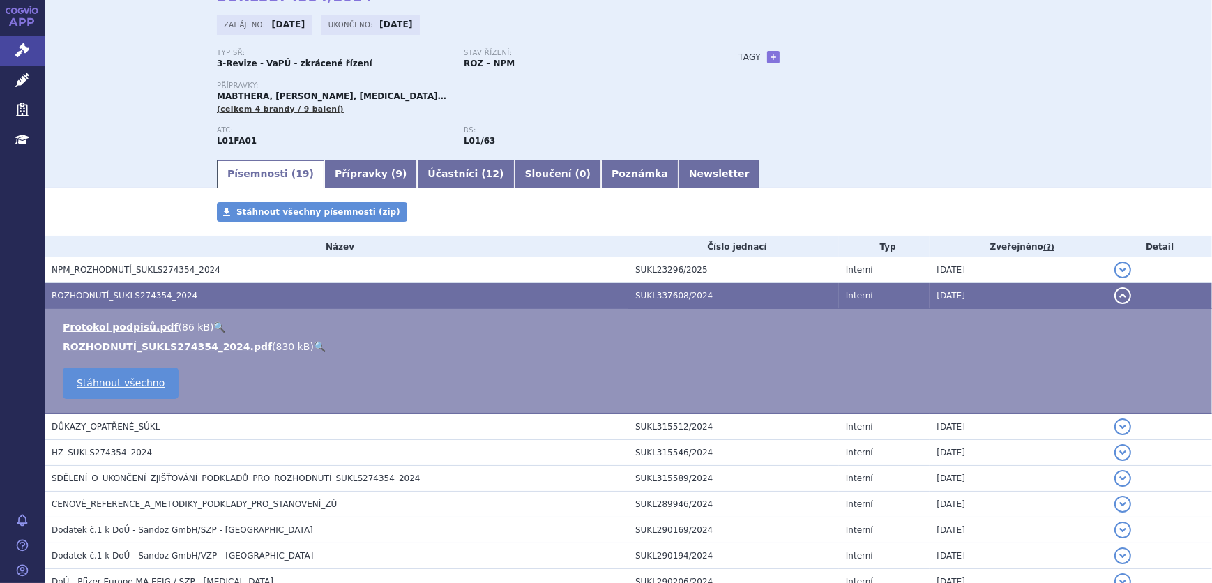
scroll to position [190, 0]
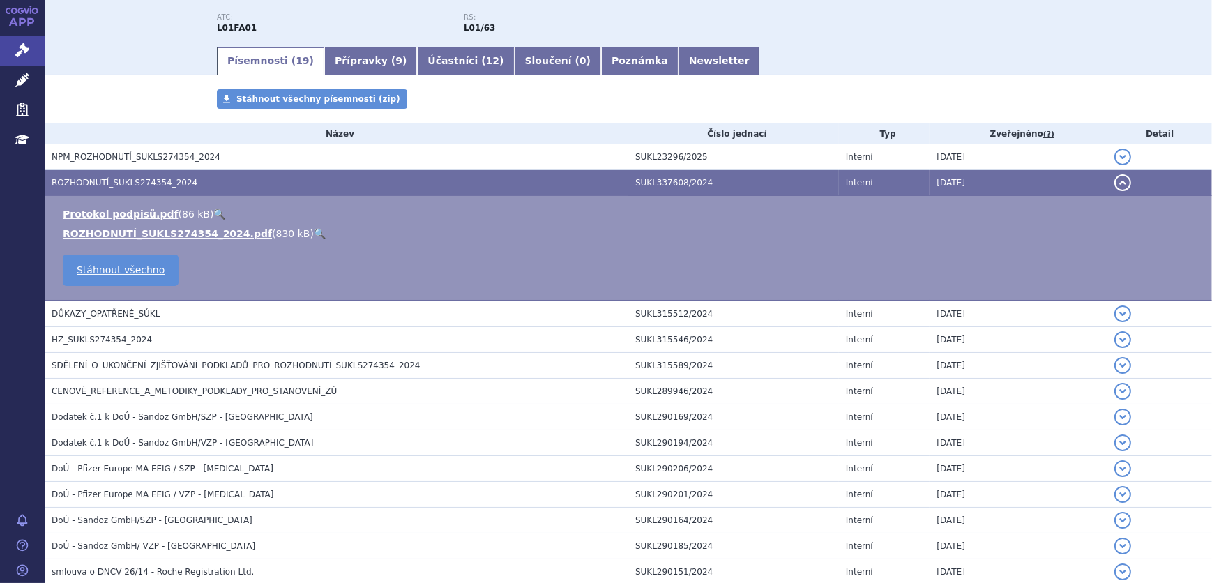
click at [184, 341] on h3 "HZ_SUKLS274354_2024" at bounding box center [340, 340] width 577 height 14
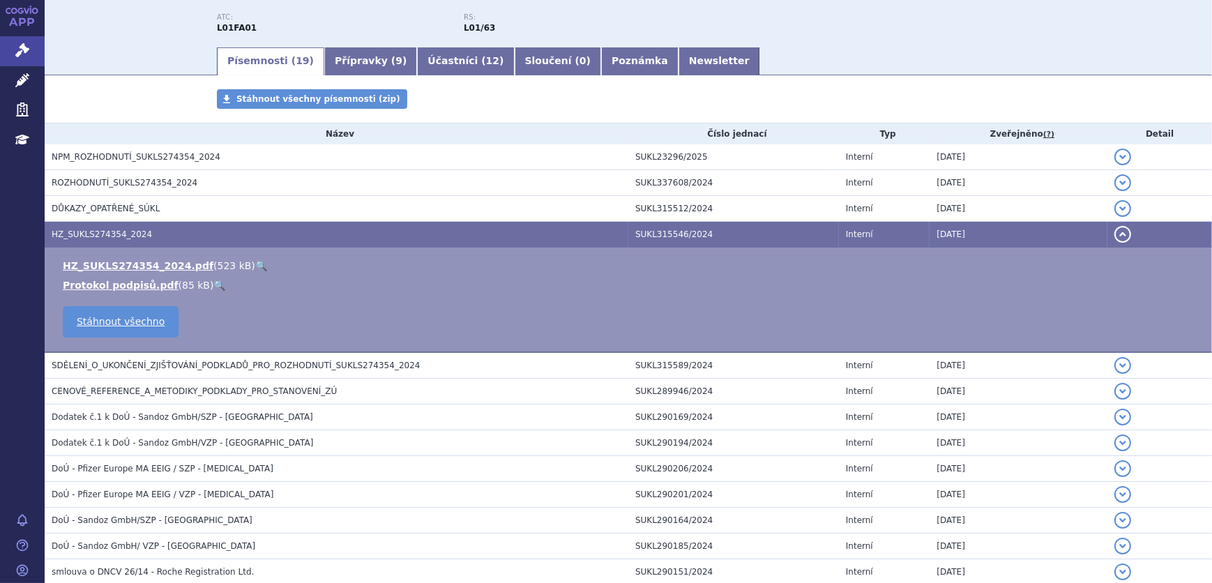
click at [255, 267] on link "🔍" at bounding box center [261, 265] width 12 height 11
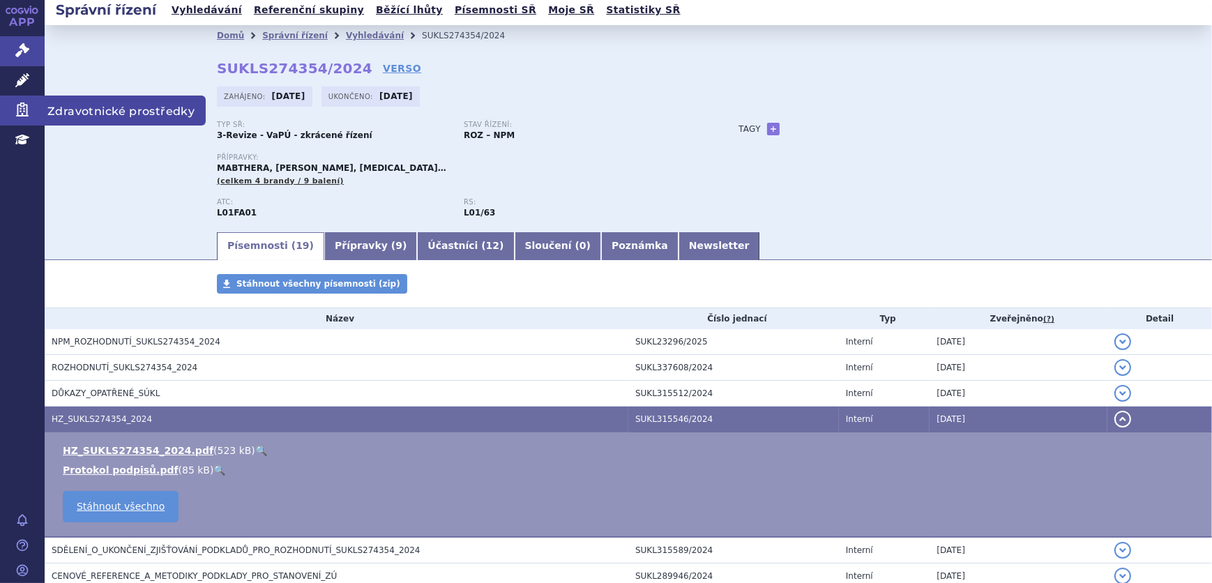
scroll to position [0, 0]
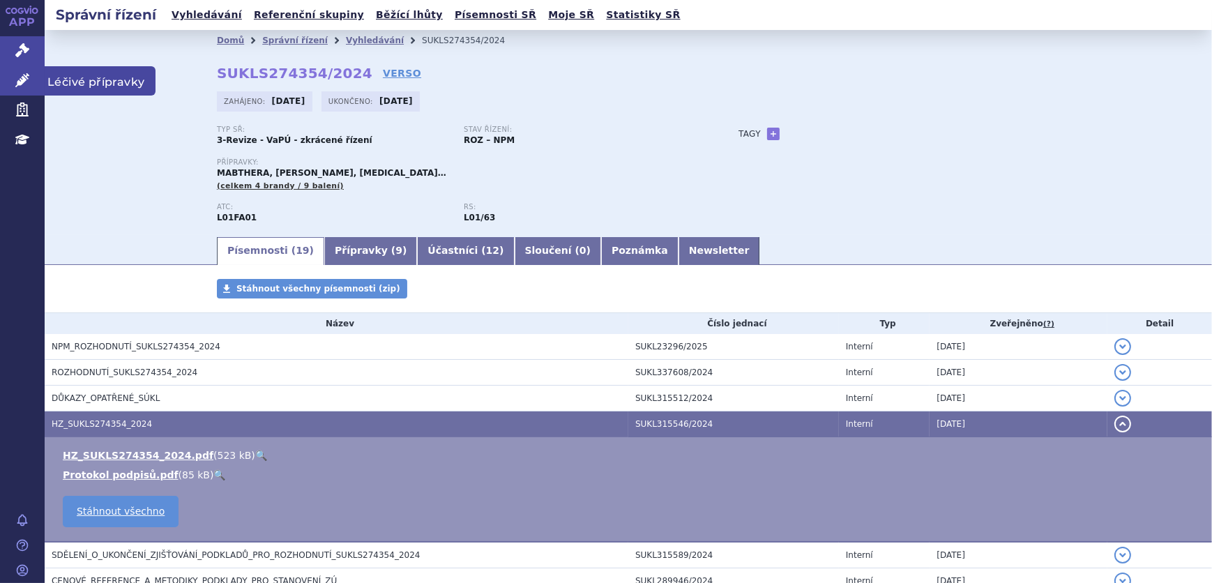
click at [15, 80] on icon at bounding box center [22, 80] width 14 height 14
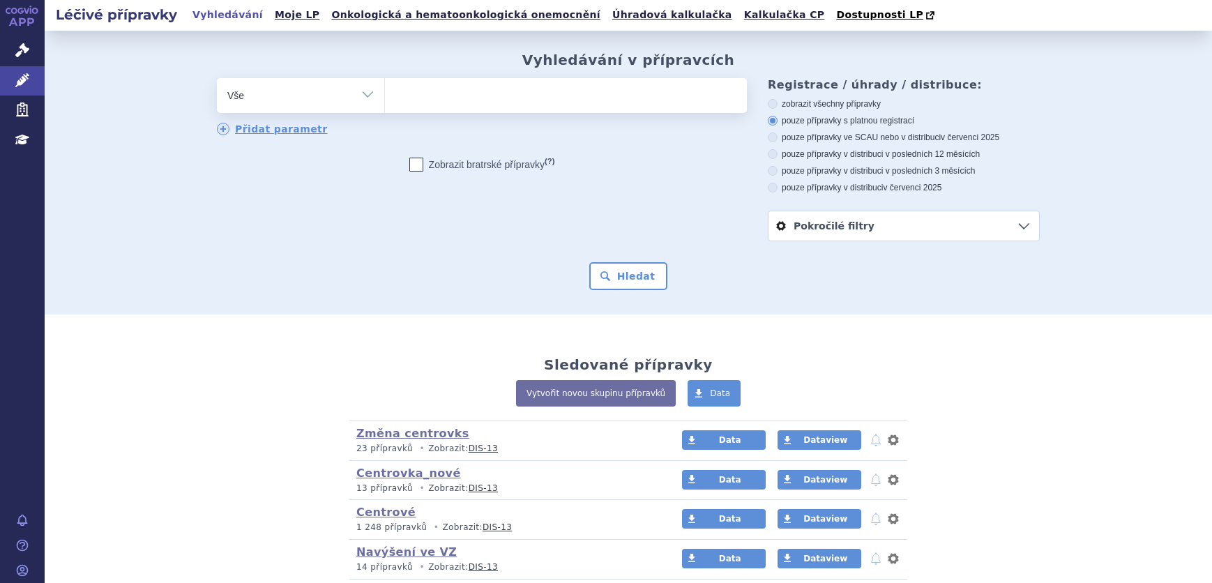
click at [427, 107] on ul at bounding box center [566, 92] width 362 height 29
click at [385, 107] on select at bounding box center [384, 94] width 1 height 35
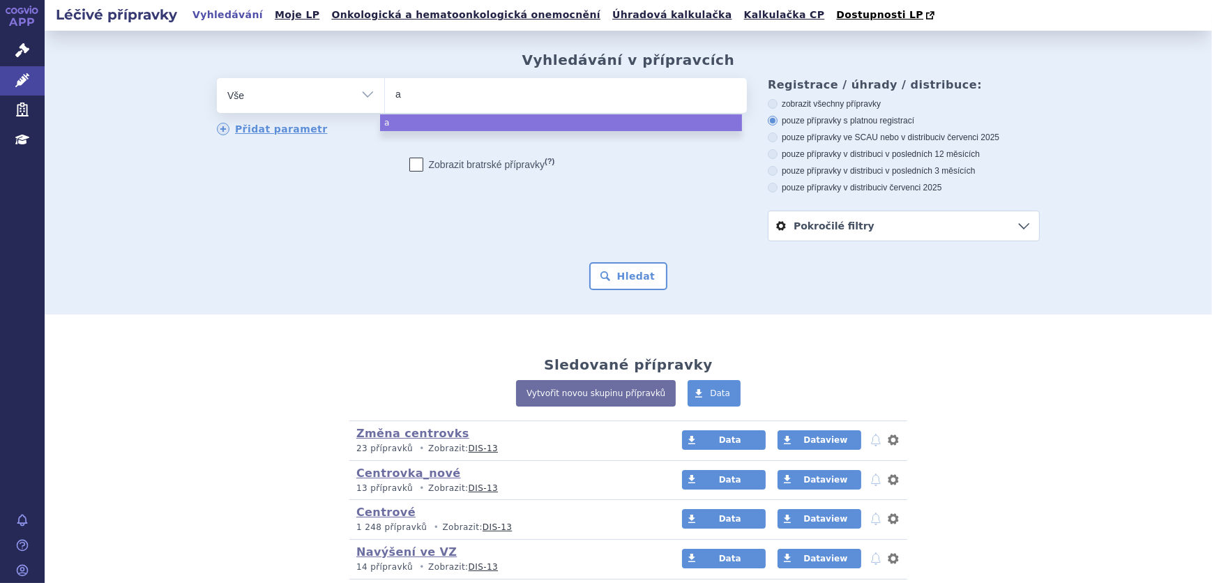
type input "ad"
type input "adc"
type input "adce"
type input "adcet"
type input "adcetr"
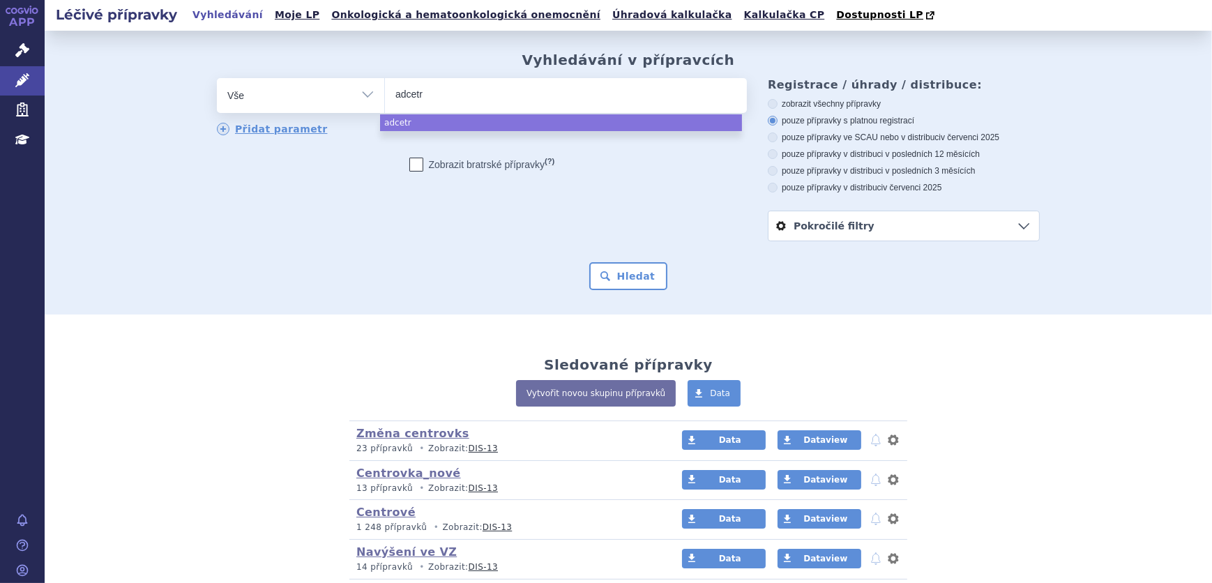
type input "adcetri"
type input "adcetris"
select select "adcetris"
click at [606, 265] on button "Hledat" at bounding box center [628, 276] width 79 height 28
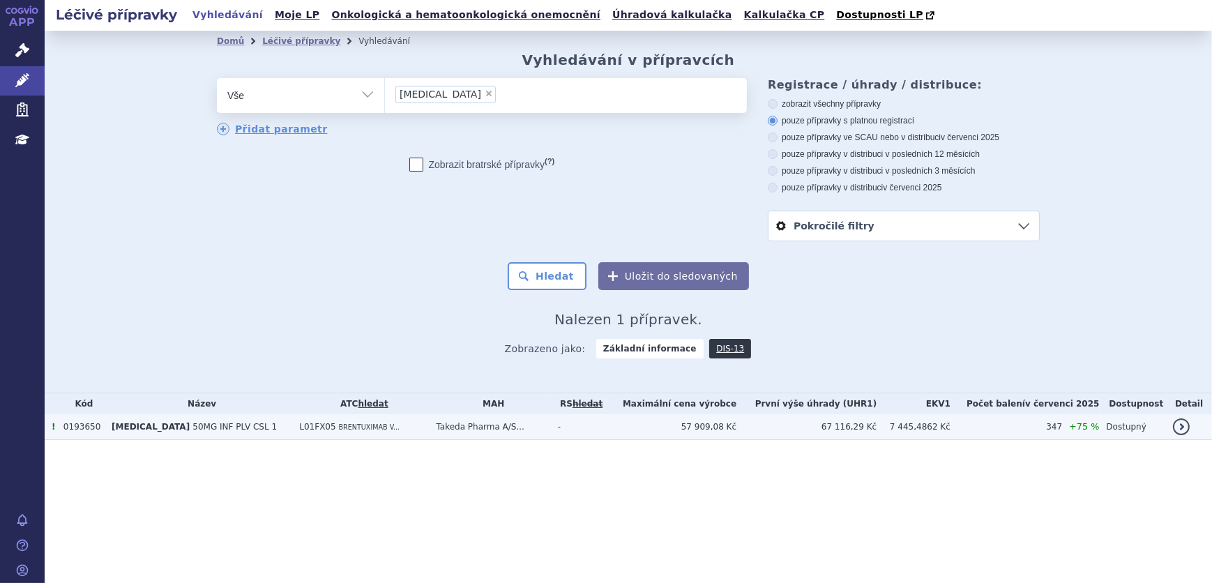
click at [712, 426] on td "57 909,08 Kč" at bounding box center [671, 427] width 132 height 26
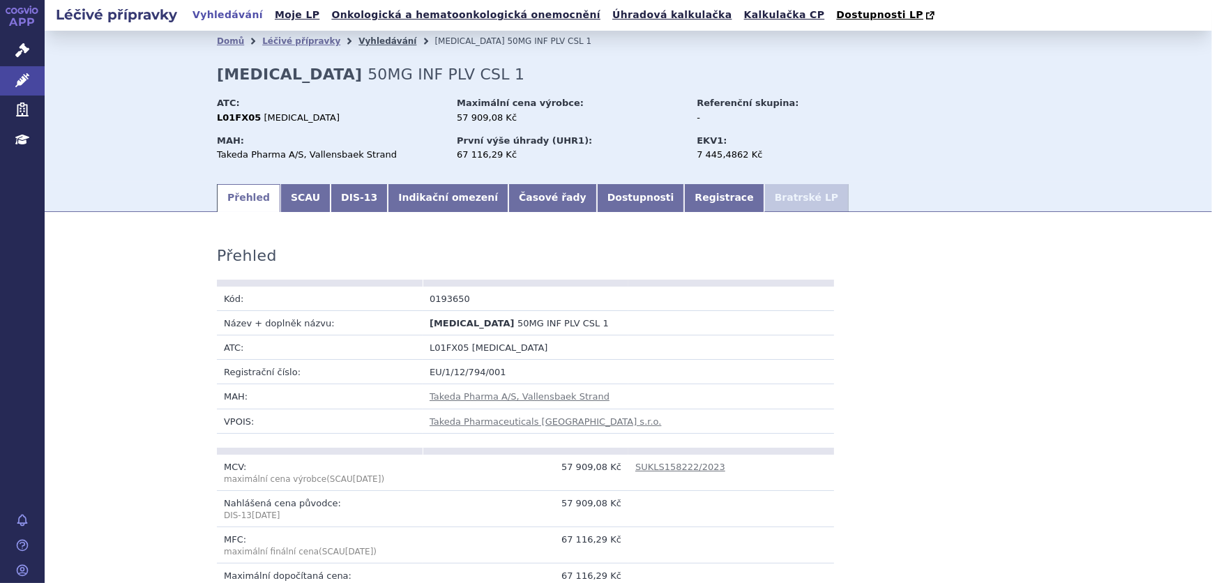
click at [359, 39] on link "Vyhledávání" at bounding box center [388, 41] width 58 height 10
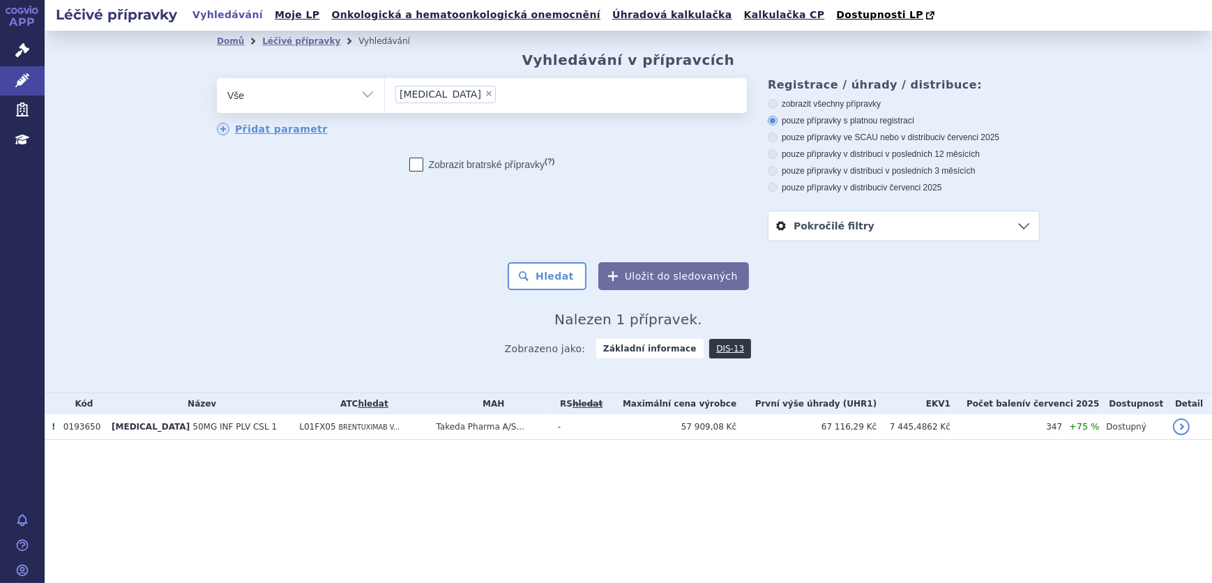
click at [485, 98] on span "×" at bounding box center [489, 93] width 8 height 8
click at [385, 98] on select "adcetris" at bounding box center [384, 94] width 1 height 35
select select
click at [327, 107] on select "Vše Přípravek/SUKL kód MAH VPOIS ATC/Aktivní látka Léková forma Síla" at bounding box center [300, 93] width 167 height 31
select select "filter-atc-group"
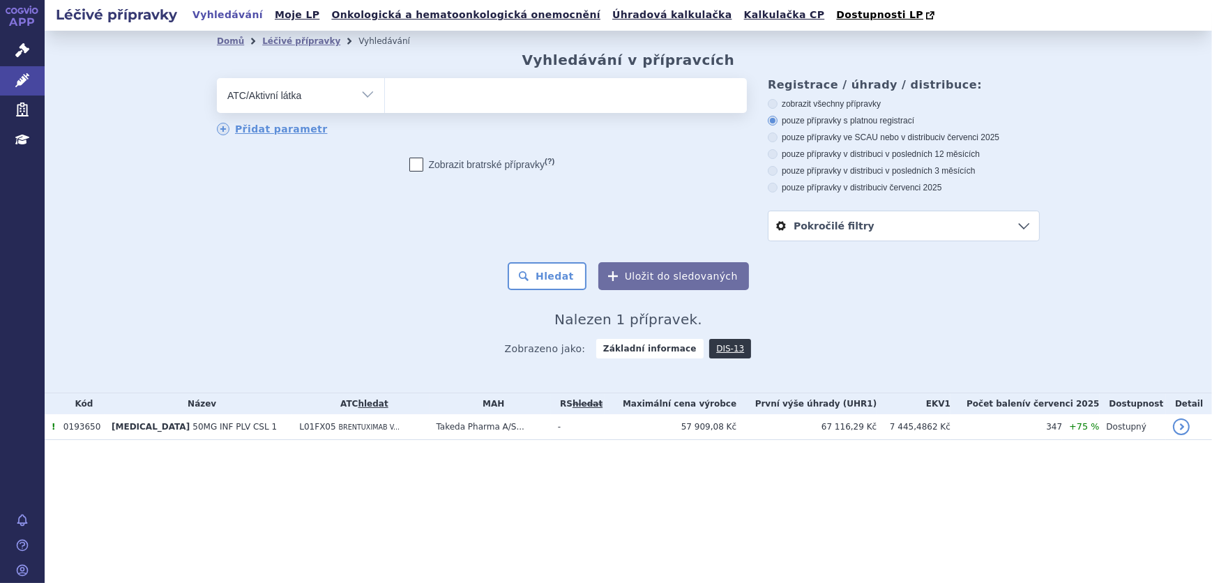
click at [217, 79] on select "Vše Přípravek/SUKL kód MAH VPOIS ATC/Aktivní látka Léková forma Síla" at bounding box center [300, 93] width 167 height 31
click at [417, 85] on ul at bounding box center [566, 92] width 362 height 29
click at [385, 85] on select at bounding box center [384, 94] width 1 height 35
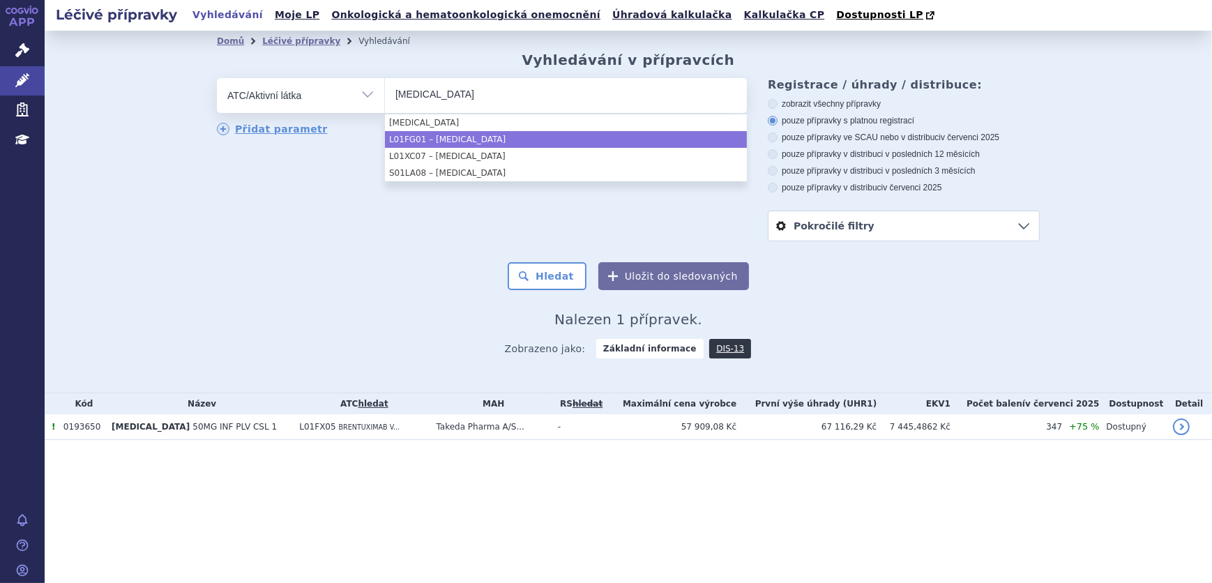
type input "bevacizumab"
select select "L01FG01"
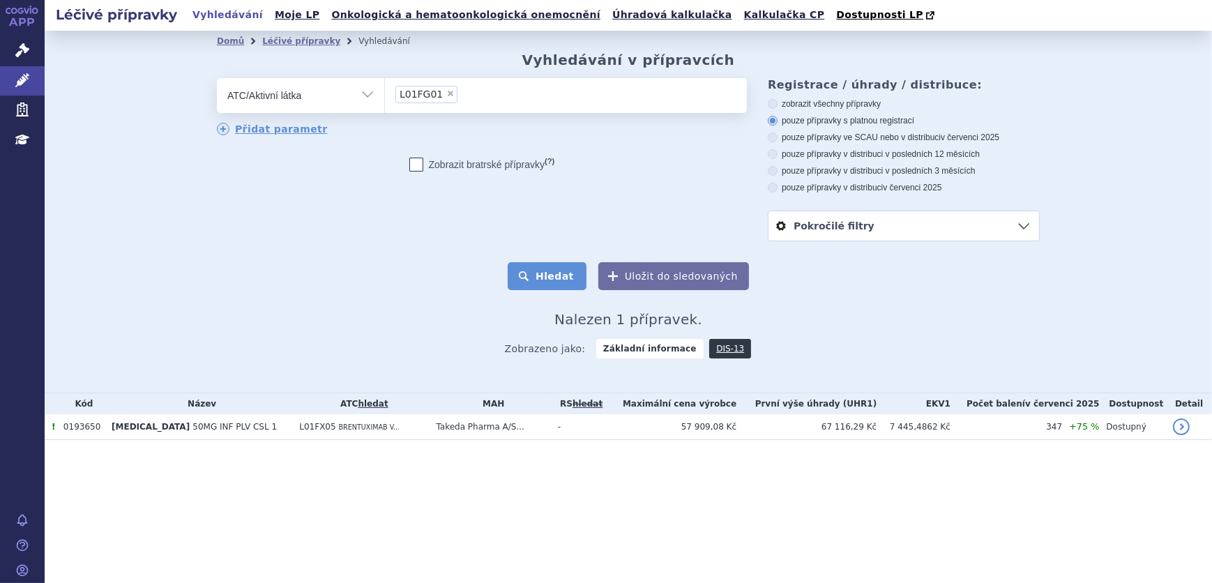
click at [545, 271] on button "Hledat" at bounding box center [547, 276] width 79 height 28
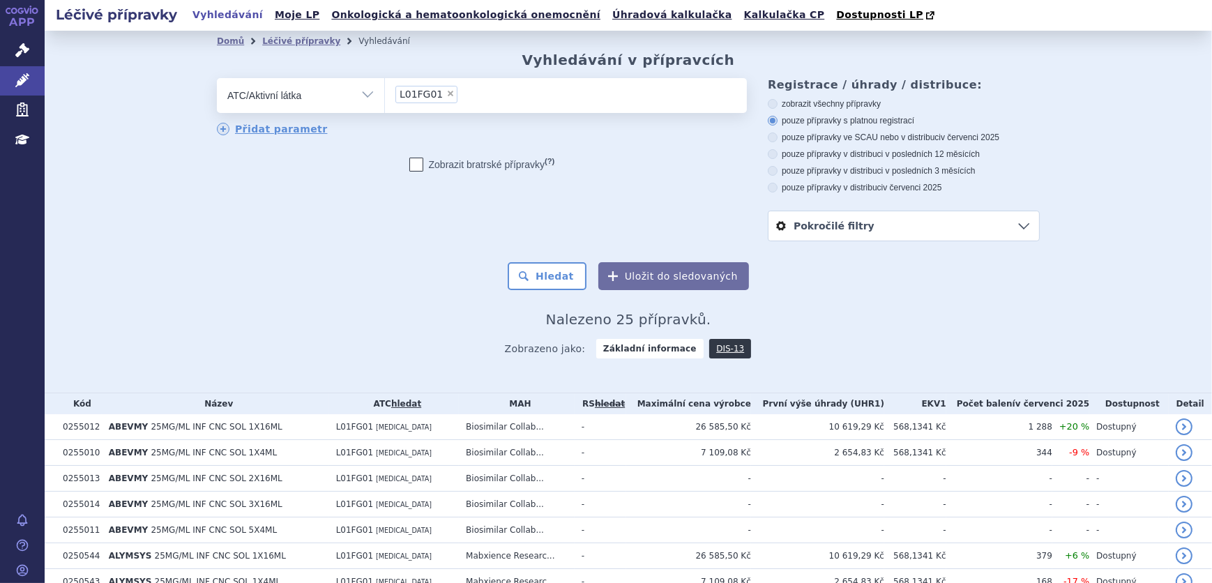
click at [910, 139] on label "pouze přípravky ve SCAU nebo v distribuci v červenci 2025" at bounding box center [904, 137] width 272 height 11
click at [778, 139] on input "pouze přípravky ve SCAU nebo v distribuci v červenci 2025" at bounding box center [773, 139] width 9 height 9
radio input "true"
click at [536, 284] on button "Hledat" at bounding box center [547, 276] width 79 height 28
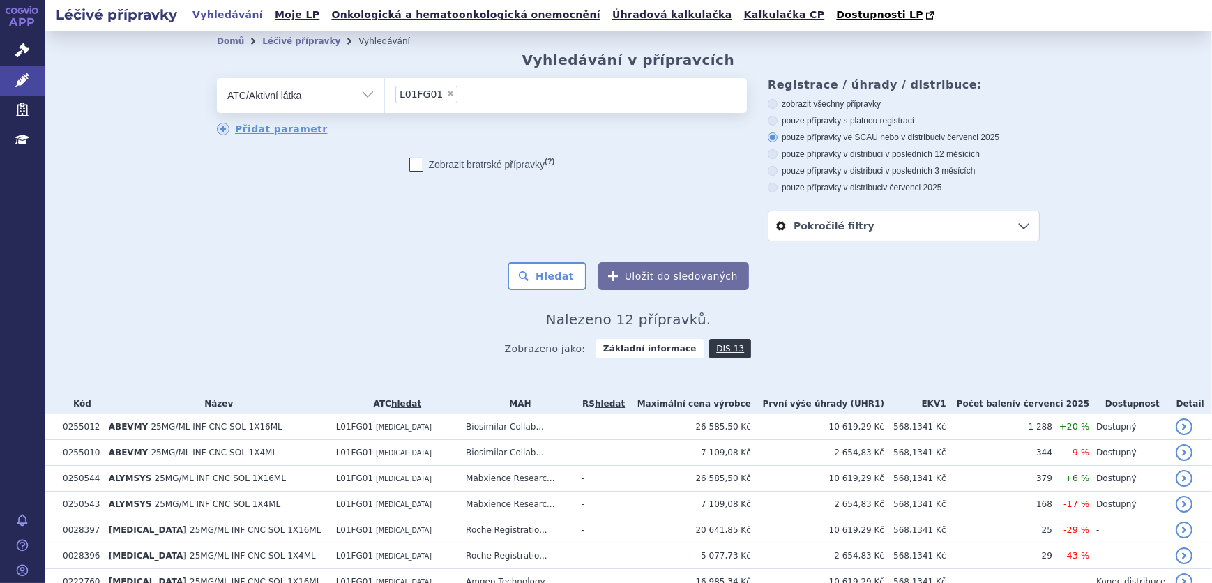
click at [446, 93] on span "×" at bounding box center [450, 93] width 8 height 8
click at [385, 93] on select "L01FG01" at bounding box center [384, 94] width 1 height 35
select select
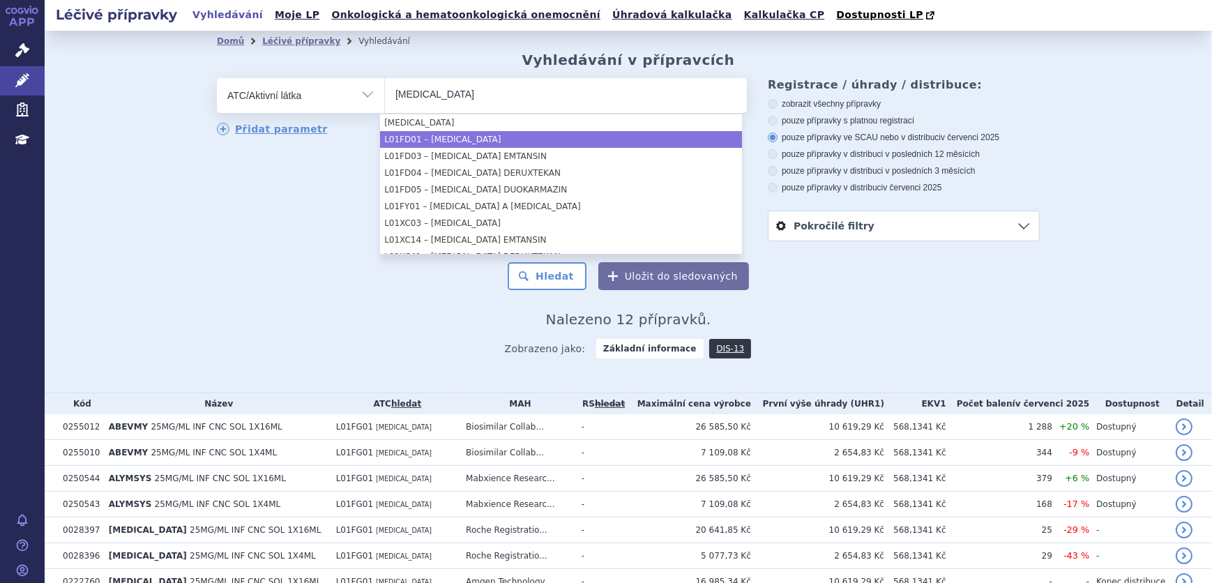
type input "trastuzumab"
select select "L01FD01"
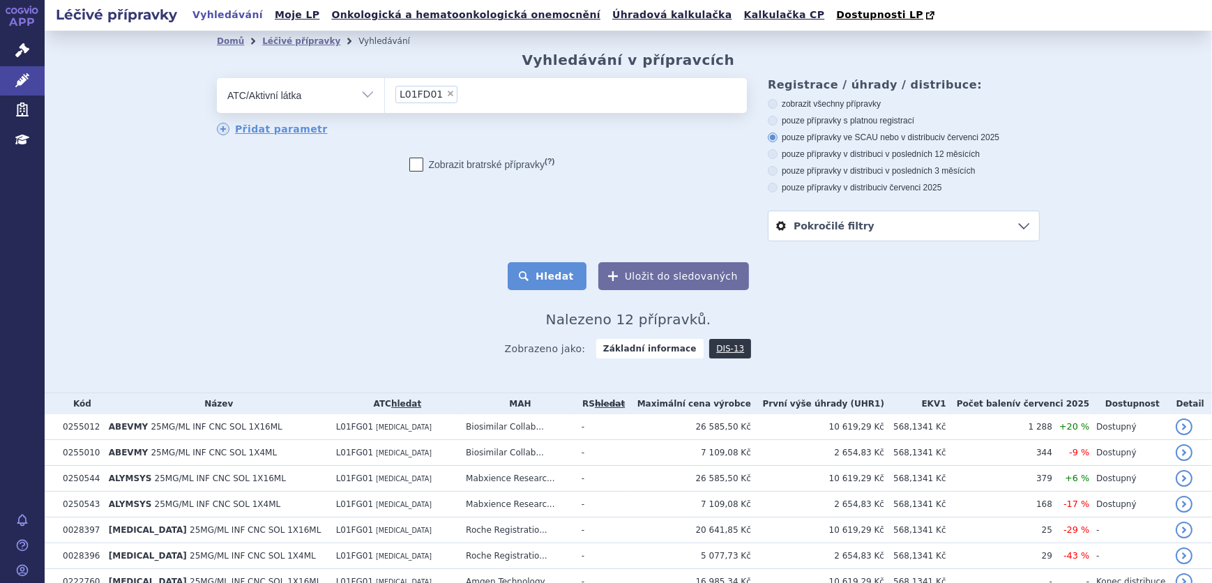
click at [572, 285] on button "Hledat" at bounding box center [547, 276] width 79 height 28
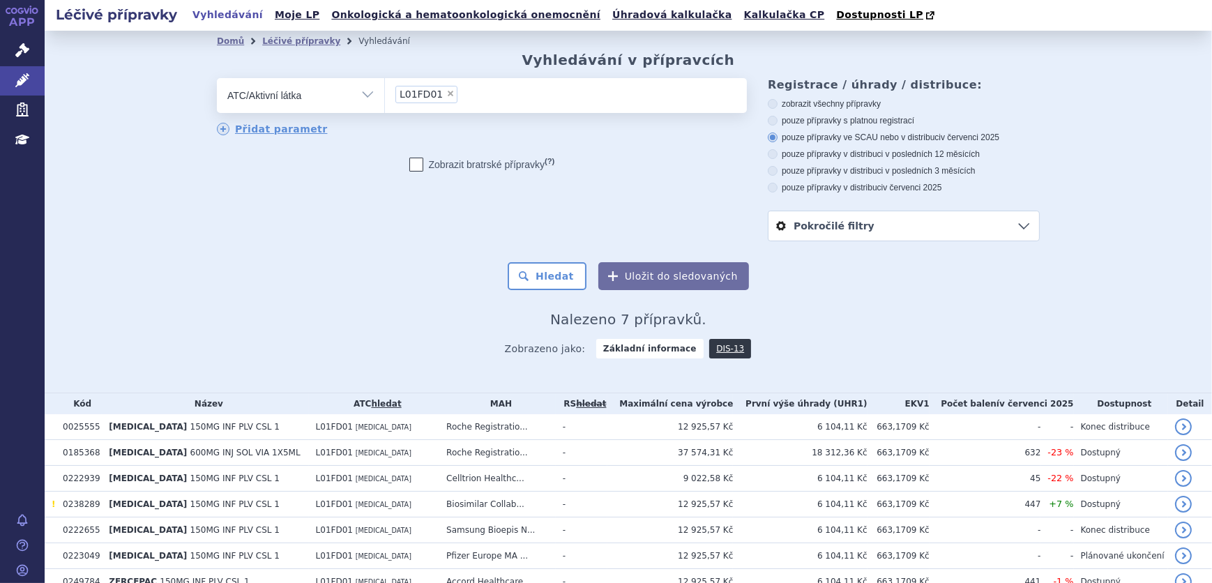
click at [446, 91] on span "×" at bounding box center [450, 93] width 8 height 8
click at [385, 91] on select "L01FD01" at bounding box center [384, 94] width 1 height 35
select select
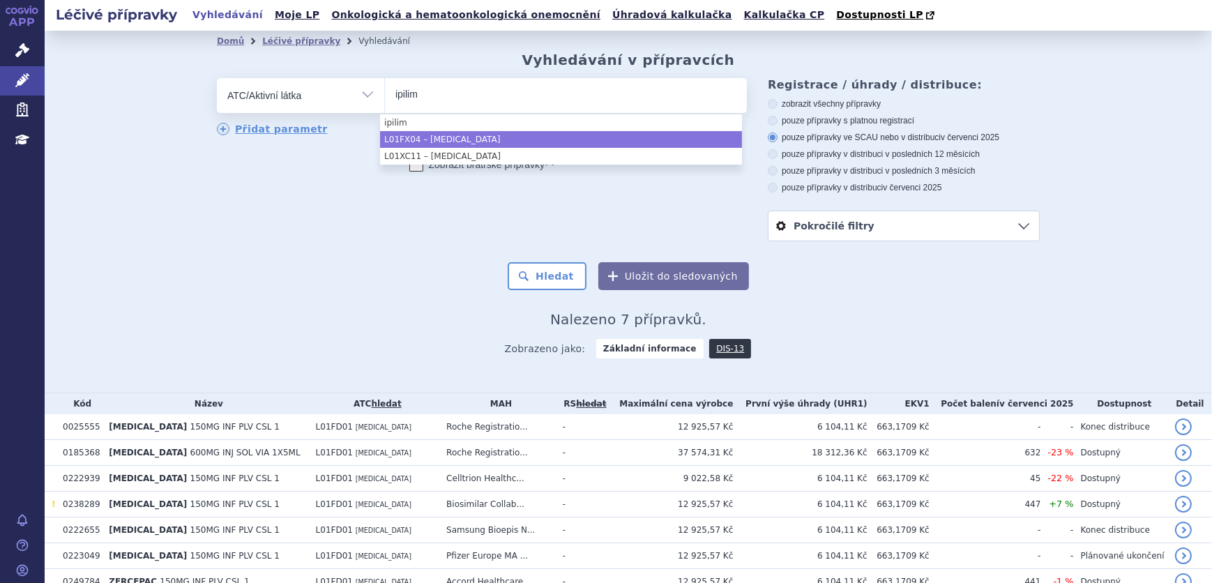
type input "ipilim"
drag, startPoint x: 486, startPoint y: 140, endPoint x: 492, endPoint y: 146, distance: 9.4
select select "L01FX04"
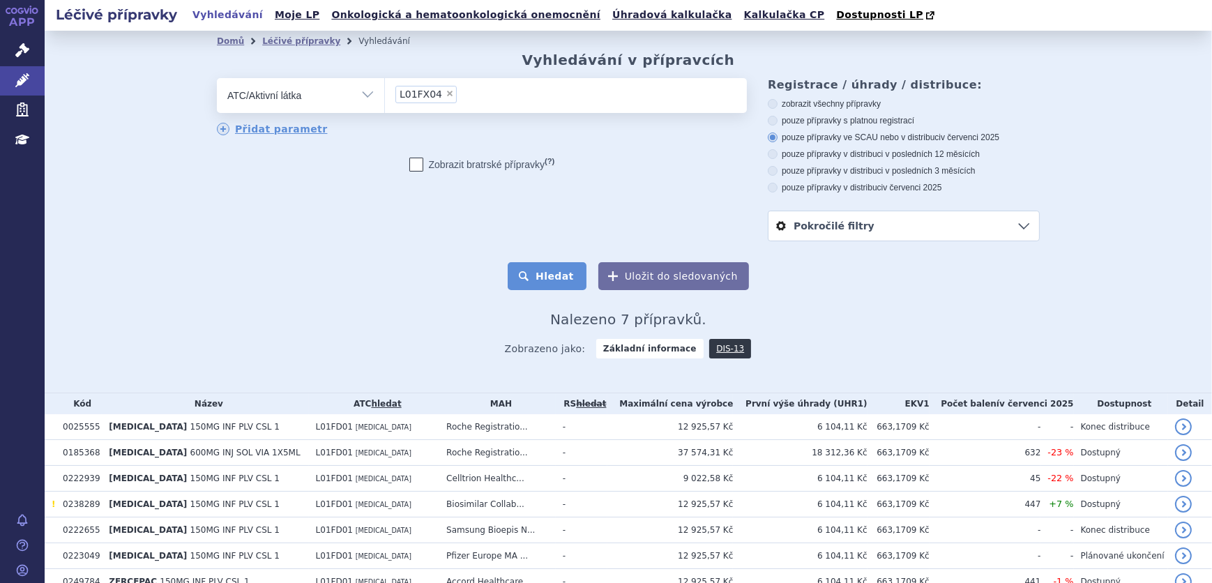
click at [579, 282] on button "Hledat" at bounding box center [547, 276] width 79 height 28
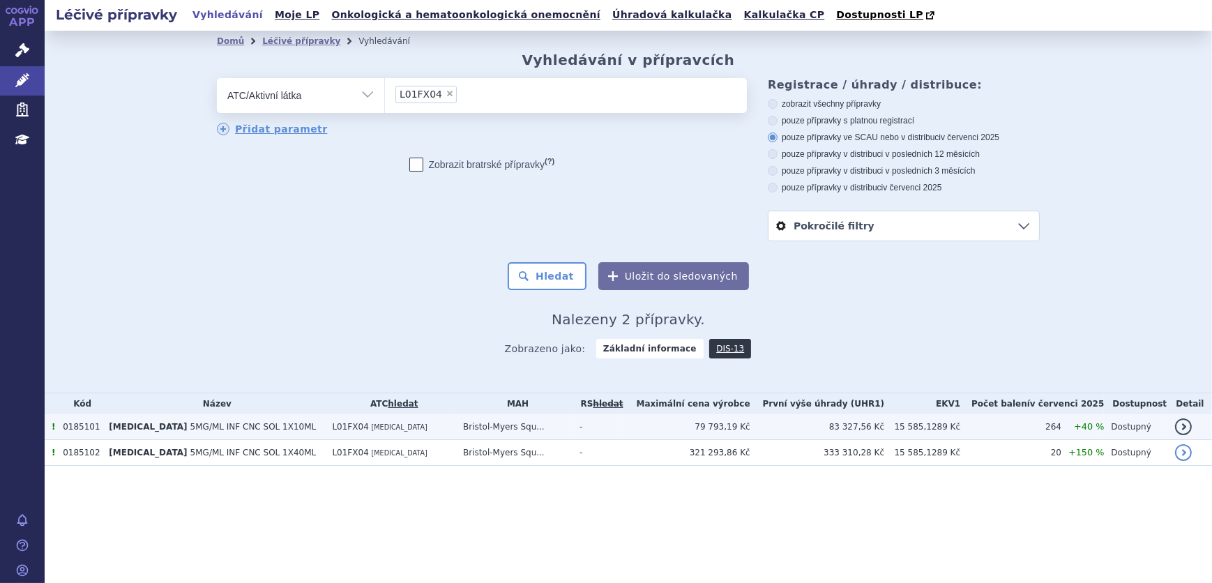
click at [645, 426] on td "79 793,19 Kč" at bounding box center [687, 427] width 126 height 26
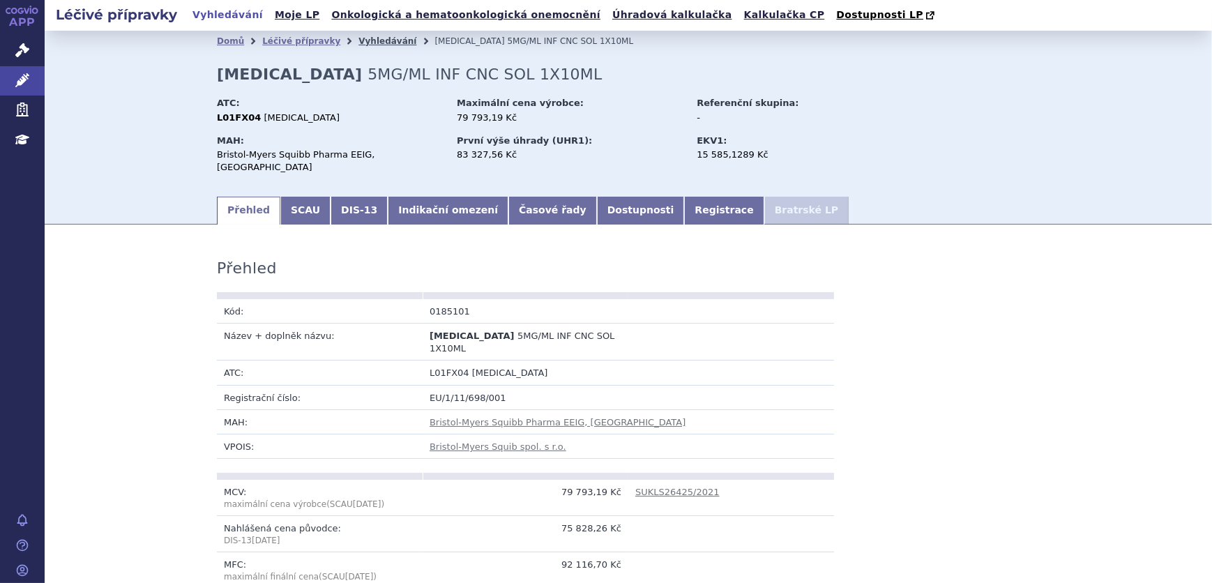
click at [368, 45] on link "Vyhledávání" at bounding box center [388, 41] width 58 height 10
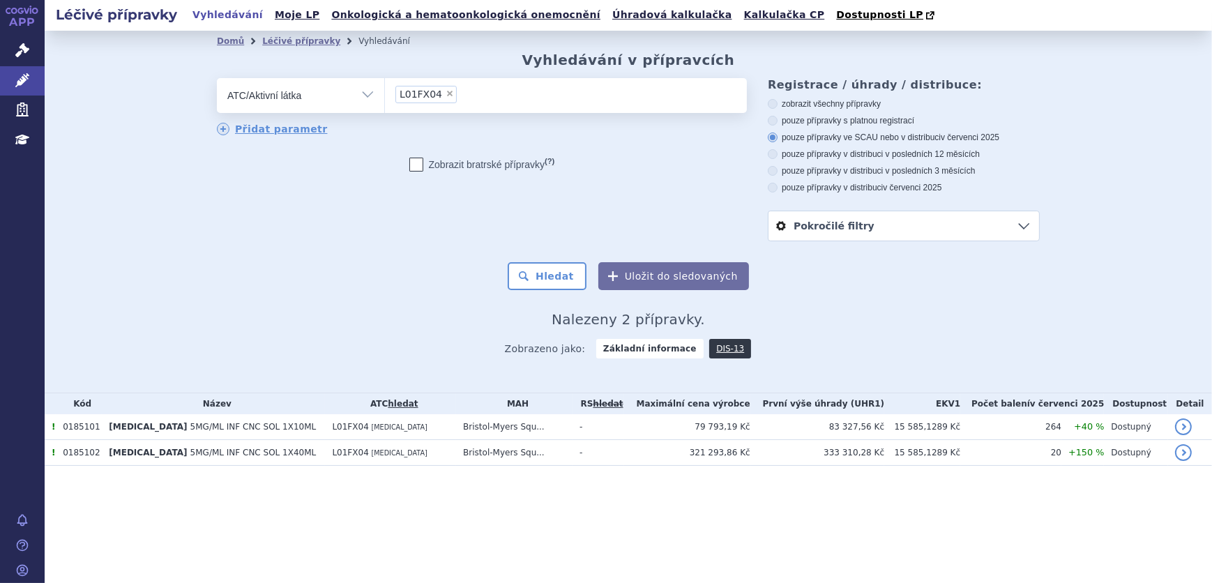
click at [647, 453] on td "321 293,86 Kč" at bounding box center [687, 453] width 126 height 26
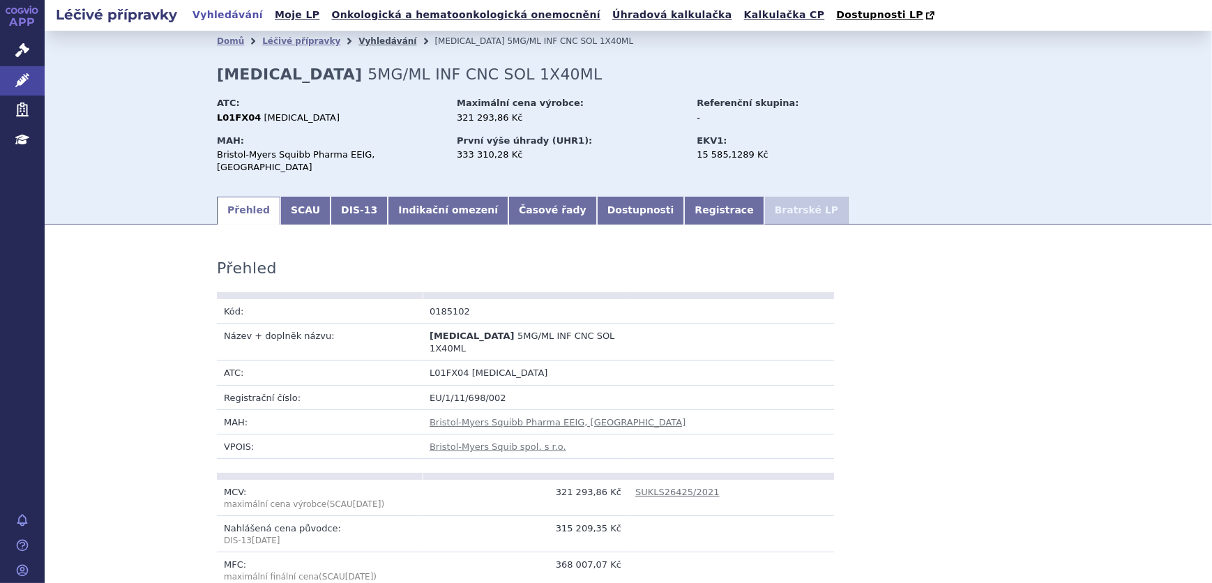
click at [359, 44] on link "Vyhledávání" at bounding box center [388, 41] width 58 height 10
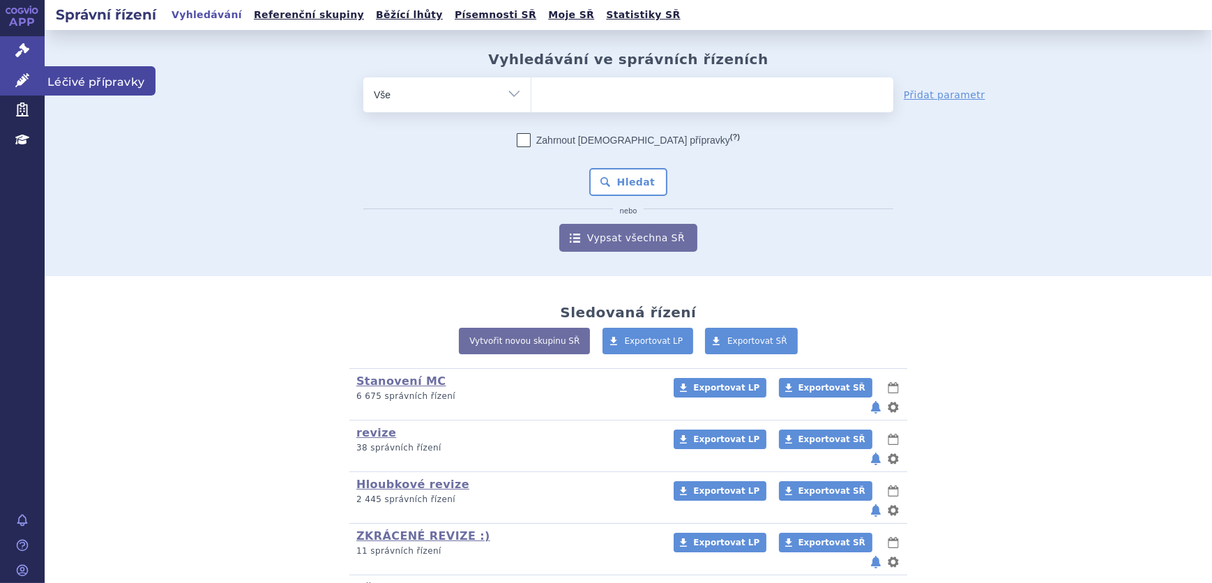
click at [21, 86] on icon at bounding box center [22, 80] width 14 height 14
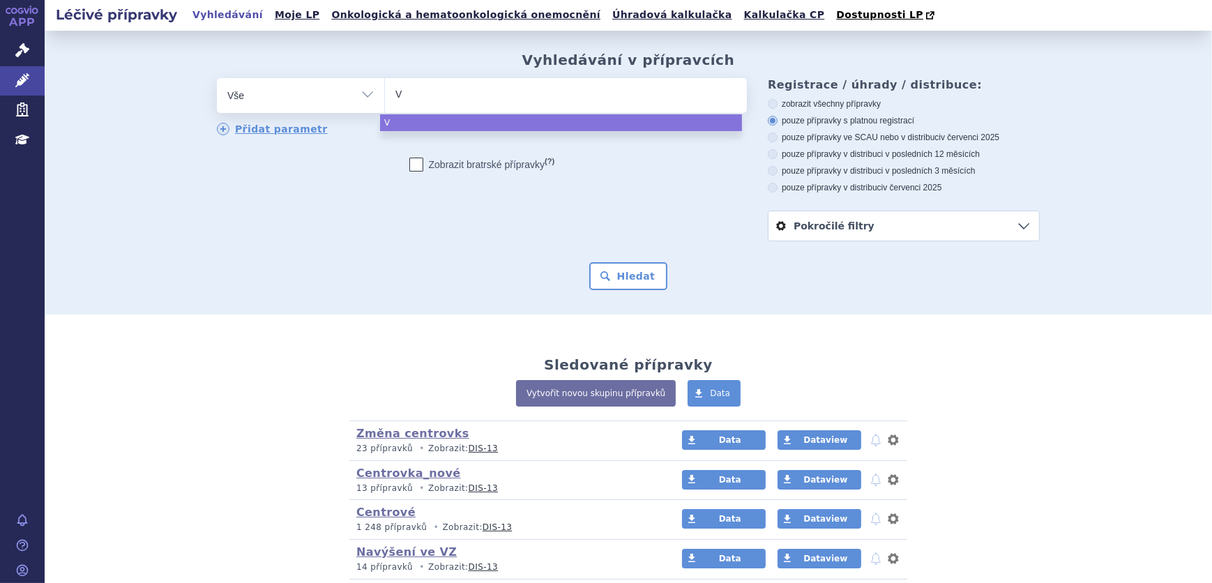
type input "VE"
type input "VECT"
type input "VECTI"
type input "VECTIBI"
type input "VECTIBIX"
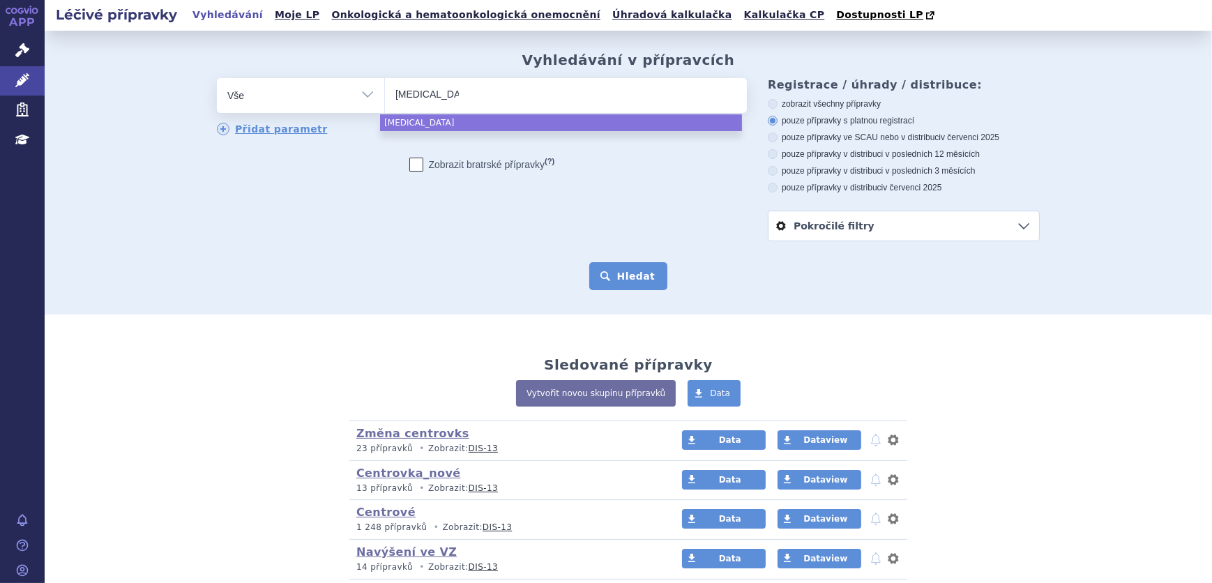
select select "VECTIBIX"
click at [637, 272] on button "Hledat" at bounding box center [628, 276] width 79 height 28
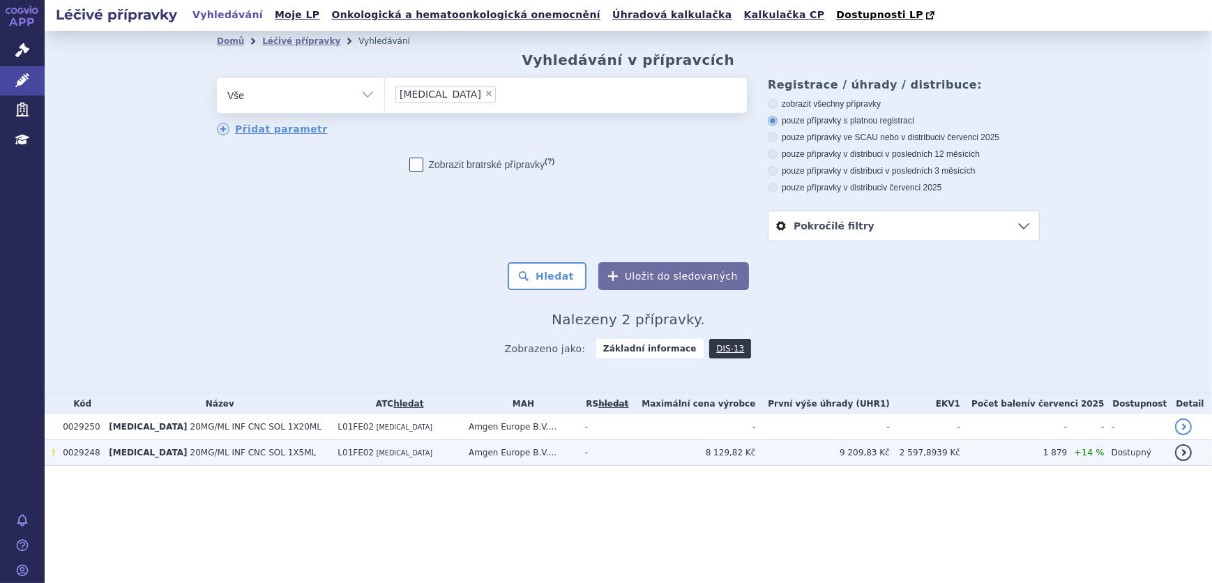
click at [623, 462] on td "-" at bounding box center [604, 453] width 52 height 26
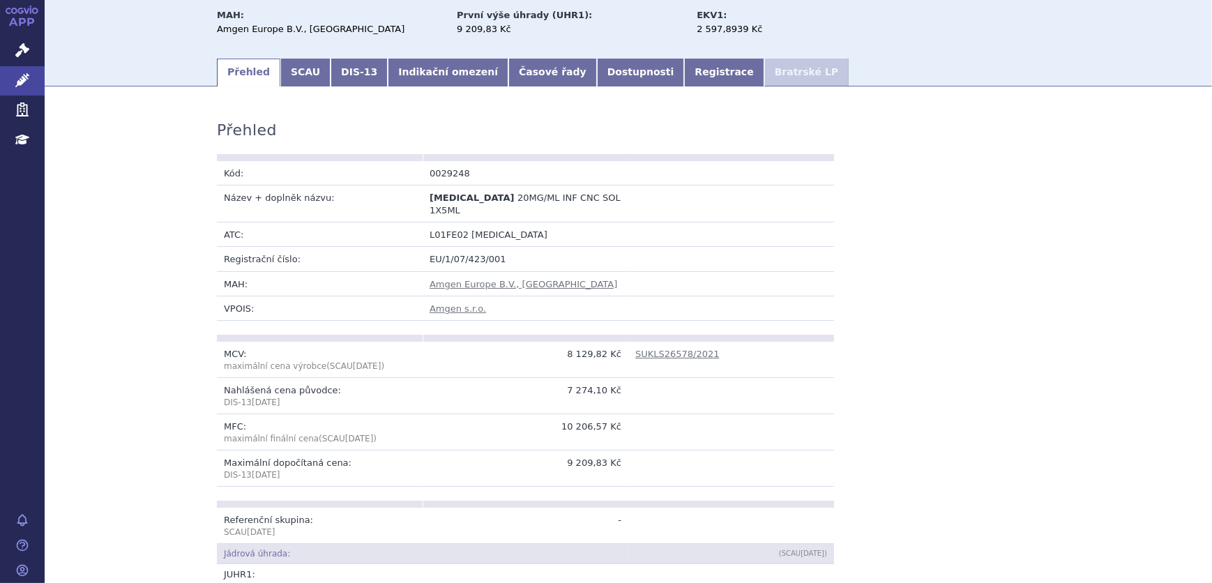
scroll to position [126, 0]
click at [301, 68] on link "SCAU" at bounding box center [305, 72] width 50 height 28
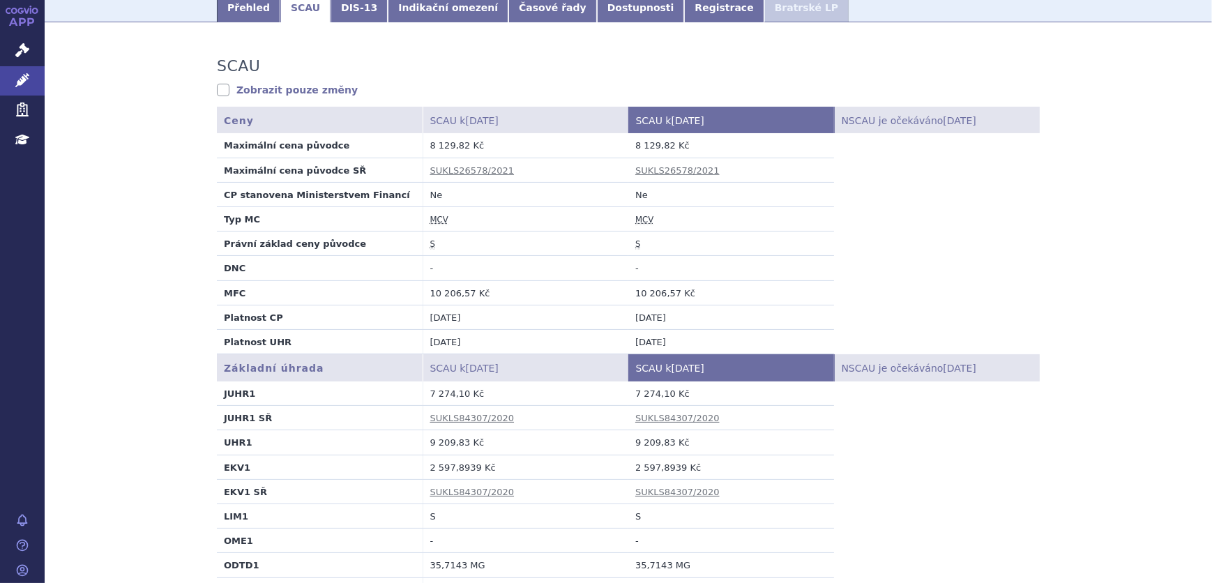
scroll to position [253, 0]
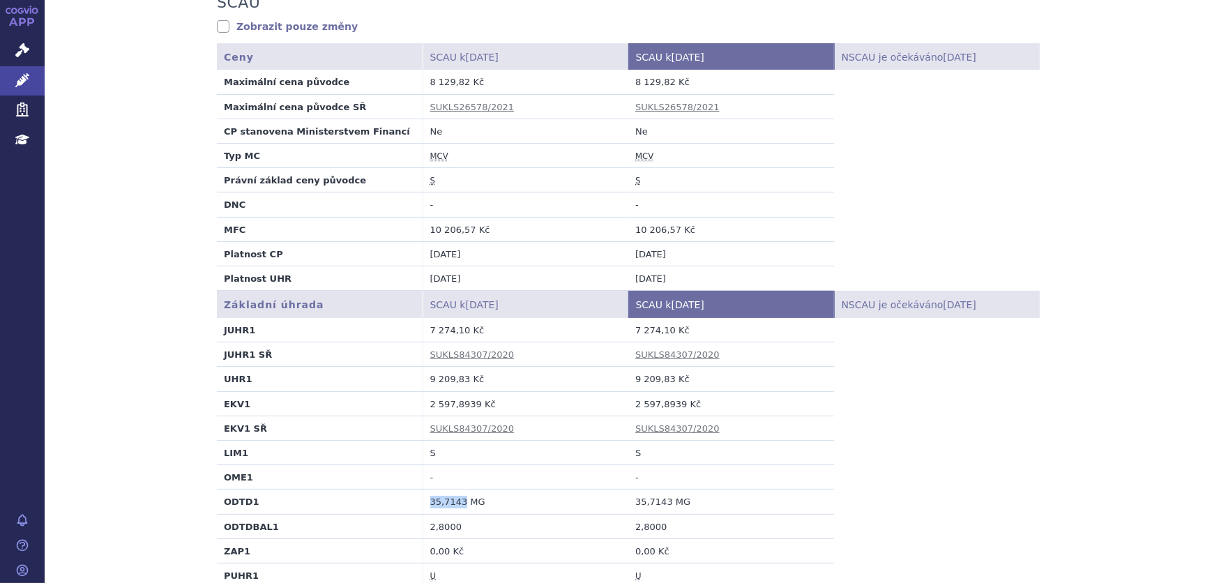
drag, startPoint x: 424, startPoint y: 499, endPoint x: 454, endPoint y: 507, distance: 31.0
click at [454, 507] on td "35,7143 MG" at bounding box center [526, 502] width 206 height 24
copy td "35,7143"
drag, startPoint x: 424, startPoint y: 527, endPoint x: 458, endPoint y: 532, distance: 33.7
click at [458, 532] on td "2,8000" at bounding box center [526, 526] width 206 height 24
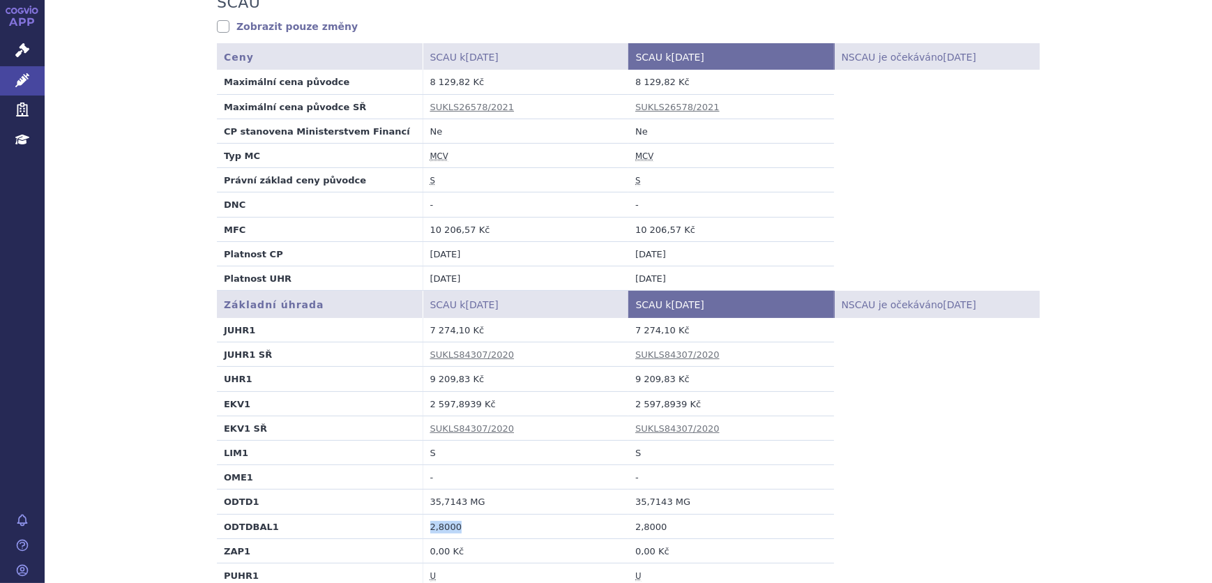
copy td "2,8000"
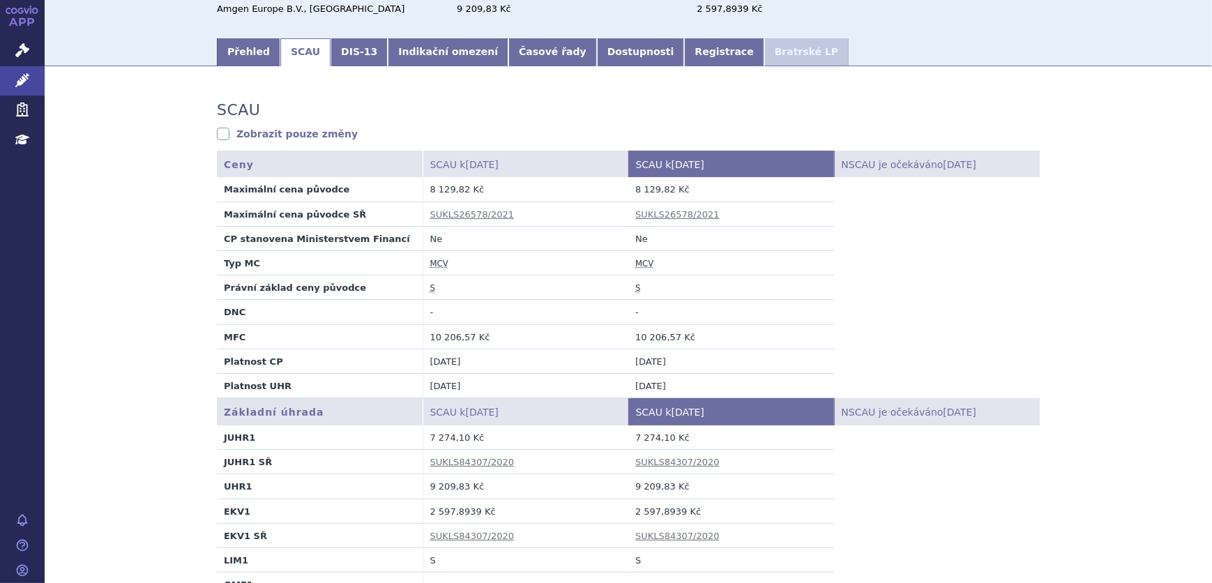
scroll to position [0, 0]
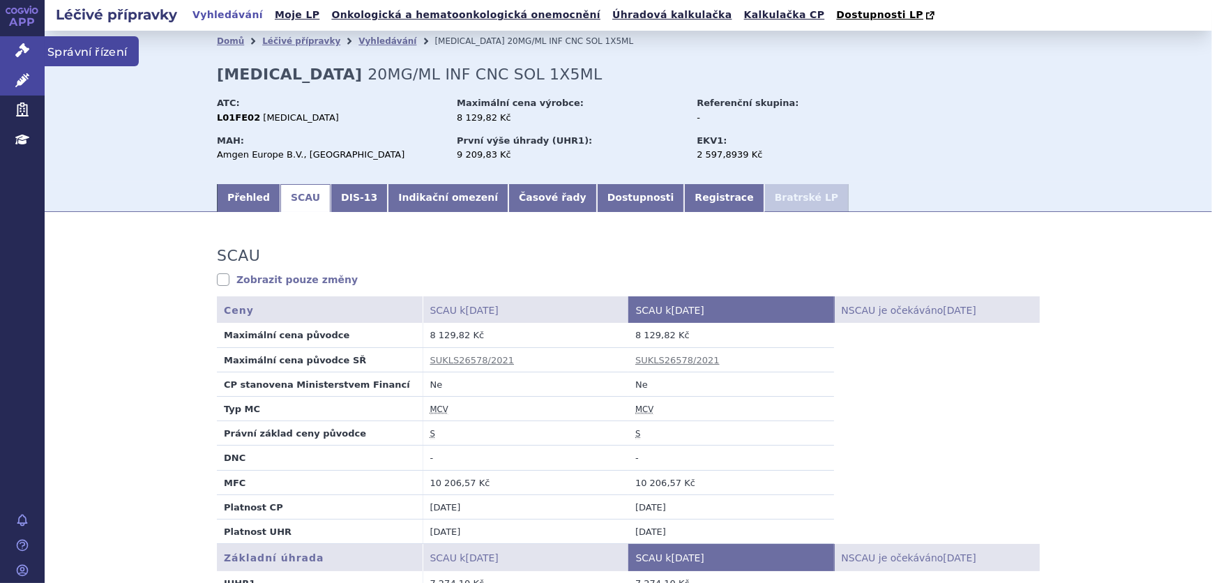
click at [29, 54] on link "Správní řízení" at bounding box center [22, 50] width 45 height 29
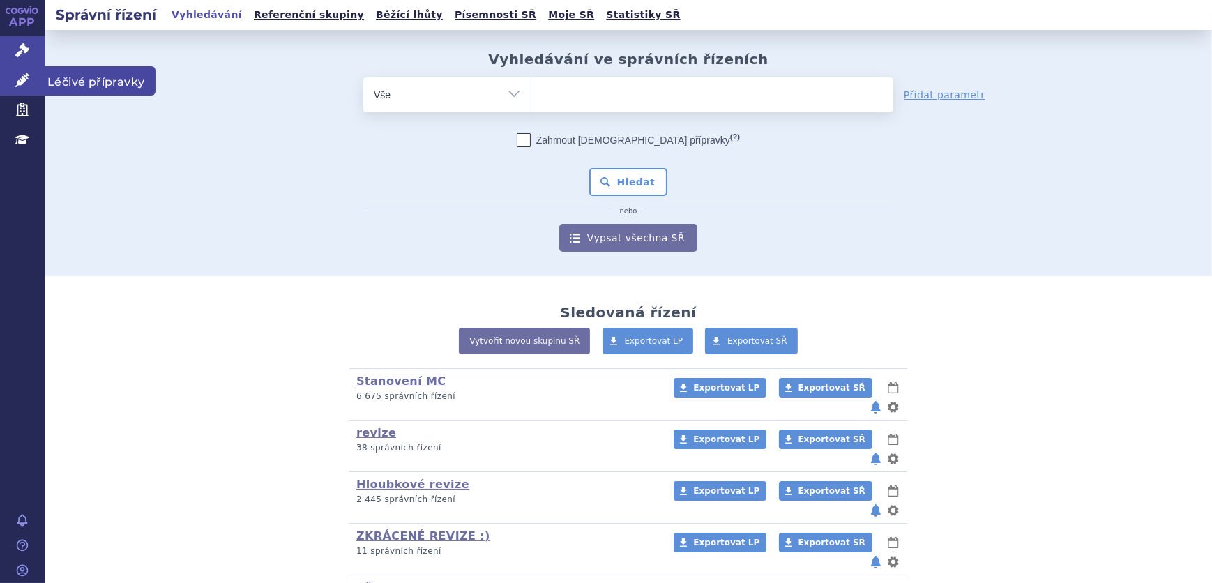
click at [19, 79] on icon at bounding box center [22, 80] width 14 height 14
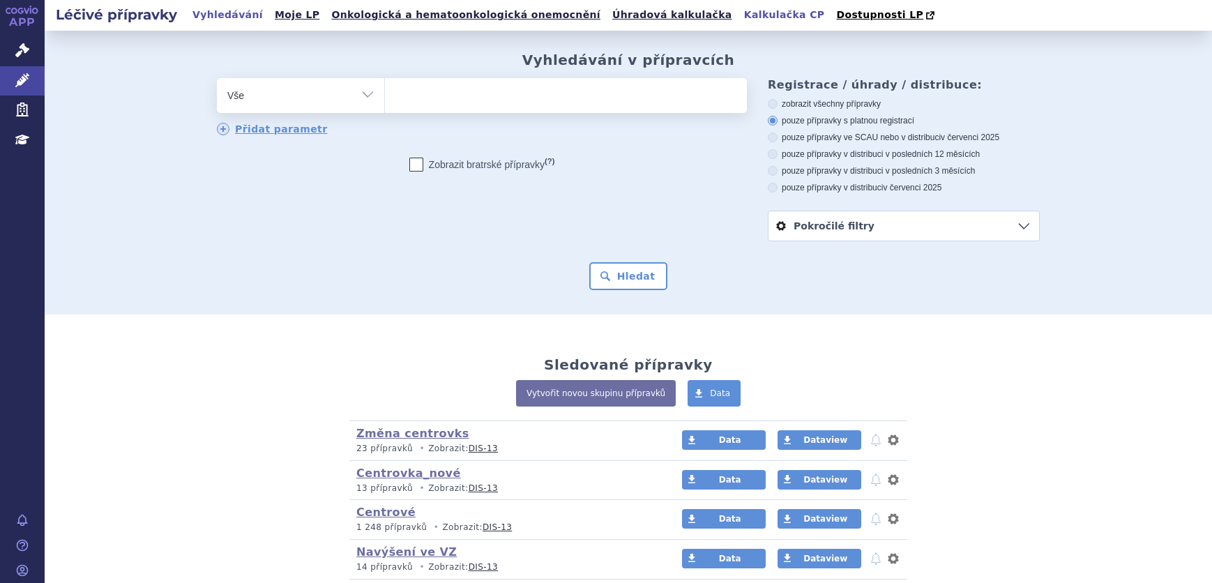
click at [740, 13] on link "Kalkulačka CP" at bounding box center [784, 15] width 89 height 19
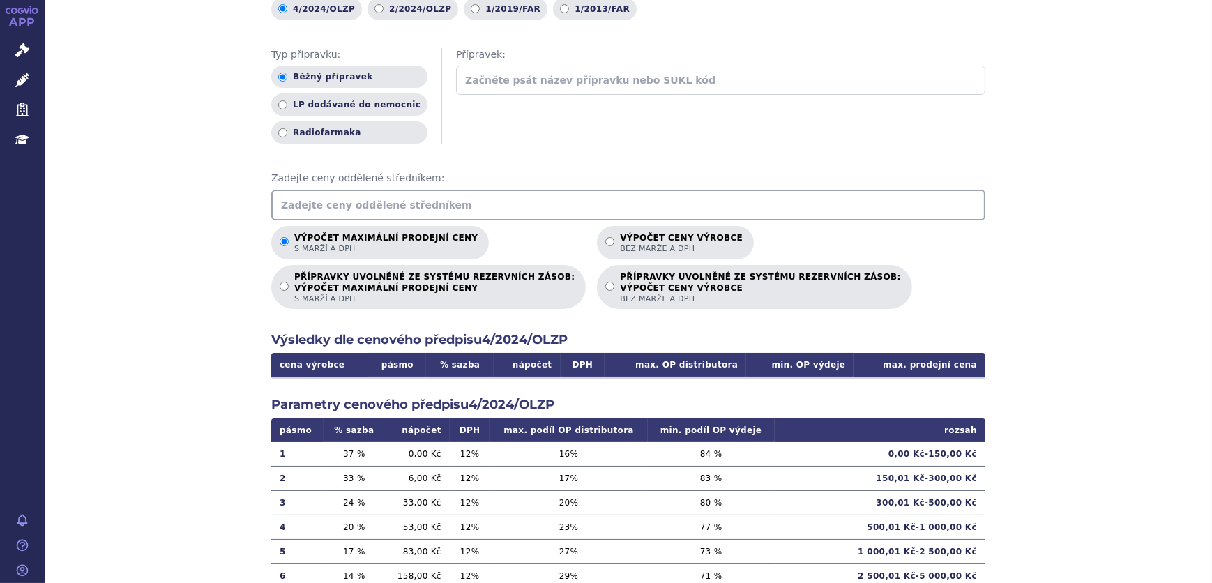
scroll to position [236, 0]
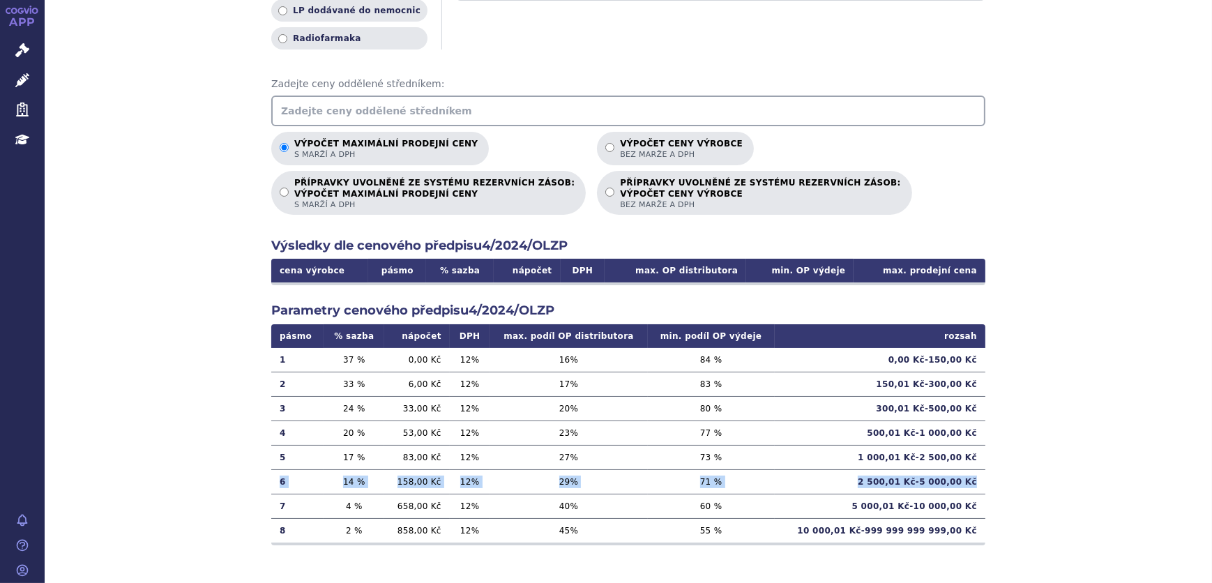
drag, startPoint x: 978, startPoint y: 477, endPoint x: 272, endPoint y: 481, distance: 705.9
click at [272, 481] on tr "6 14 % 158,00 Kč 12 % 29 % 71 % 2 500,01 Kč - 5 000,00 Kč" at bounding box center [628, 481] width 714 height 24
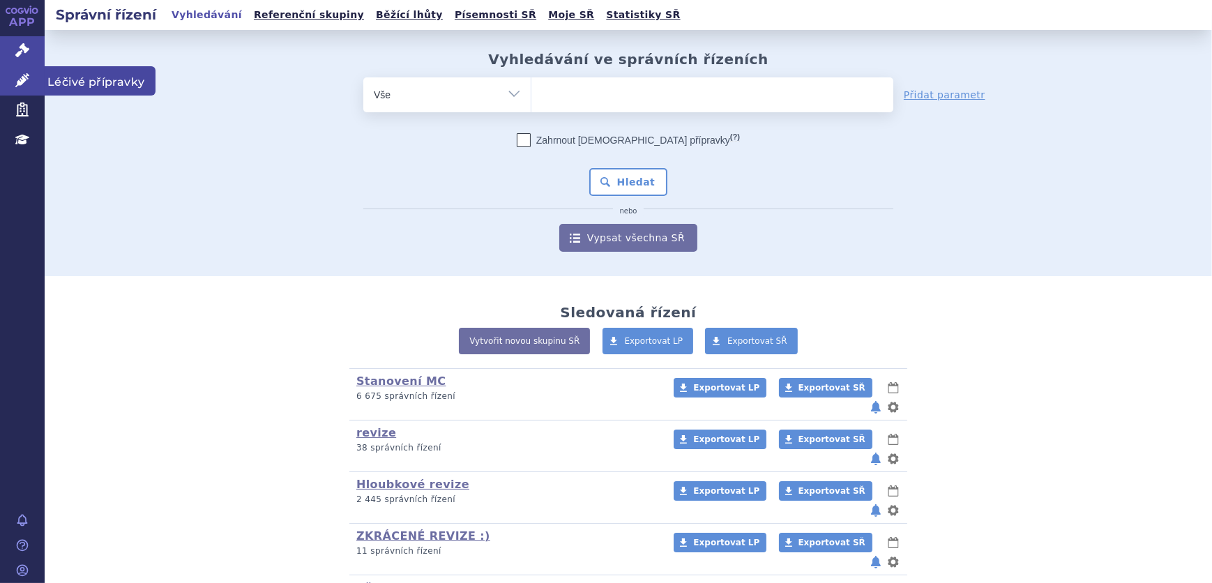
click at [15, 80] on icon at bounding box center [22, 80] width 14 height 14
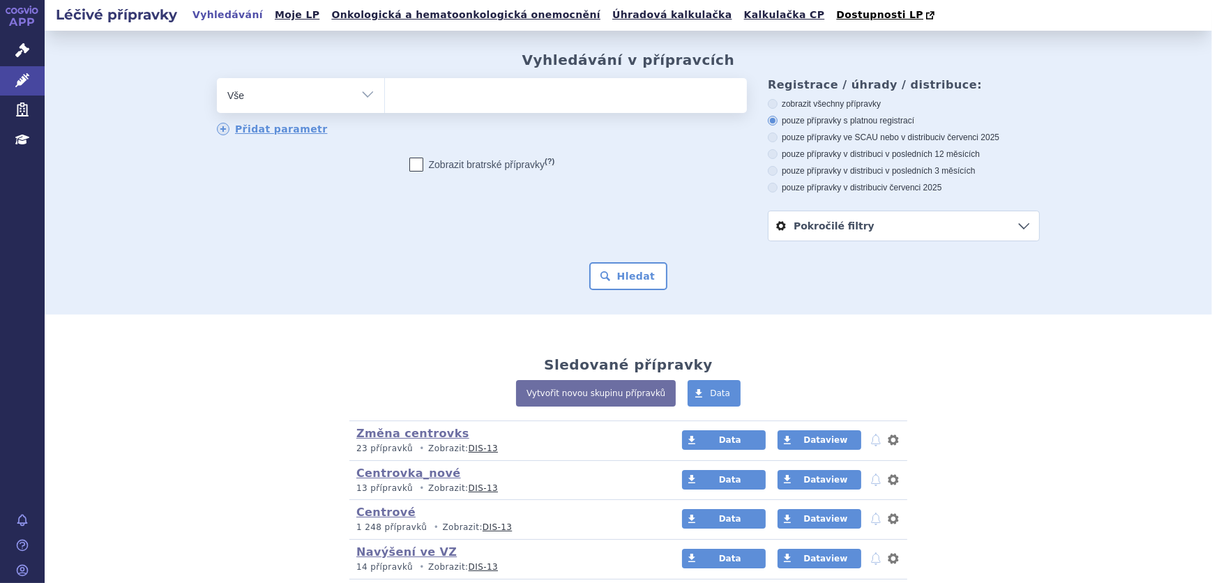
click at [339, 87] on select "Vše Přípravek/SUKL kód MAH VPOIS ATC/Aktivní látka Léková forma Síla" at bounding box center [300, 93] width 167 height 31
click at [341, 91] on select "Vše Přípravek/SUKL kód MAH VPOIS ATC/Aktivní látka Léková forma Síla" at bounding box center [300, 93] width 167 height 31
click at [465, 107] on ul at bounding box center [566, 92] width 362 height 29
click at [385, 107] on select at bounding box center [384, 94] width 1 height 35
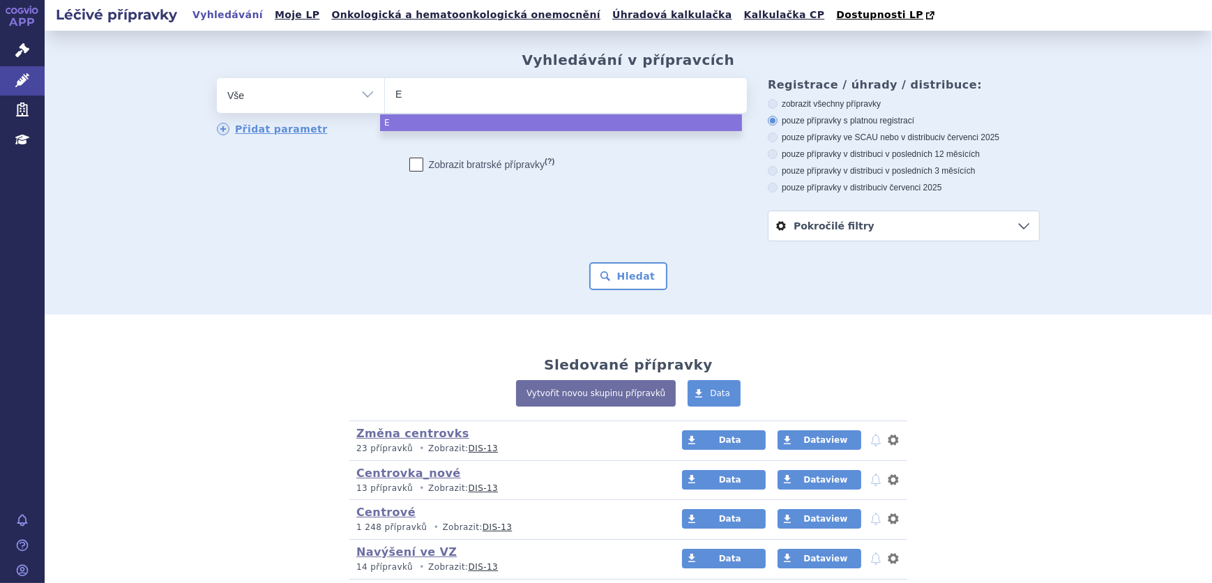
type input "ER"
type input "ERB"
type input "ERBI"
type input "ERBIT"
type input "ERBITU"
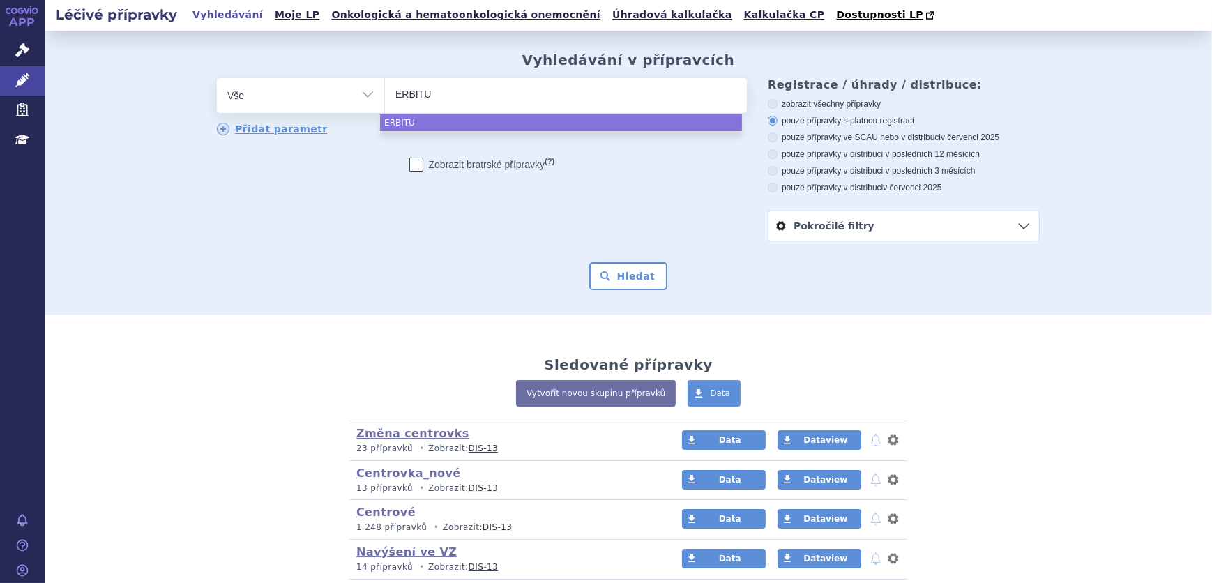
type input "[MEDICAL_DATA]"
select select "[MEDICAL_DATA]"
type input "VE"
type input "VEC"
type input "VECT"
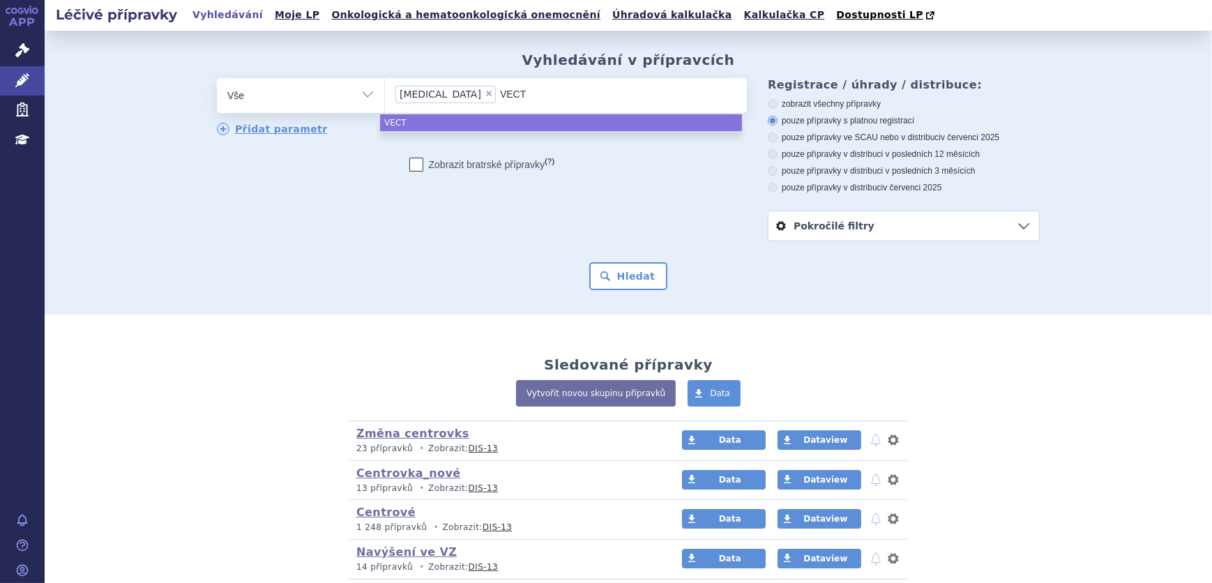
type input "VECTI"
type input "VECTIB"
type input "VECTIBI"
type input "VECTIBIX"
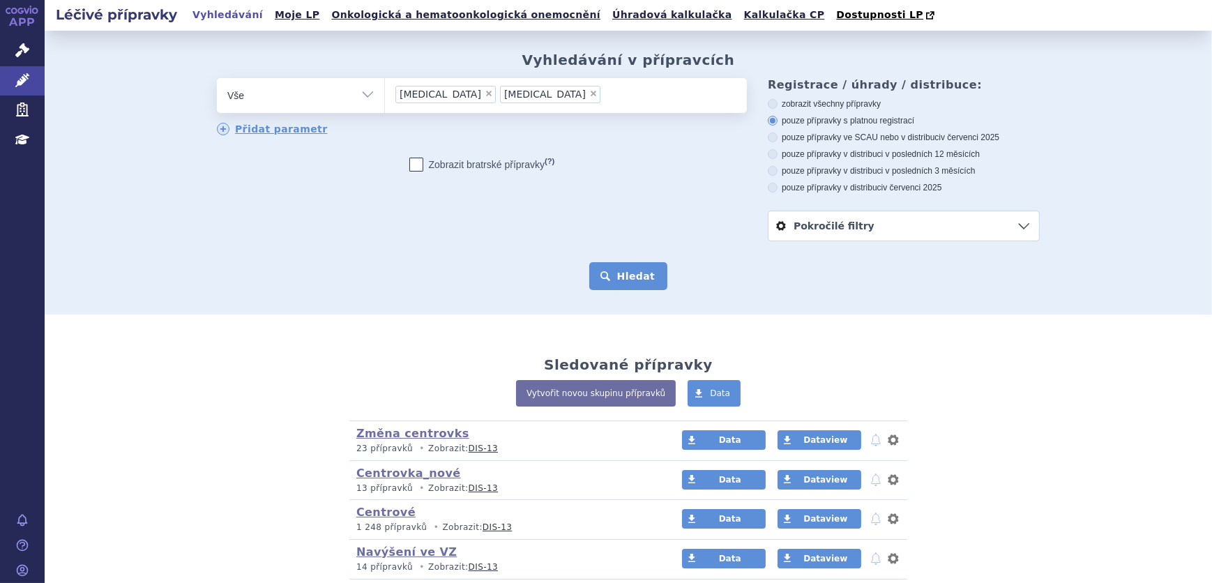
drag, startPoint x: 605, startPoint y: 288, endPoint x: 594, endPoint y: 285, distance: 10.8
click at [604, 288] on button "Hledat" at bounding box center [628, 276] width 79 height 28
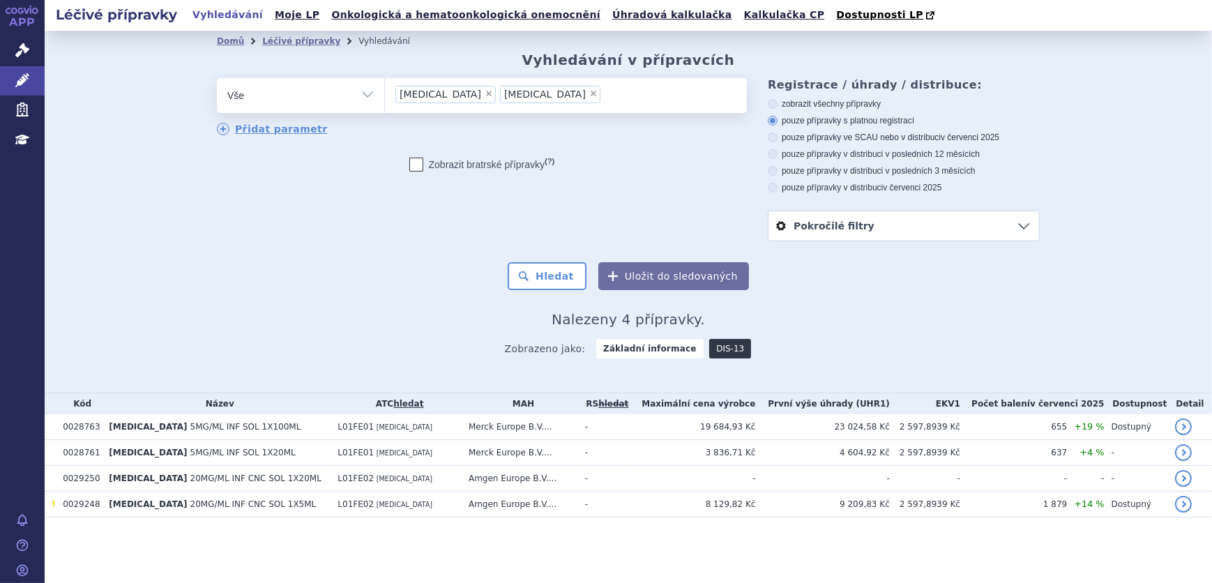
click at [717, 347] on link "DIS-13" at bounding box center [730, 349] width 42 height 20
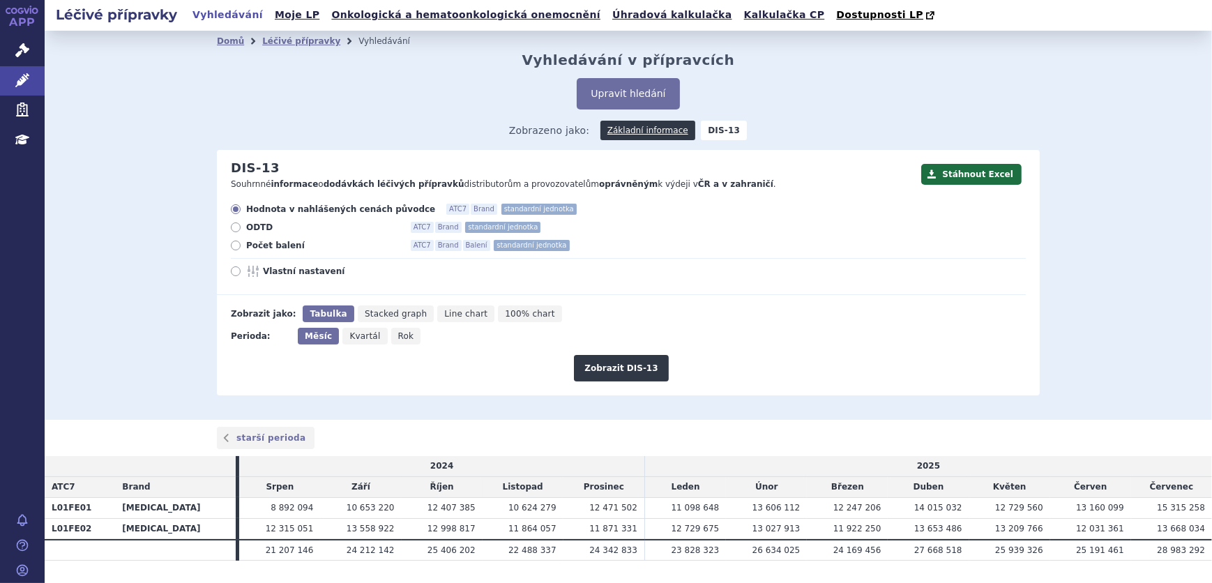
click at [276, 248] on span "Počet balení" at bounding box center [322, 245] width 153 height 11
click at [241, 248] on input "Počet balení ATC7 Brand Balení standardní jednotka" at bounding box center [236, 247] width 9 height 9
radio input "true"
click at [398, 341] on span "Rok" at bounding box center [406, 336] width 16 height 10
click at [393, 337] on input "Rok" at bounding box center [395, 332] width 9 height 9
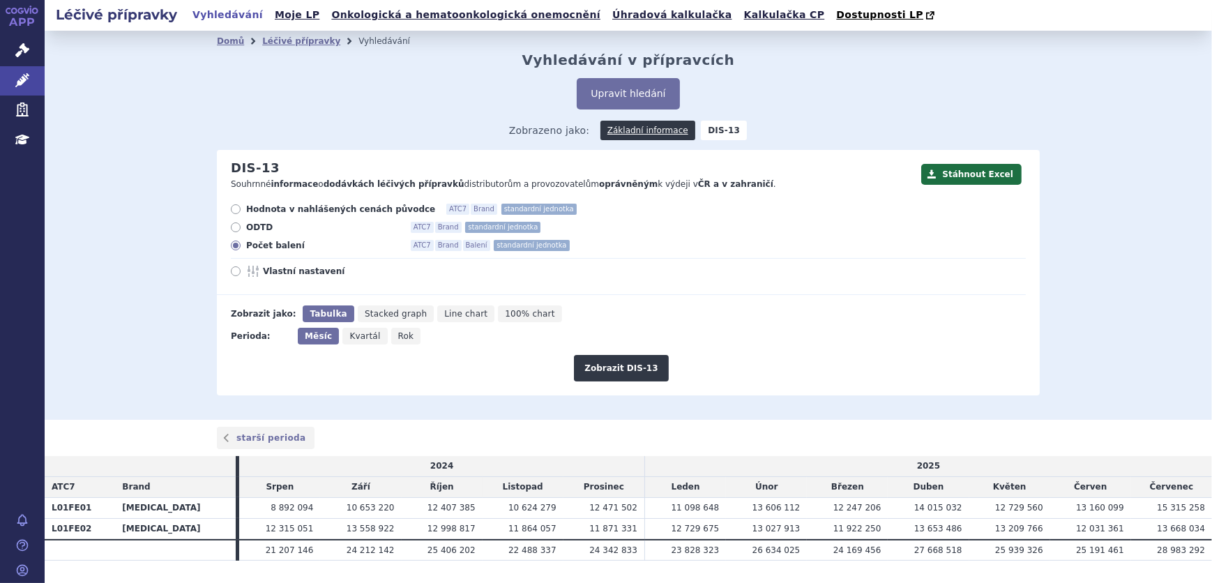
radio input "true"
click at [612, 370] on button "Zobrazit DIS-13" at bounding box center [621, 368] width 94 height 27
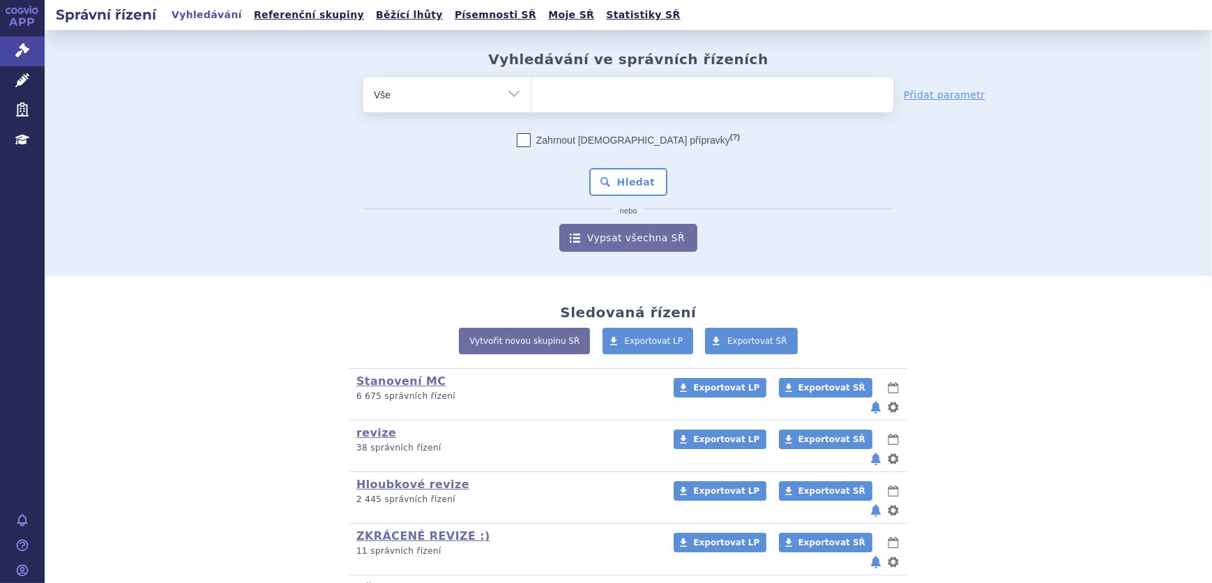
click at [623, 84] on ul at bounding box center [713, 91] width 362 height 29
click at [532, 84] on select at bounding box center [531, 94] width 1 height 35
type input "ER"
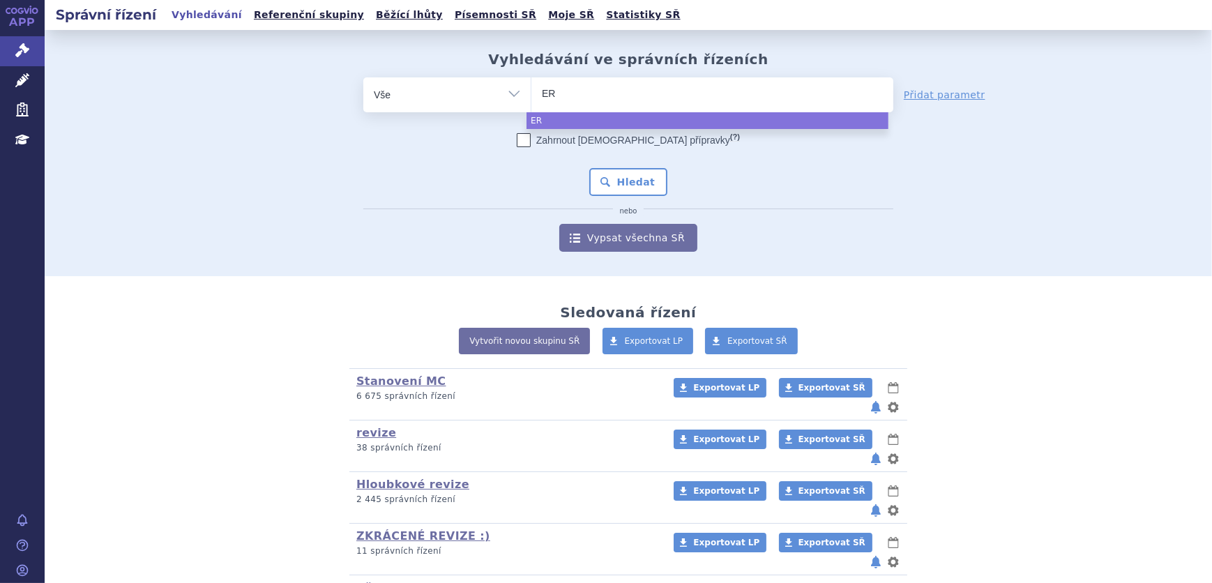
type input "ERB"
type input "ERBI"
type input "ERBIT"
type input "ERBITU"
type input "[MEDICAL_DATA]"
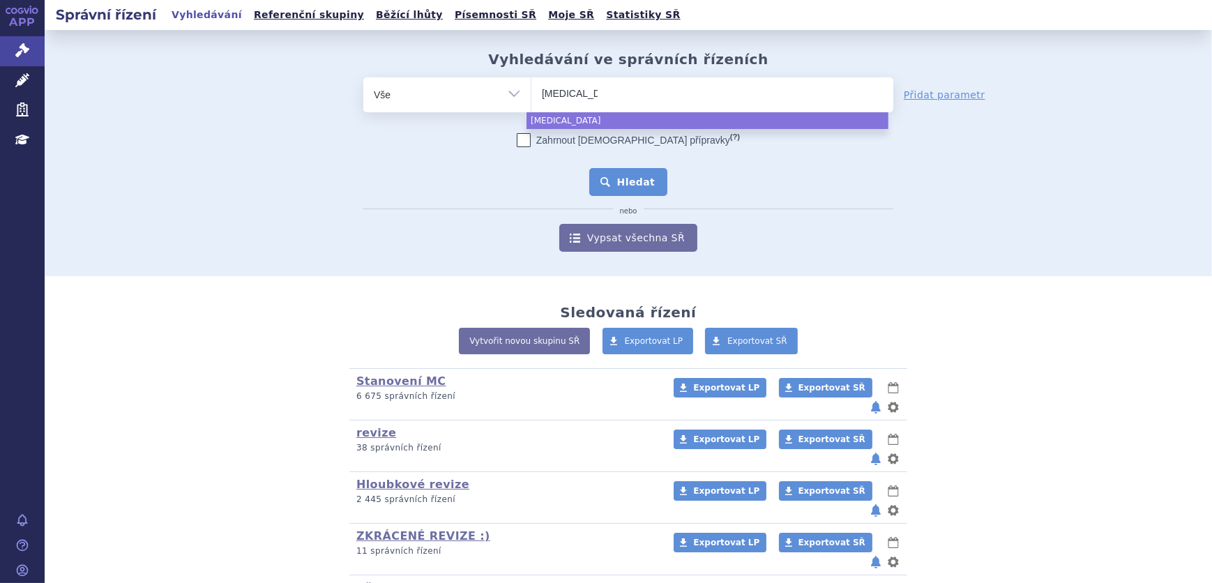
select select "ERBITUX"
drag, startPoint x: 610, startPoint y: 188, endPoint x: 622, endPoint y: 188, distance: 11.2
click at [613, 188] on button "Hledat" at bounding box center [628, 182] width 79 height 28
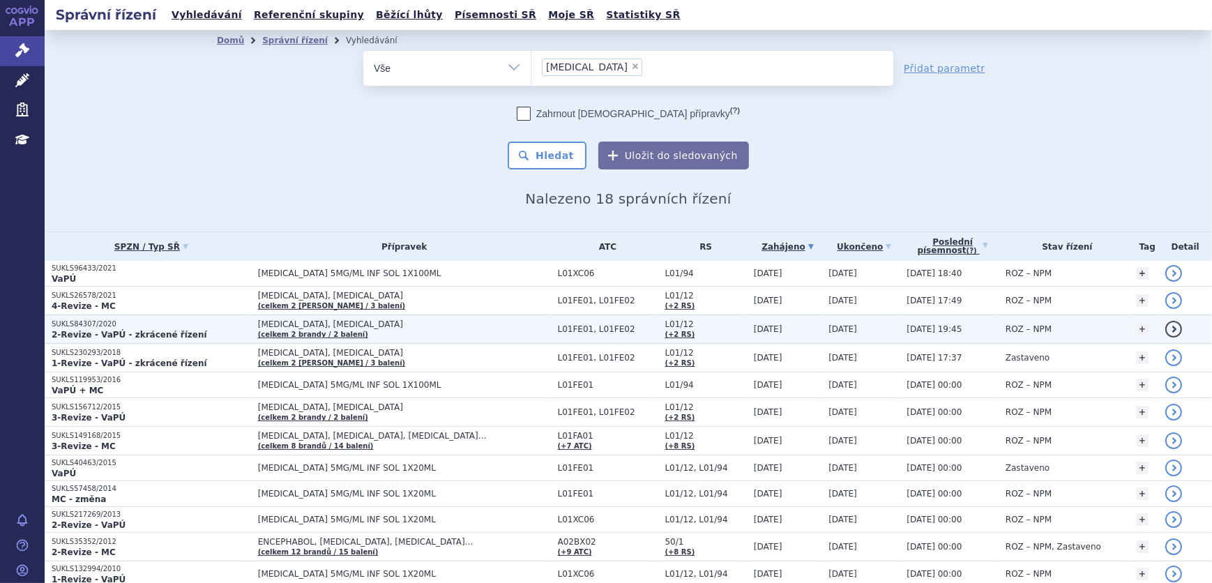
click at [439, 324] on span "[MEDICAL_DATA], [MEDICAL_DATA]" at bounding box center [404, 324] width 293 height 10
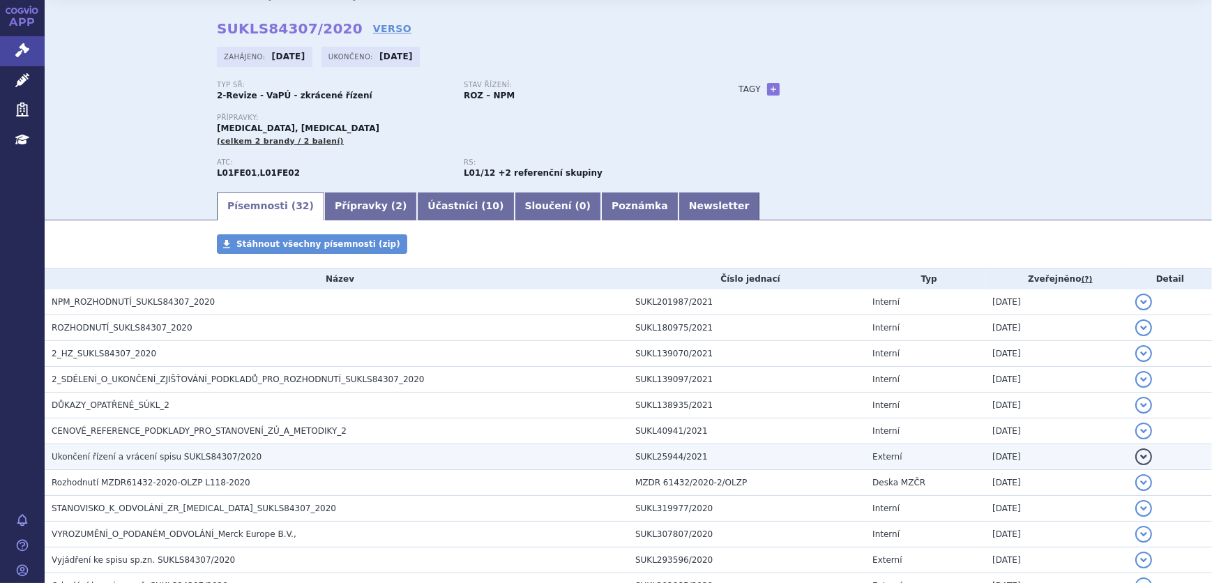
scroll to position [126, 0]
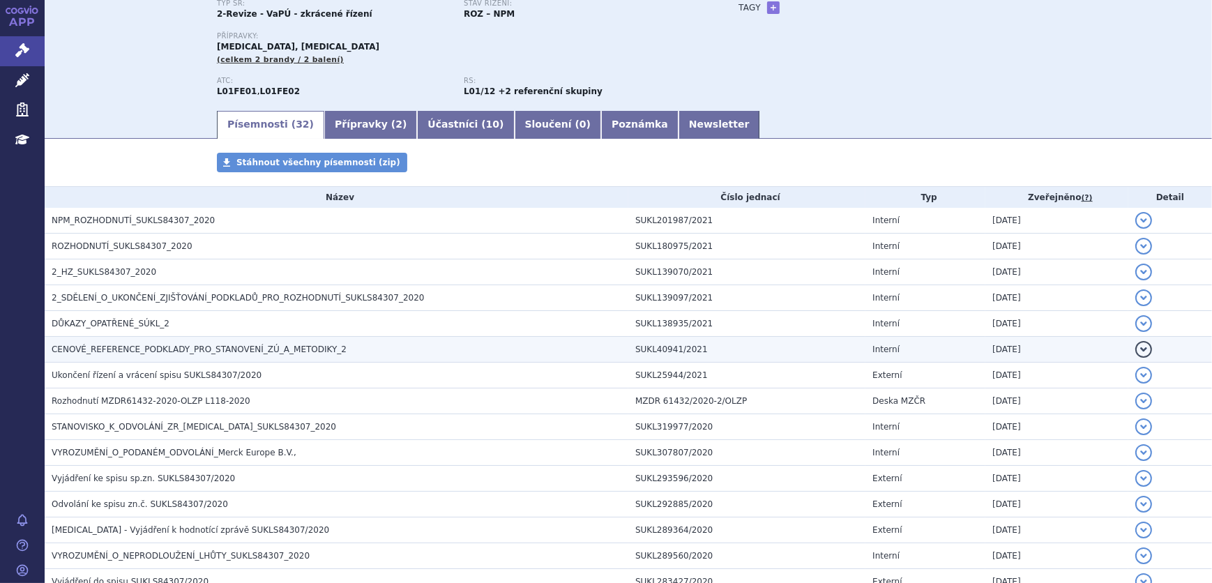
click at [195, 348] on span "CENOVÉ_REFERENCE_PODKLADY_PRO_STANOVENÍ_ZÚ_A_METODIKY_2" at bounding box center [199, 350] width 295 height 10
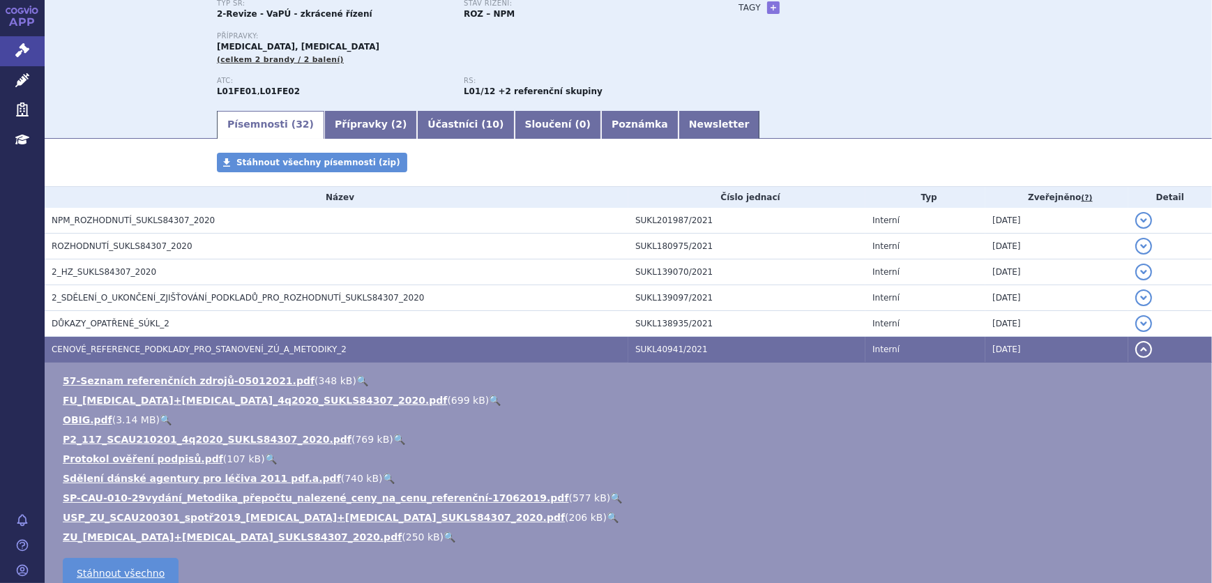
click at [489, 398] on link "🔍" at bounding box center [495, 400] width 12 height 11
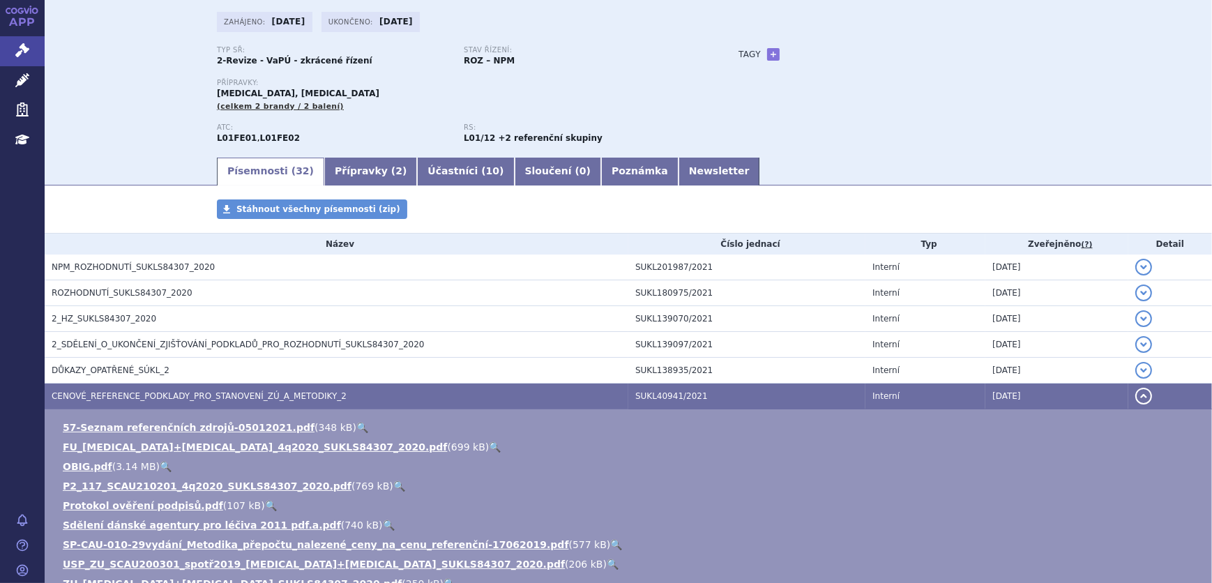
scroll to position [0, 0]
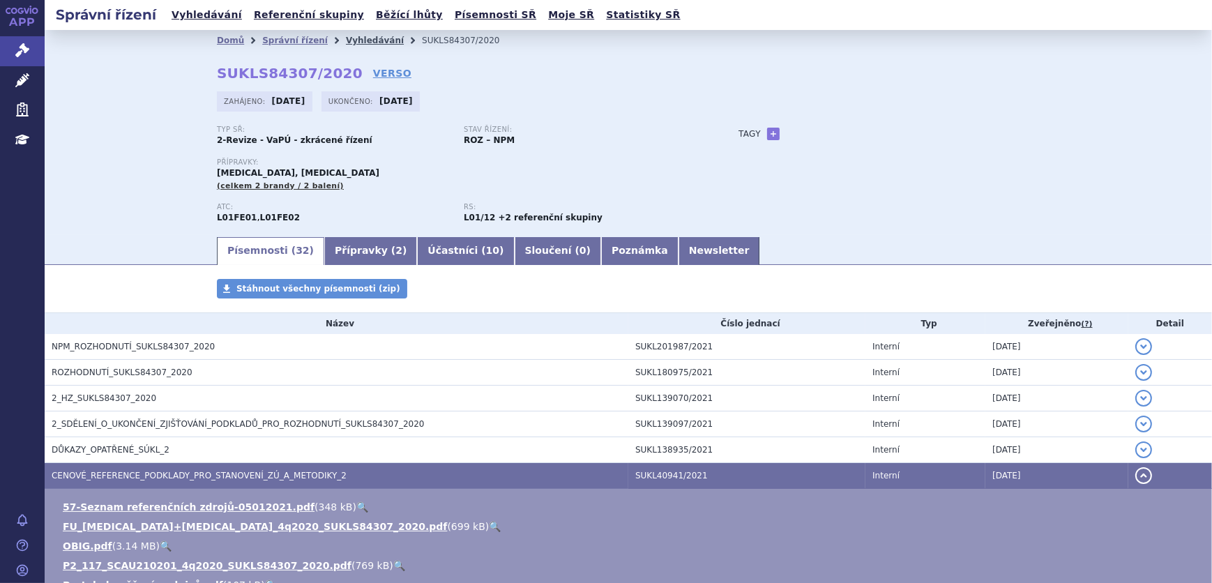
click at [346, 42] on link "Vyhledávání" at bounding box center [375, 41] width 58 height 10
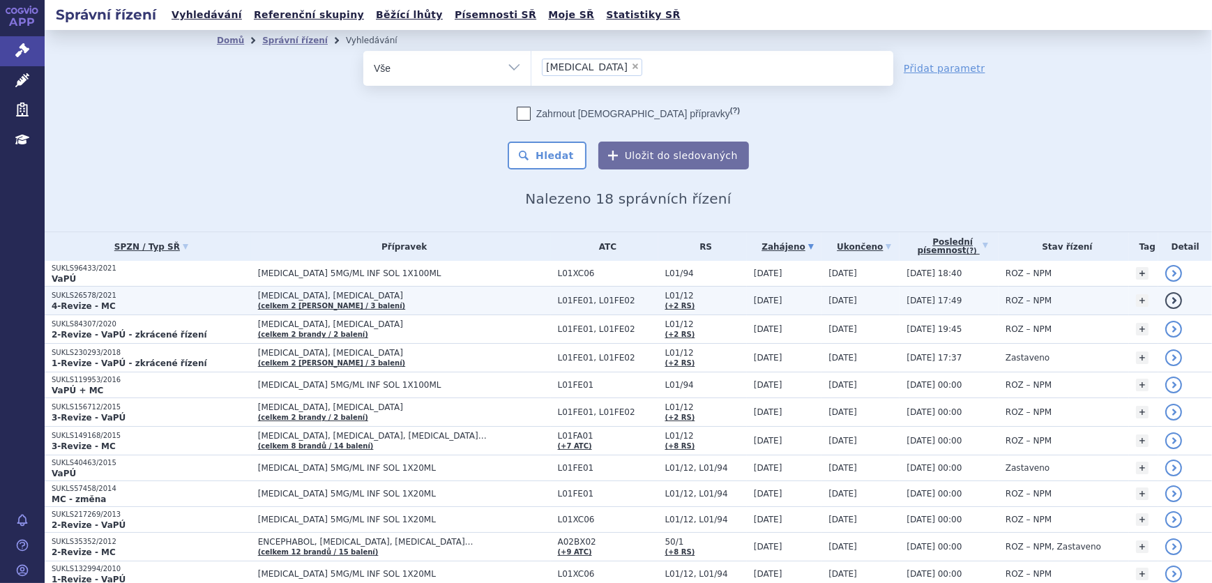
click at [216, 301] on p "4-Revize - MC" at bounding box center [152, 306] width 200 height 11
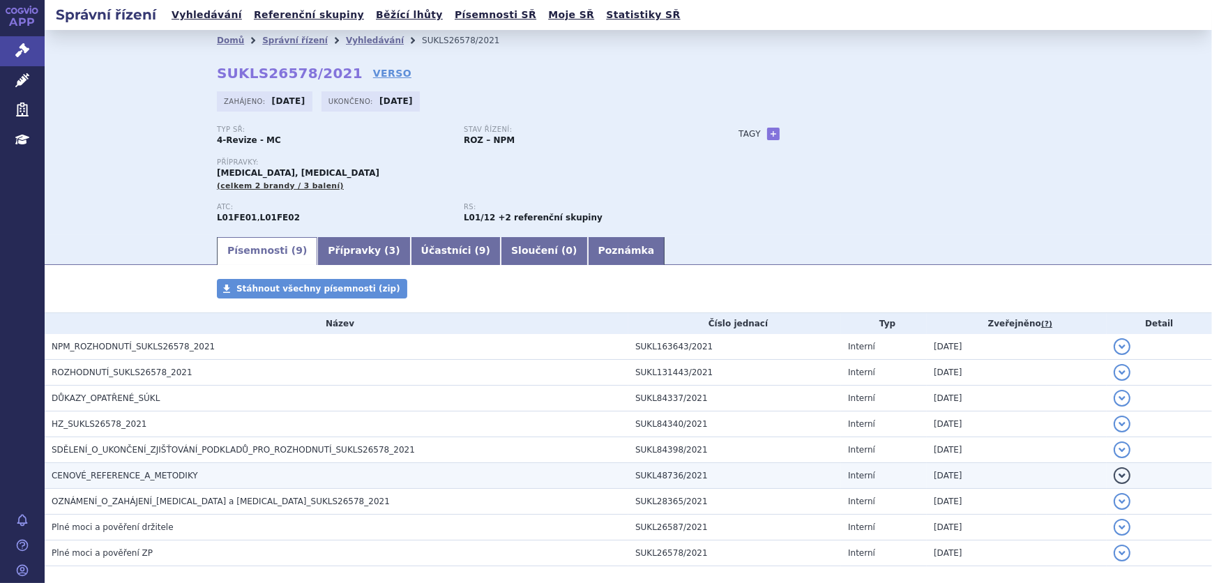
click at [139, 466] on td "CENOVÉ_REFERENCE_A_METODIKY" at bounding box center [337, 476] width 584 height 26
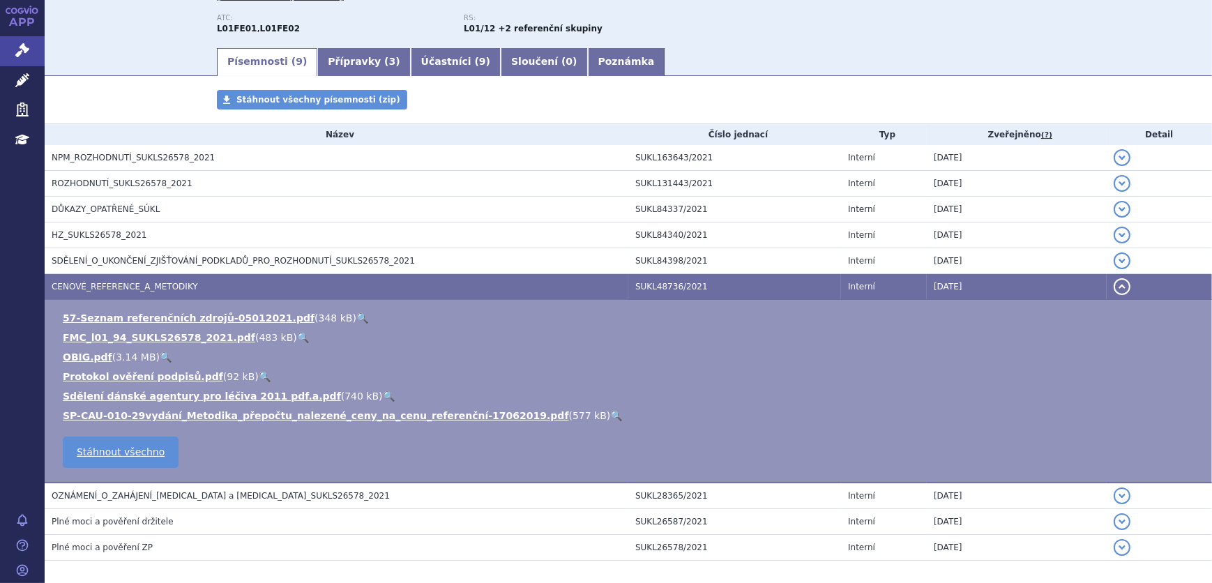
scroll to position [190, 0]
click at [297, 334] on link "🔍" at bounding box center [303, 336] width 12 height 11
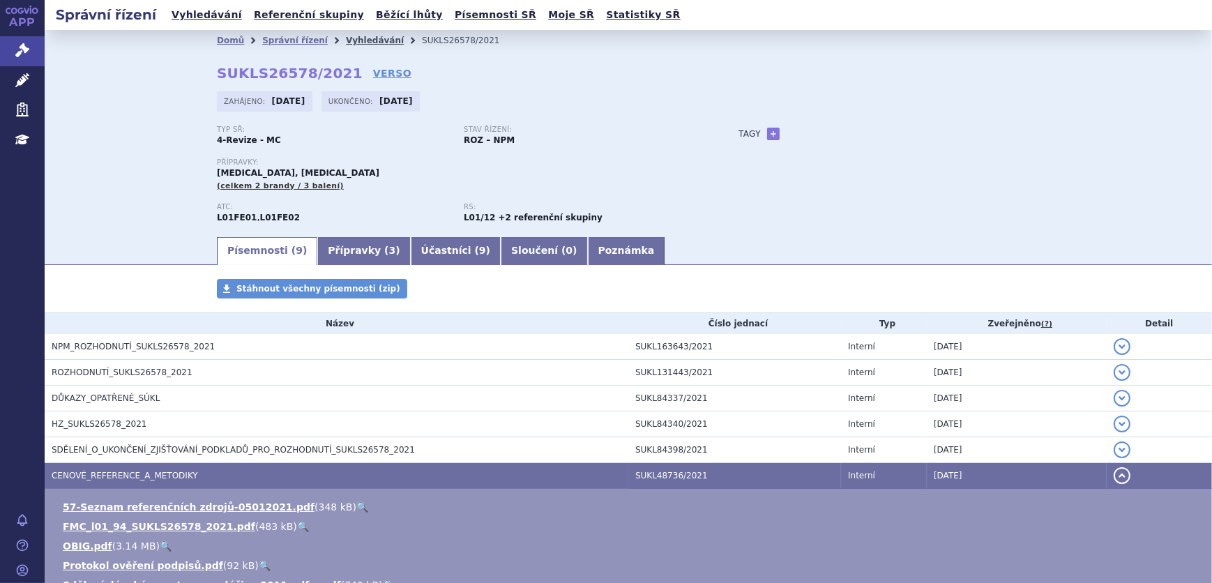
click at [359, 40] on link "Vyhledávání" at bounding box center [375, 41] width 58 height 10
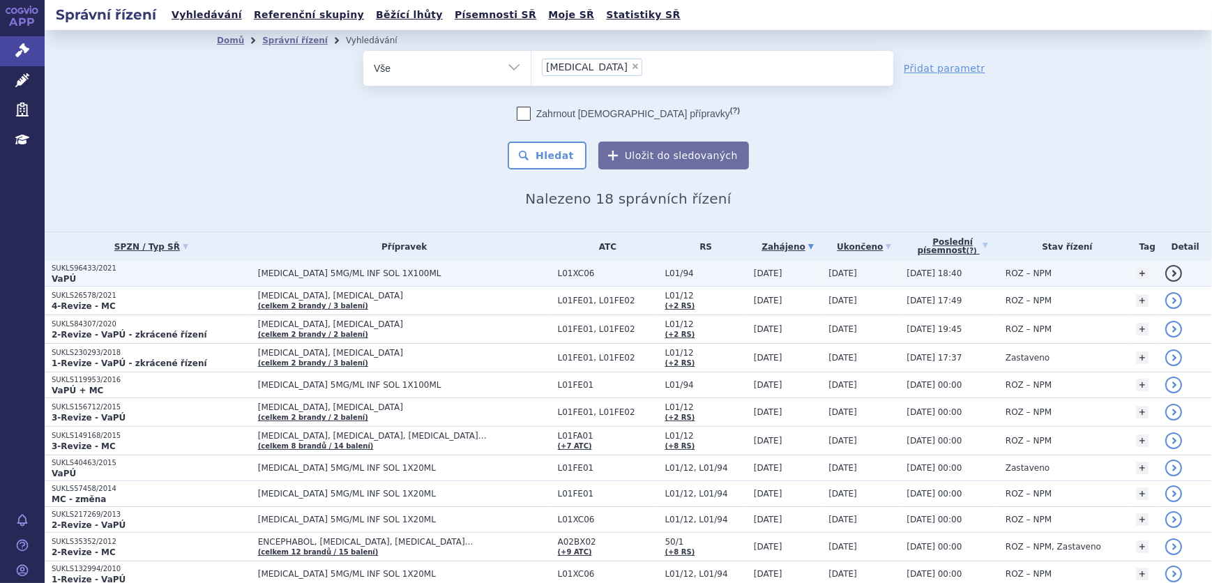
click at [313, 272] on span "[MEDICAL_DATA] 5MG/ML INF SOL 1X100ML" at bounding box center [404, 274] width 293 height 10
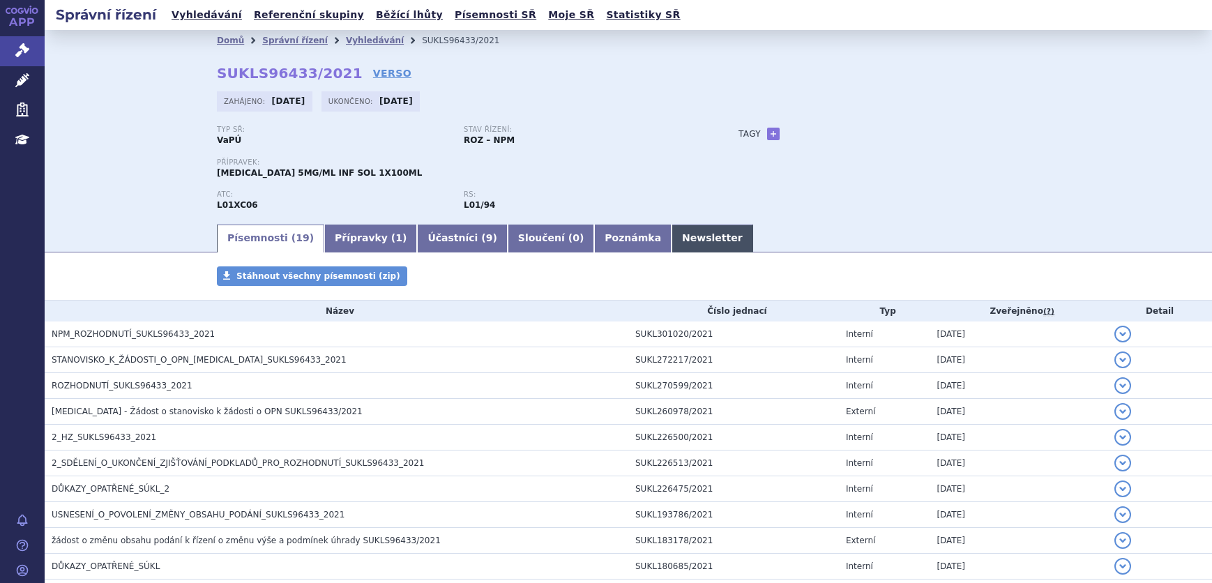
click at [672, 232] on link "Newsletter" at bounding box center [713, 239] width 82 height 28
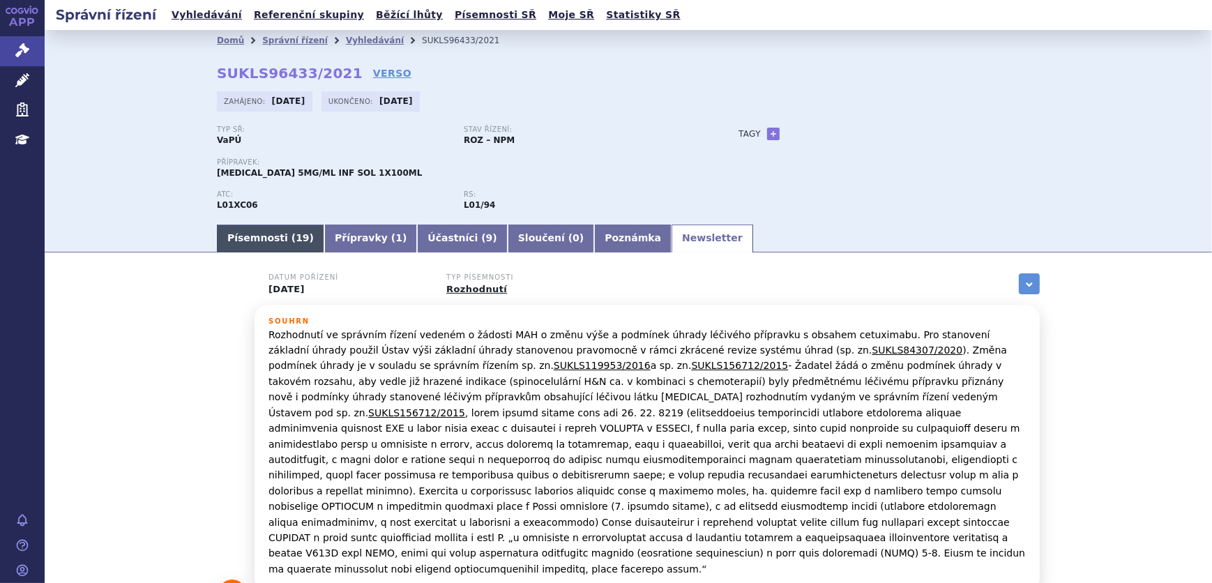
click at [251, 229] on link "Písemnosti ( 19 )" at bounding box center [270, 239] width 107 height 28
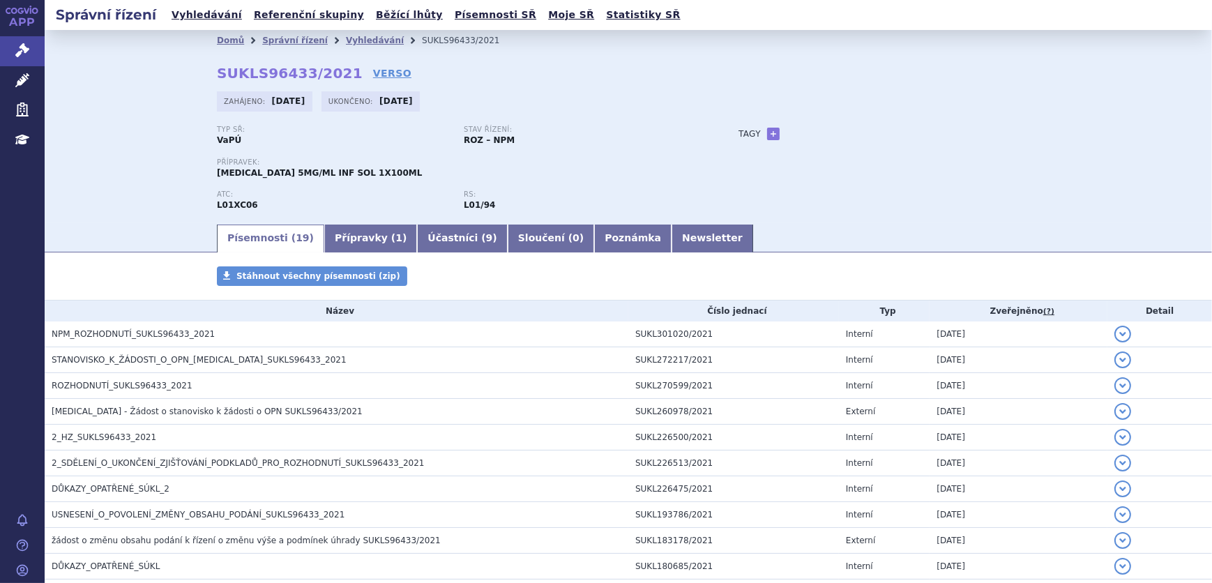
scroll to position [63, 0]
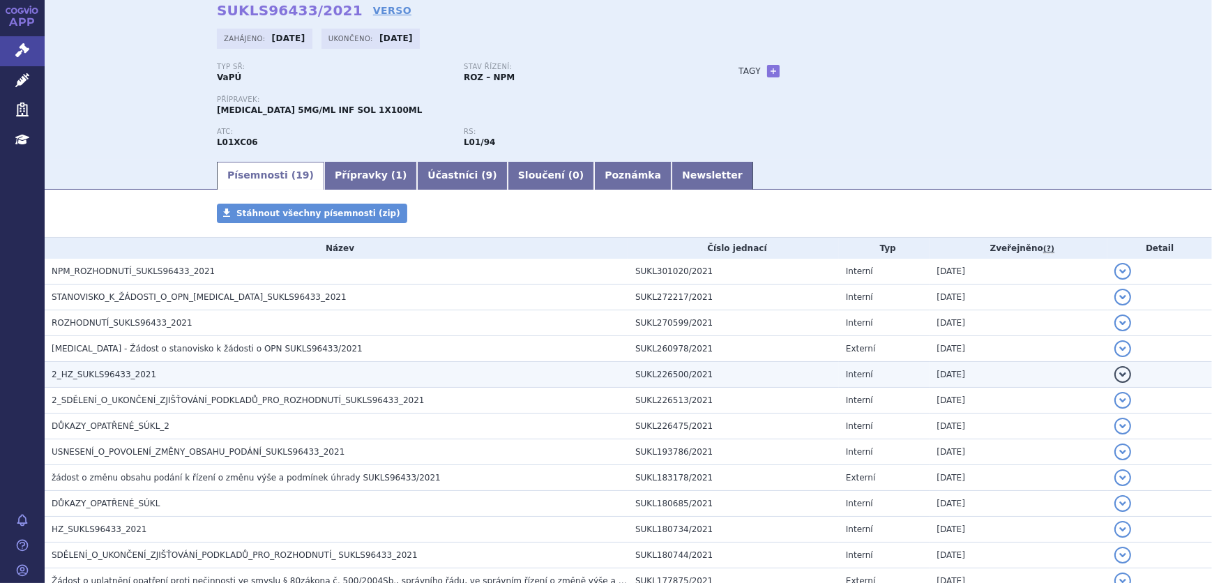
click at [143, 380] on td "2_HZ_SUKLS96433_2021" at bounding box center [337, 375] width 584 height 26
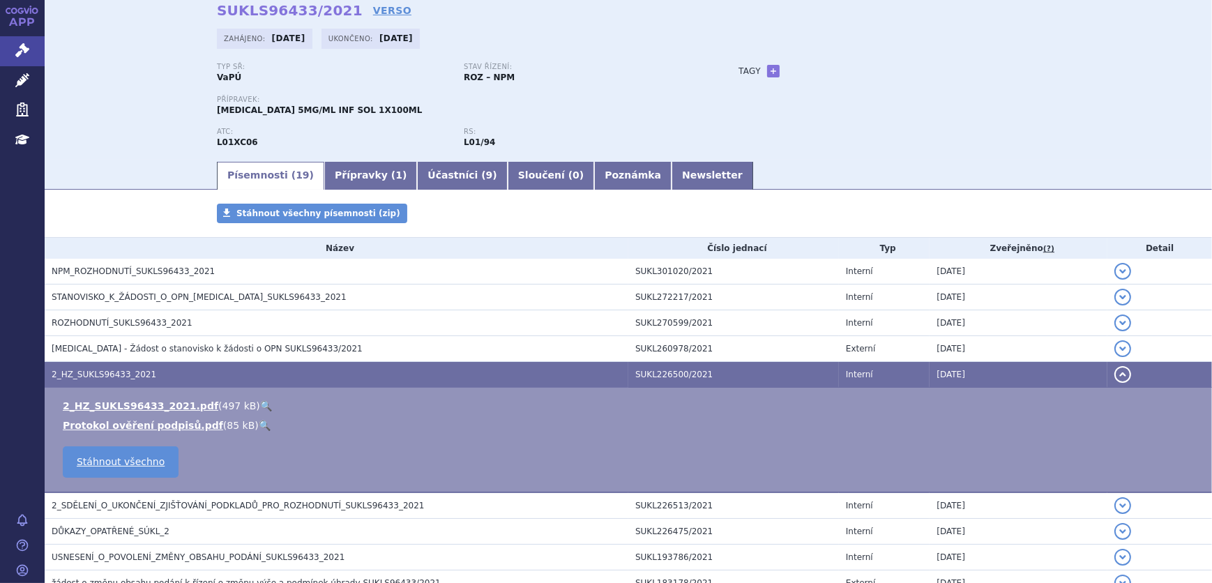
click at [260, 406] on link "🔍" at bounding box center [266, 405] width 12 height 11
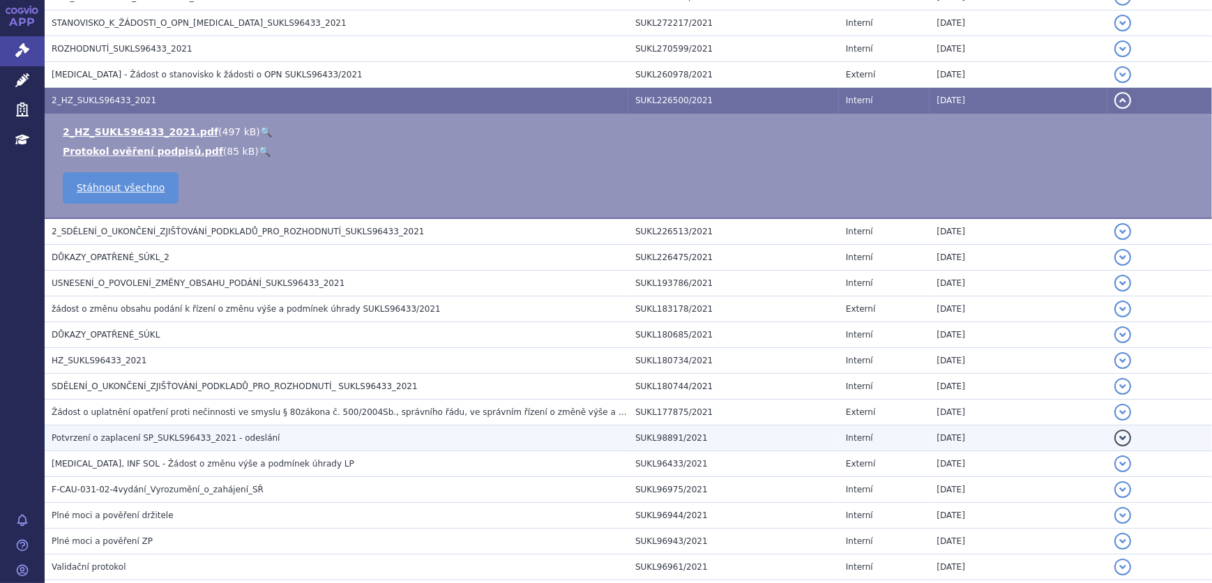
scroll to position [317, 0]
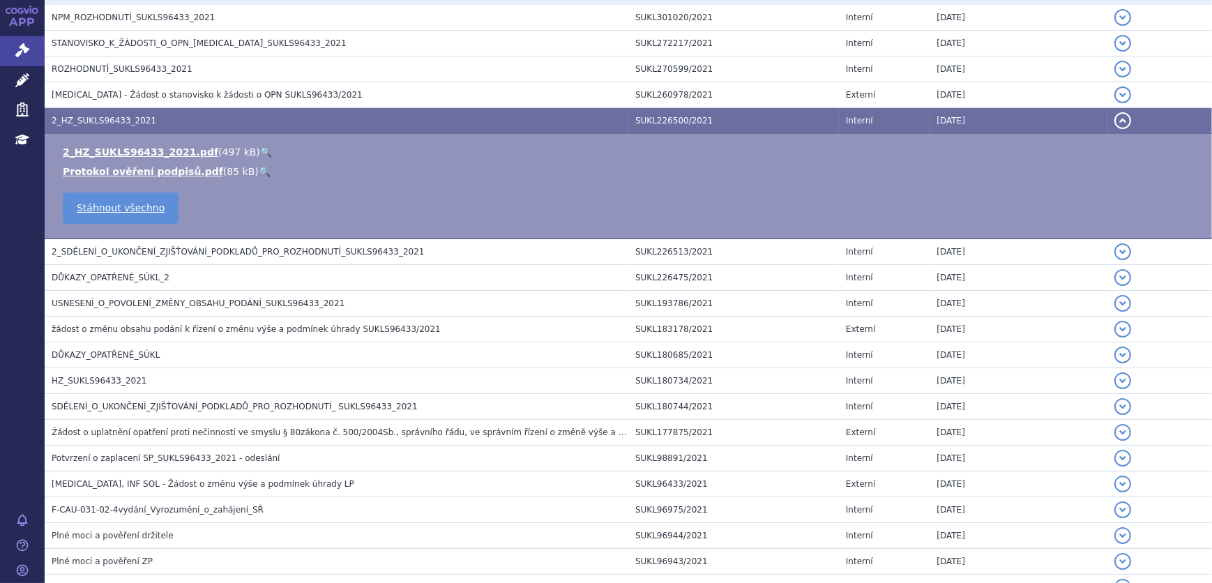
click at [260, 151] on link "🔍" at bounding box center [266, 151] width 12 height 11
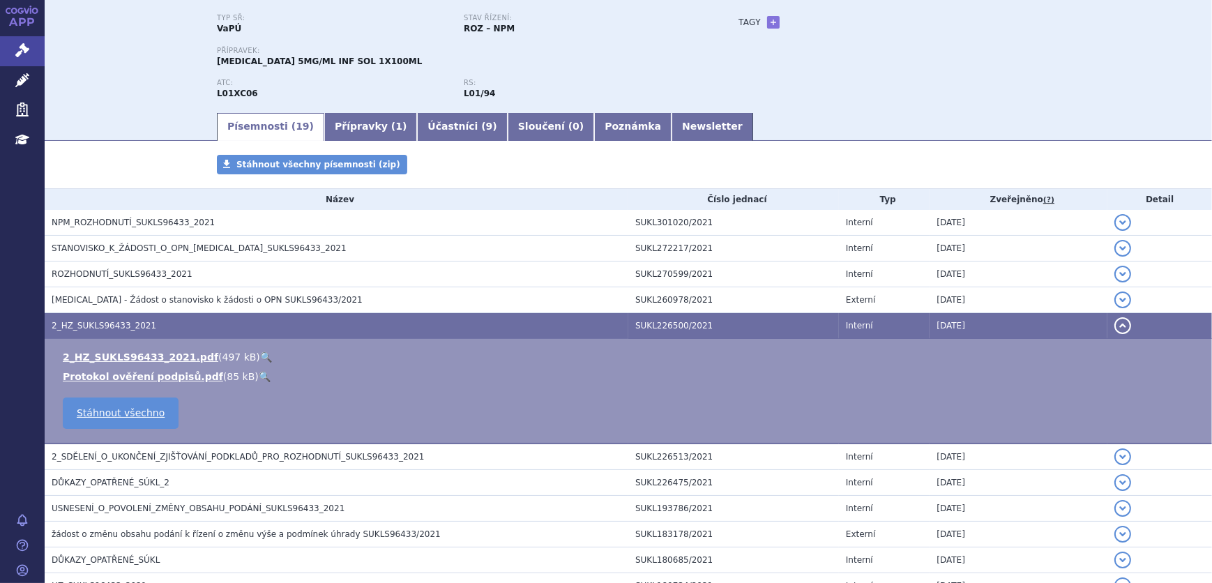
scroll to position [0, 0]
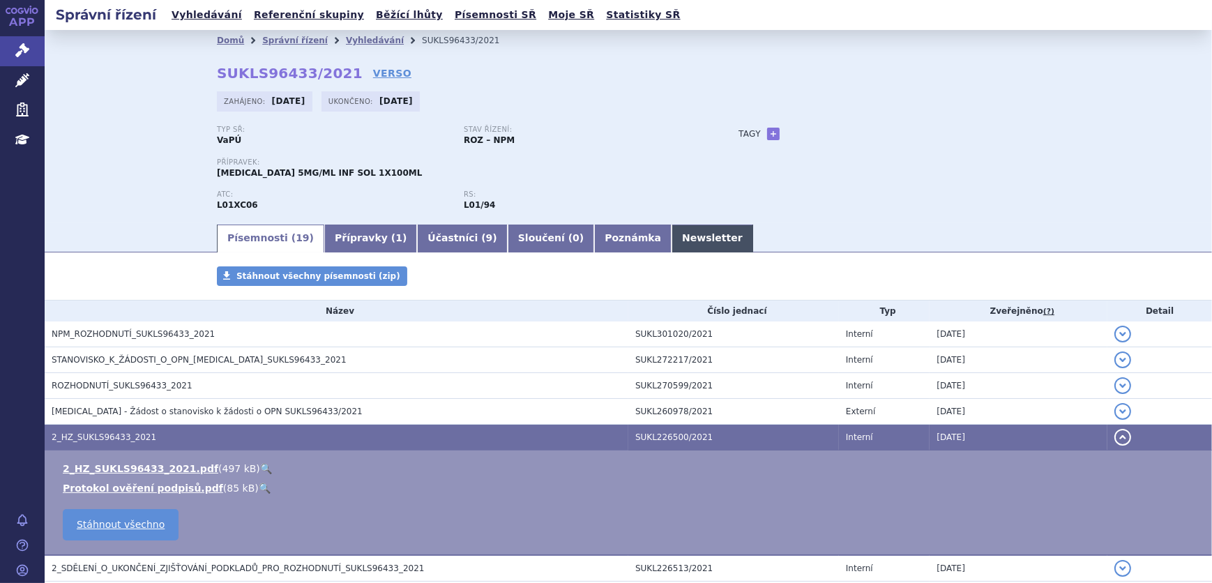
click at [672, 236] on link "Newsletter" at bounding box center [713, 239] width 82 height 28
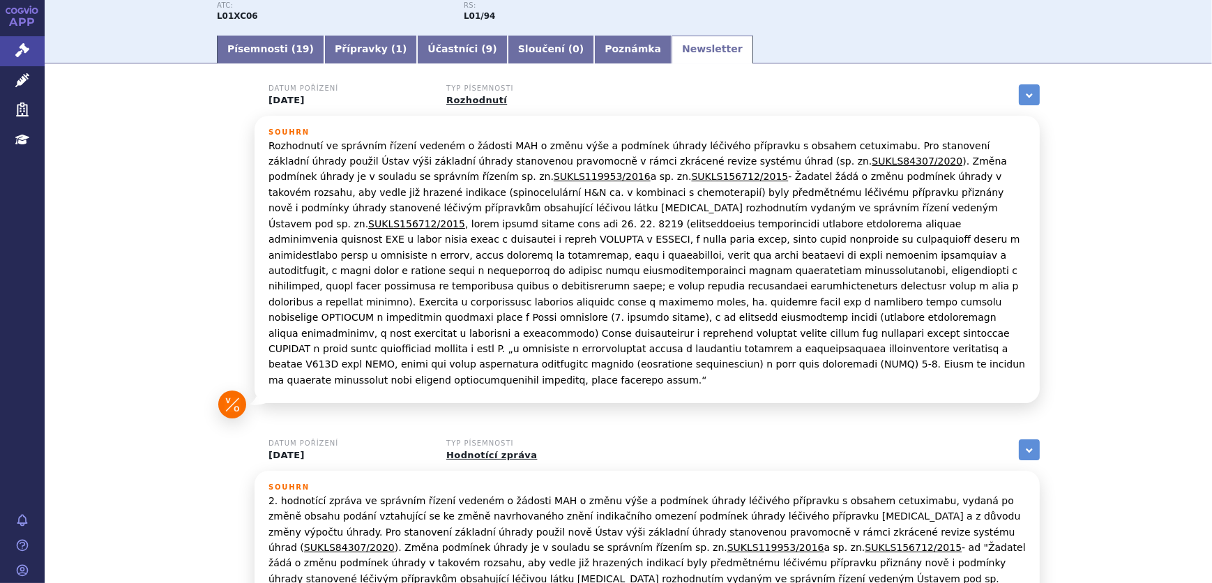
scroll to position [190, 0]
